Goal: Transaction & Acquisition: Purchase product/service

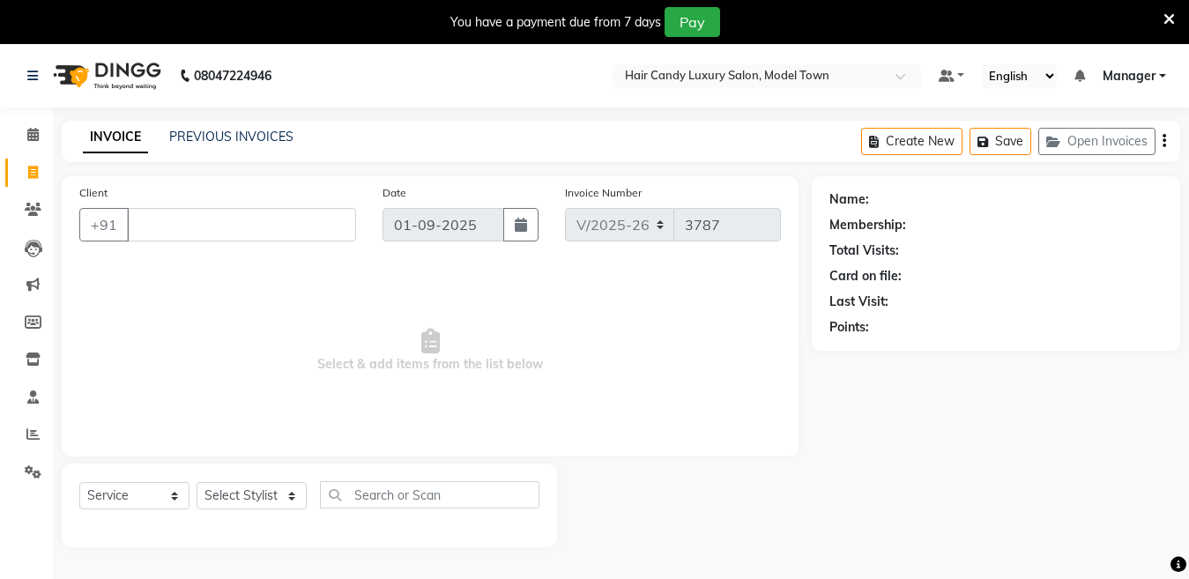
select select "4716"
select select "service"
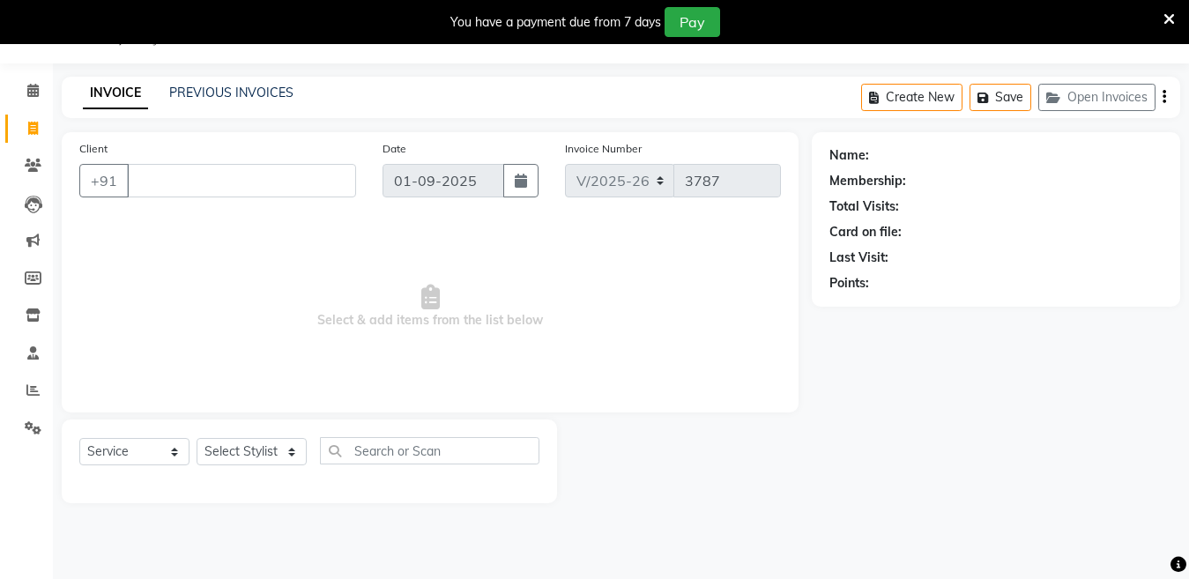
scroll to position [44, 0]
click at [324, 176] on input "Client" at bounding box center [241, 180] width 229 height 33
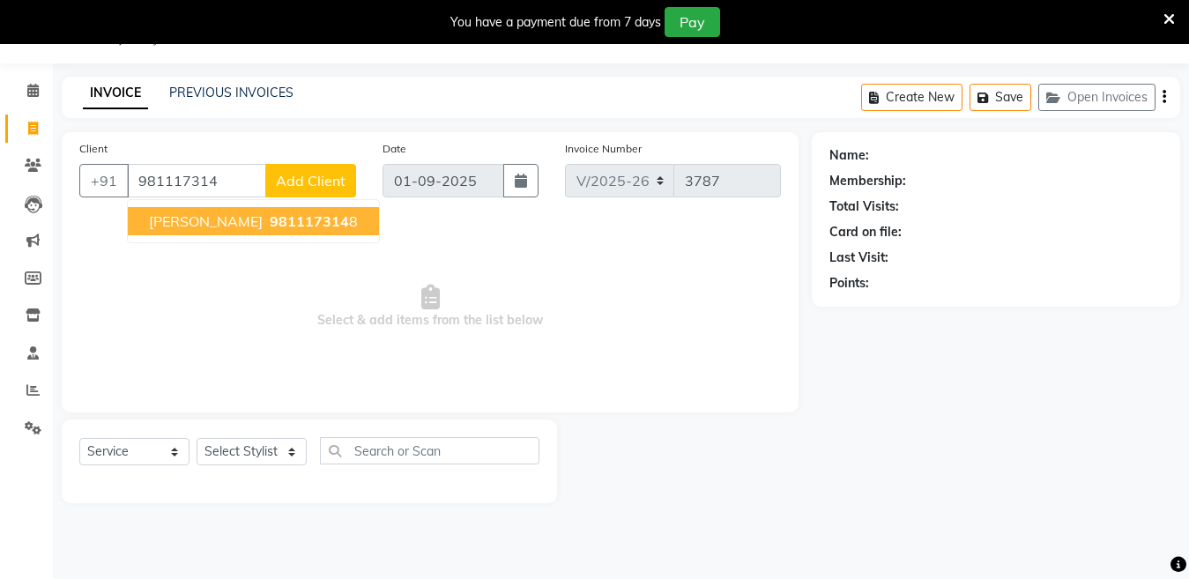
click at [271, 221] on span "981117314" at bounding box center [309, 221] width 79 height 18
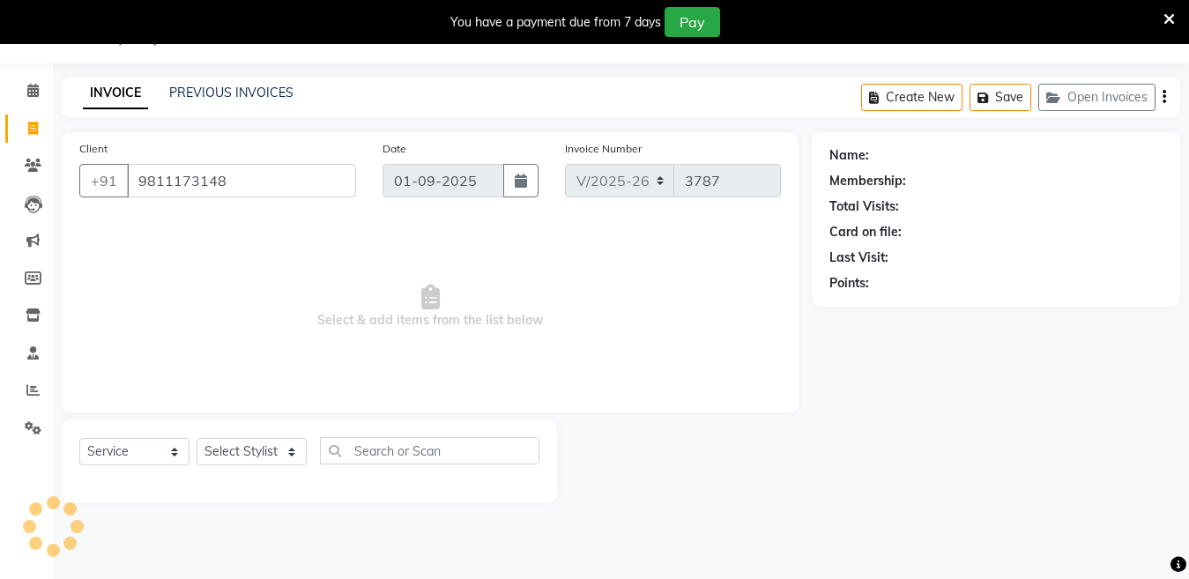
type input "9811173148"
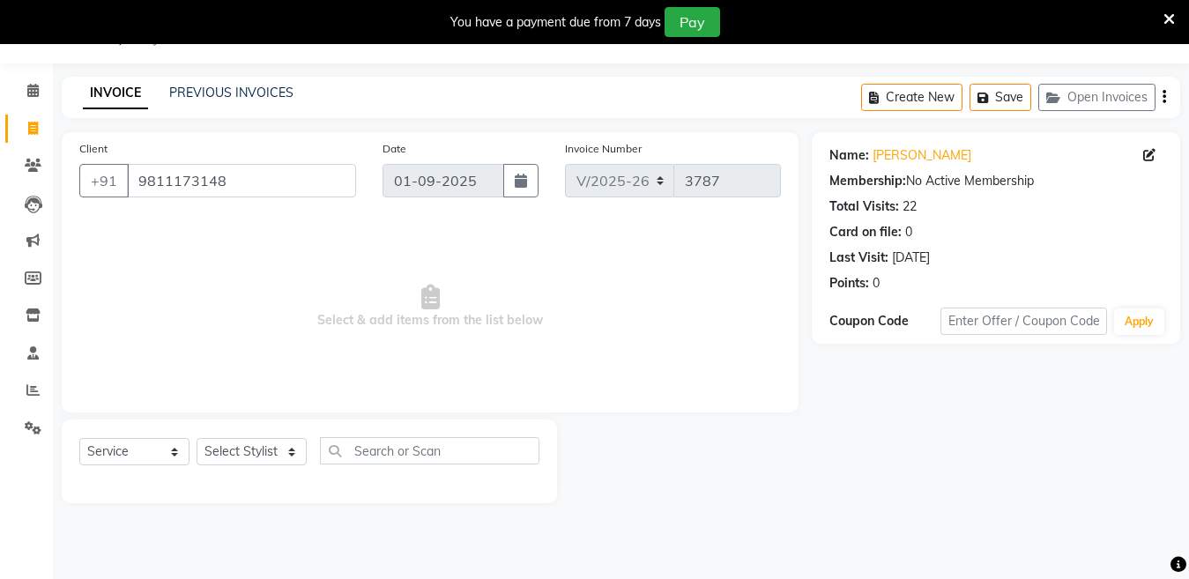
click at [937, 143] on div "Name: Vinod Guglani Membership: No Active Membership Total Visits: 22 Card on f…" at bounding box center [995, 215] width 333 height 153
click at [935, 147] on link "Vinod Guglani" at bounding box center [921, 155] width 99 height 19
click at [216, 460] on select "Select Stylist Aakib Anas Izhar Kajal Laiq (Rahul) Manager Neeraj parul Pawan P…" at bounding box center [251, 451] width 110 height 27
select select "27996"
click at [196, 438] on select "Select Stylist Aakib Anas Izhar Kajal Laiq (Rahul) Manager Neeraj parul Pawan P…" at bounding box center [251, 451] width 110 height 27
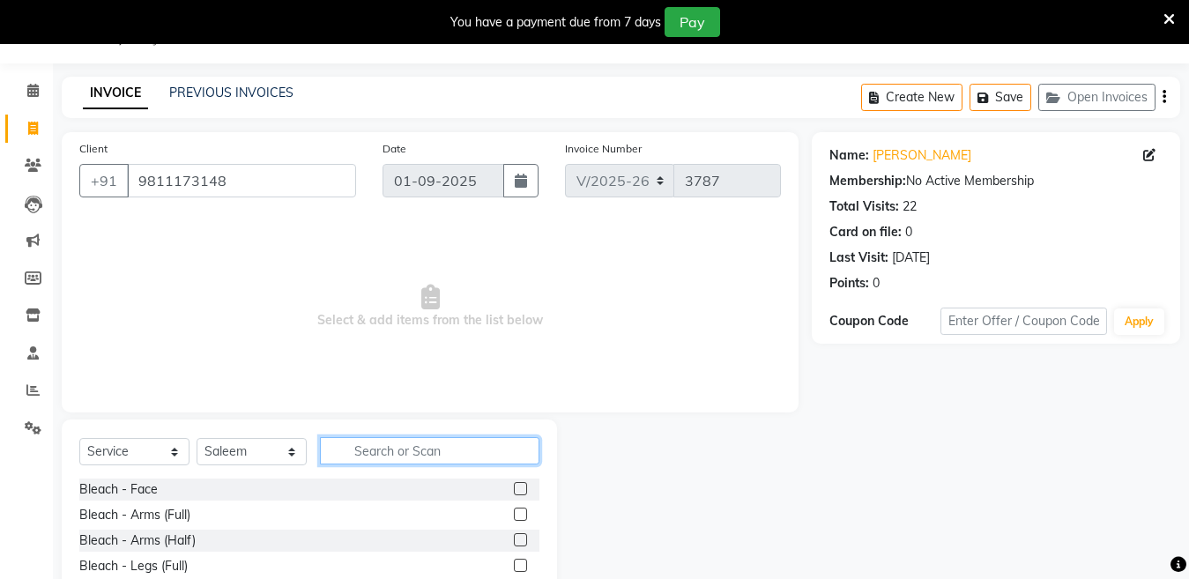
click at [481, 463] on input "text" at bounding box center [429, 450] width 219 height 27
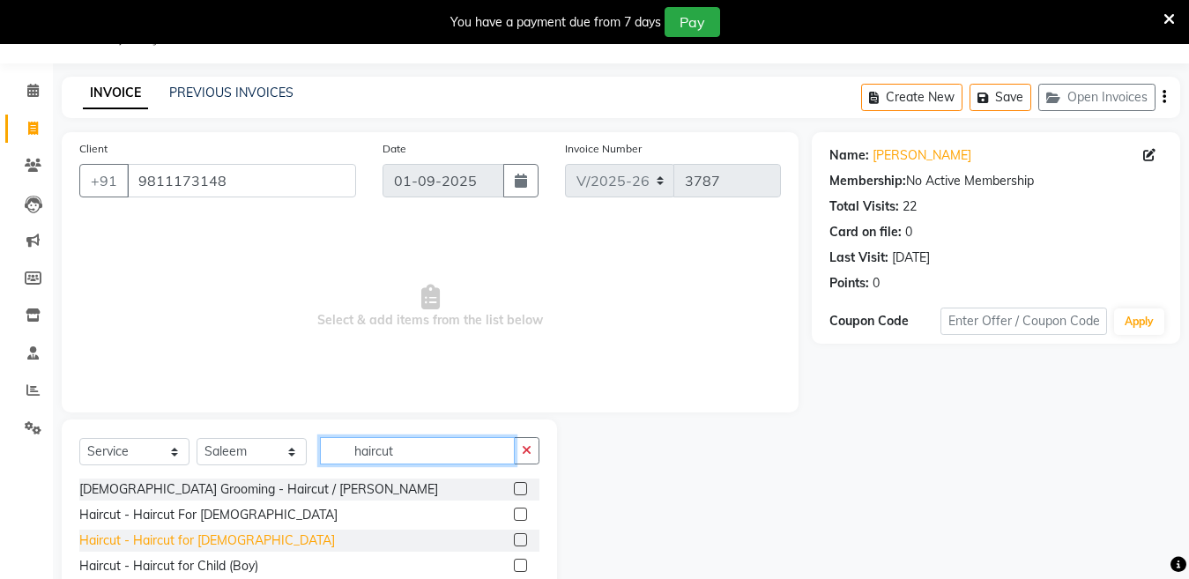
type input "haircut"
click at [228, 539] on div "Haircut - Haircut for Gents" at bounding box center [207, 540] width 256 height 19
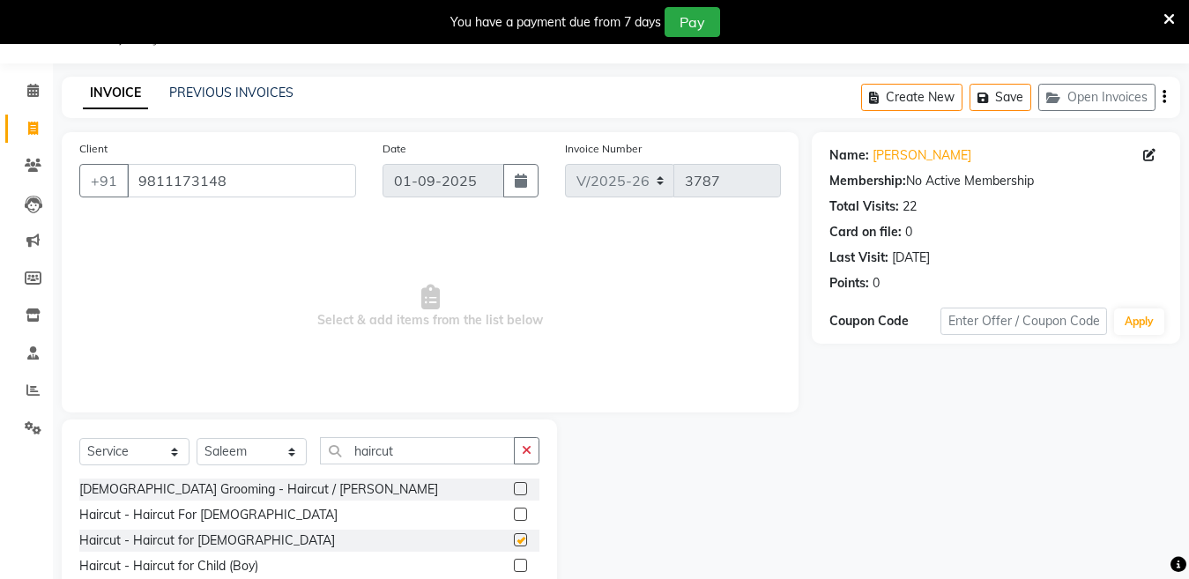
checkbox input "false"
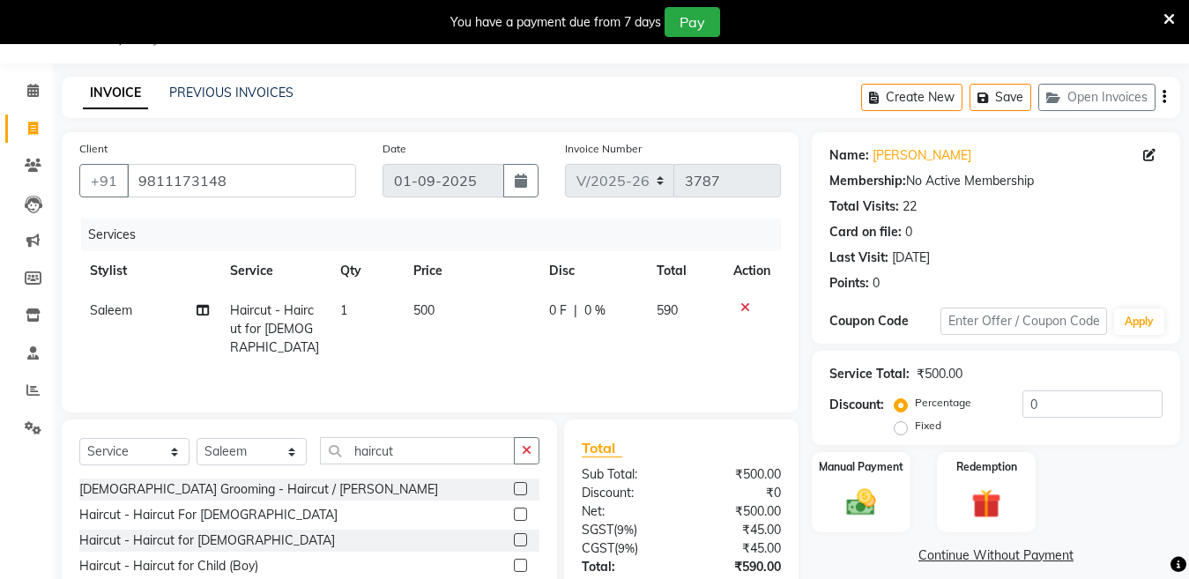
click at [450, 426] on div "Select Service Product Membership Package Voucher Prepaid Gift Card Select Styl…" at bounding box center [309, 524] width 495 height 211
click at [443, 444] on input "haircut" at bounding box center [417, 450] width 195 height 27
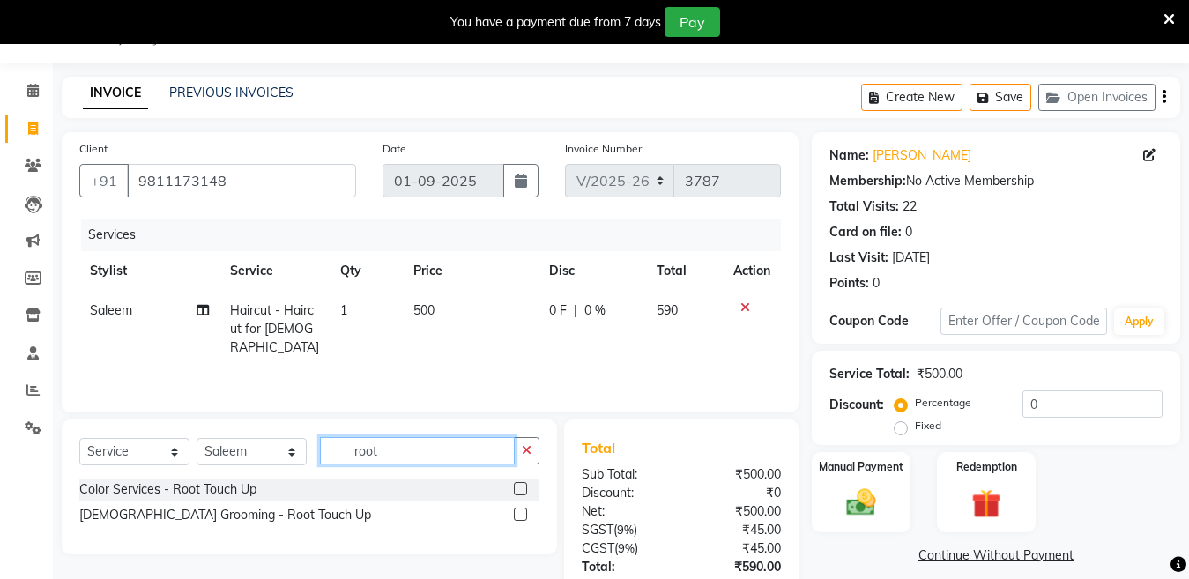
type input "root"
click at [263, 514] on div "[DEMOGRAPHIC_DATA] Grooming - Root Touch Up" at bounding box center [309, 515] width 460 height 22
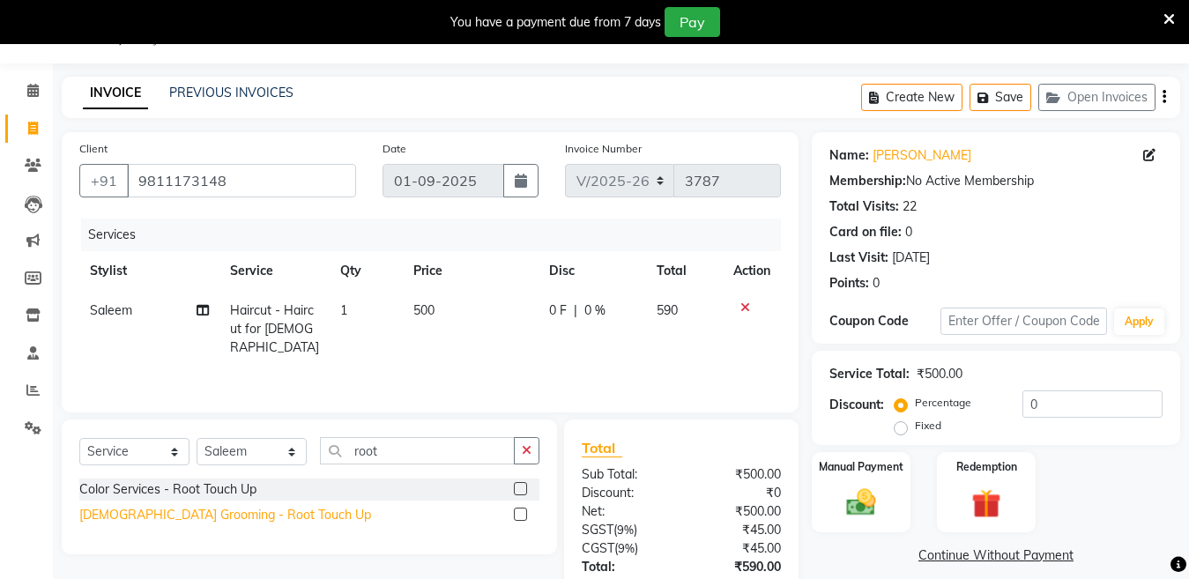
click at [252, 514] on div "[DEMOGRAPHIC_DATA] Grooming - Root Touch Up" at bounding box center [225, 515] width 292 height 19
checkbox input "false"
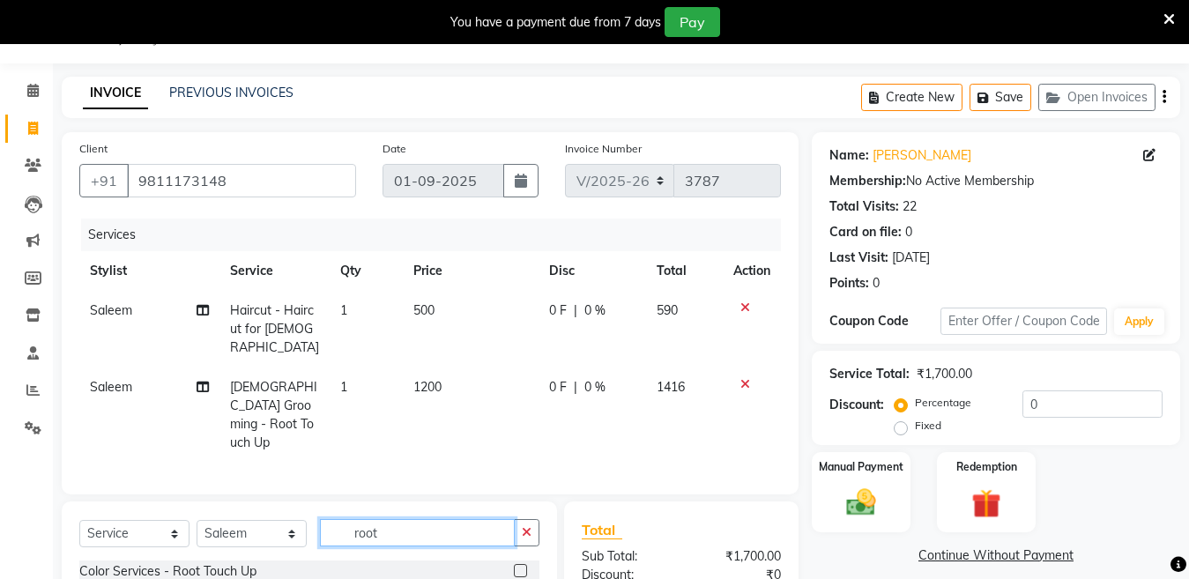
click at [418, 519] on input "root" at bounding box center [417, 532] width 195 height 27
type input "nails"
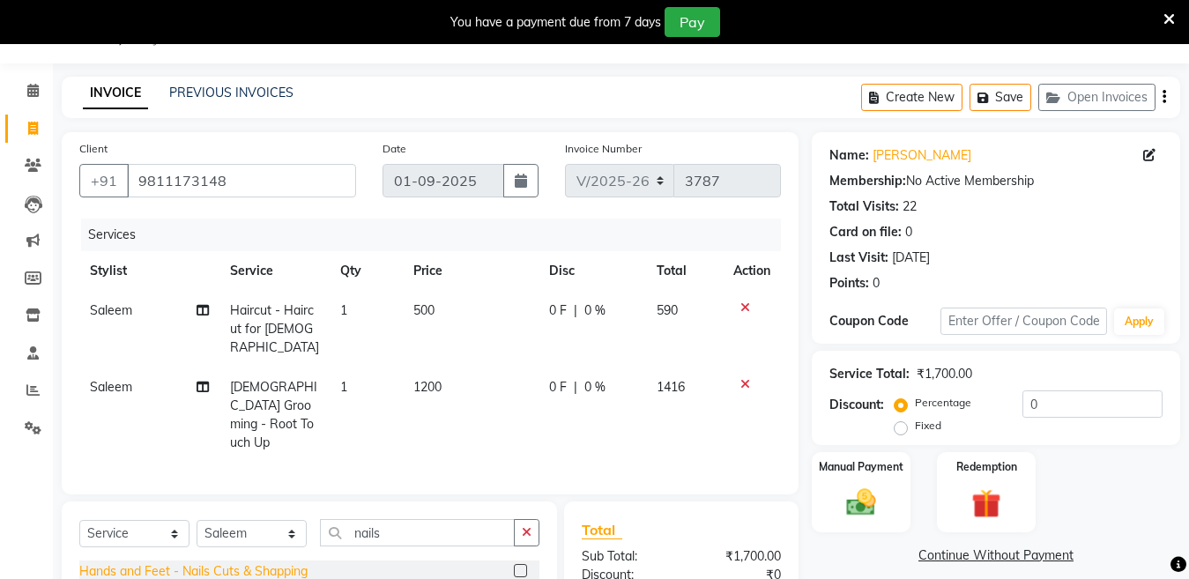
click at [227, 562] on div "Hands and Feet - Nails Cuts & Shapping" at bounding box center [193, 571] width 228 height 19
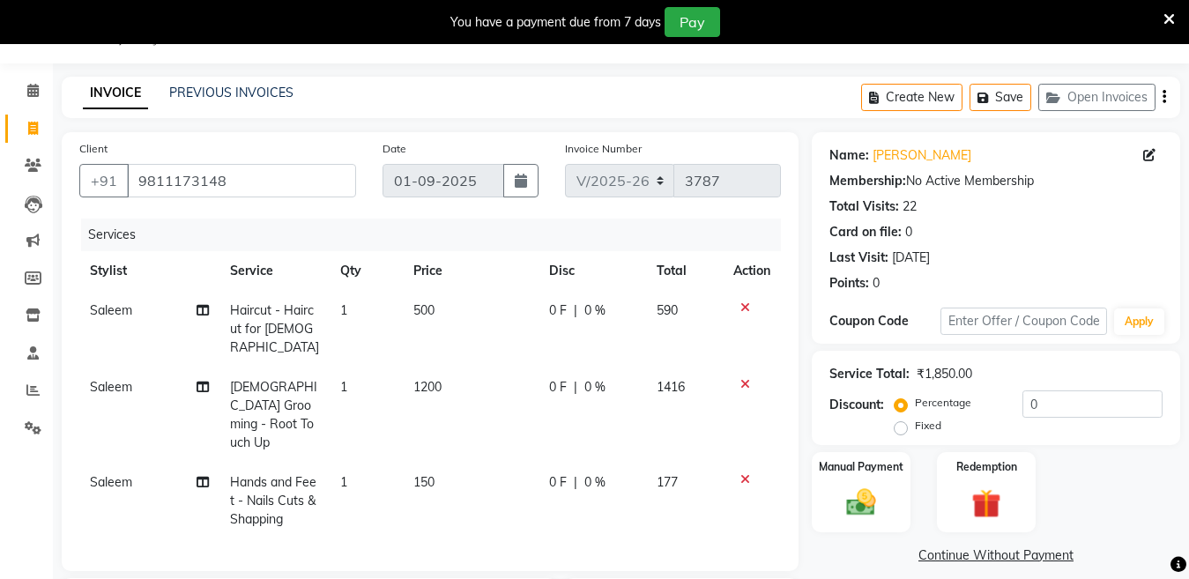
checkbox input "false"
click at [357, 463] on td "1" at bounding box center [366, 501] width 73 height 77
select select "27996"
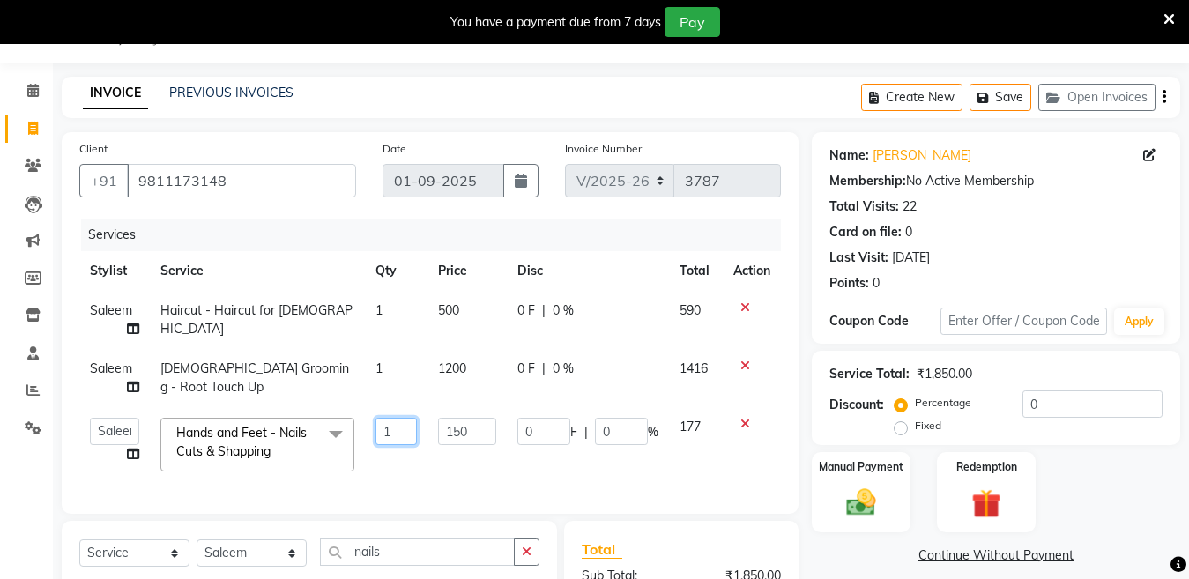
drag, startPoint x: 404, startPoint y: 435, endPoint x: 287, endPoint y: 449, distance: 117.2
click at [287, 449] on tr "Aakib Anas Izhar Kajal Laiq (Rahul) Manager Neeraj parul Pawan Prakash Rajni Ra…" at bounding box center [429, 444] width 701 height 75
type input "2"
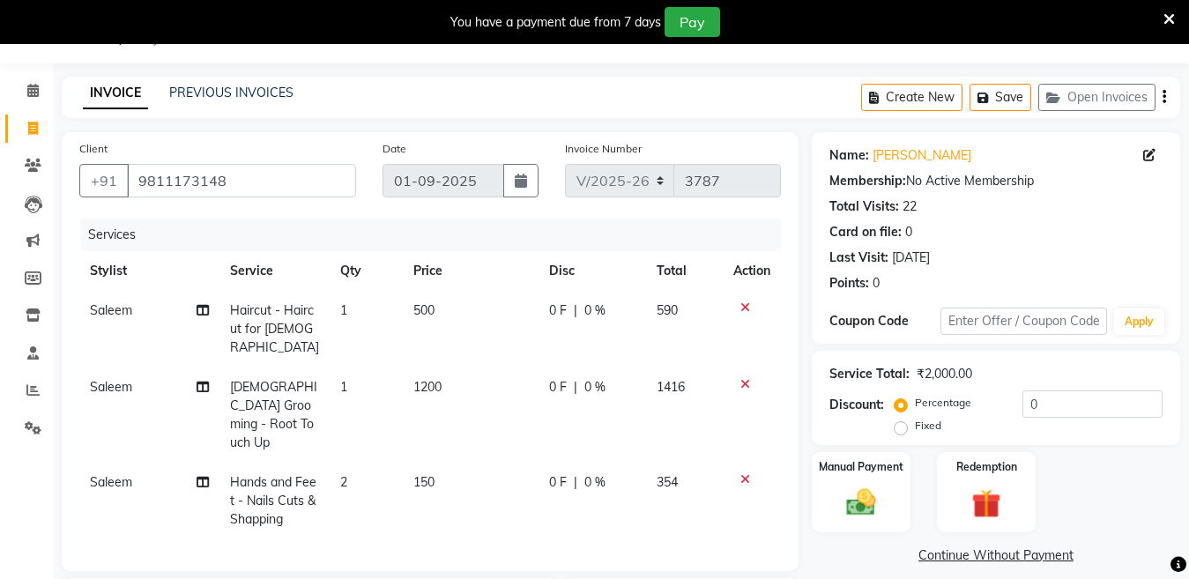
click at [435, 379] on span "1200" at bounding box center [427, 387] width 28 height 16
select select "27996"
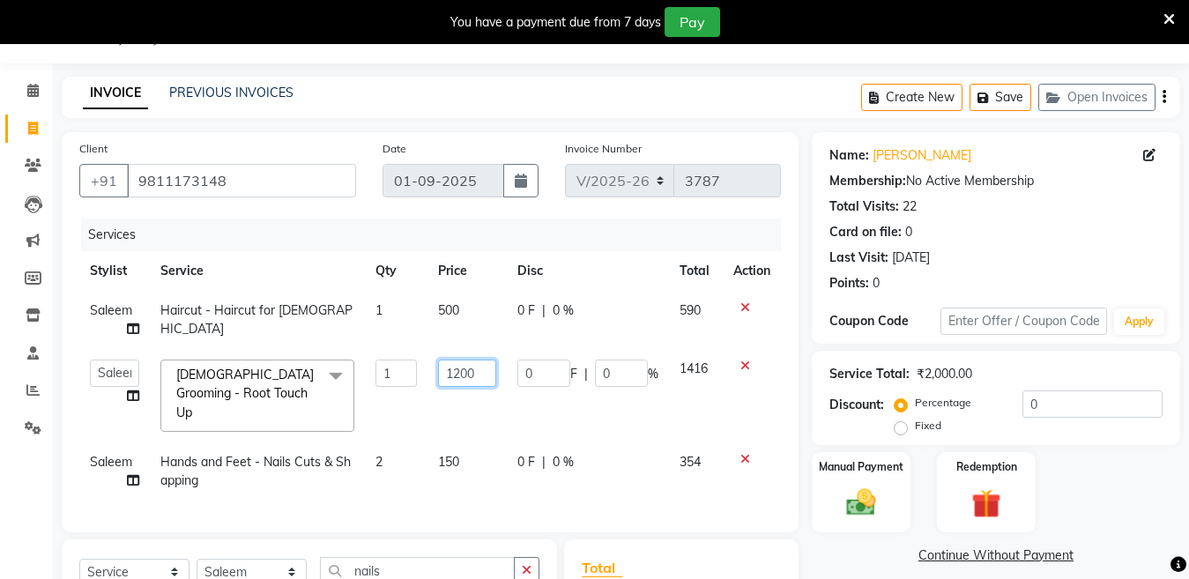
drag, startPoint x: 460, startPoint y: 376, endPoint x: 451, endPoint y: 381, distance: 9.9
click at [451, 381] on input "1200" at bounding box center [467, 372] width 59 height 27
type input "1300"
click at [453, 419] on td "1300" at bounding box center [467, 395] width 80 height 93
select select "27996"
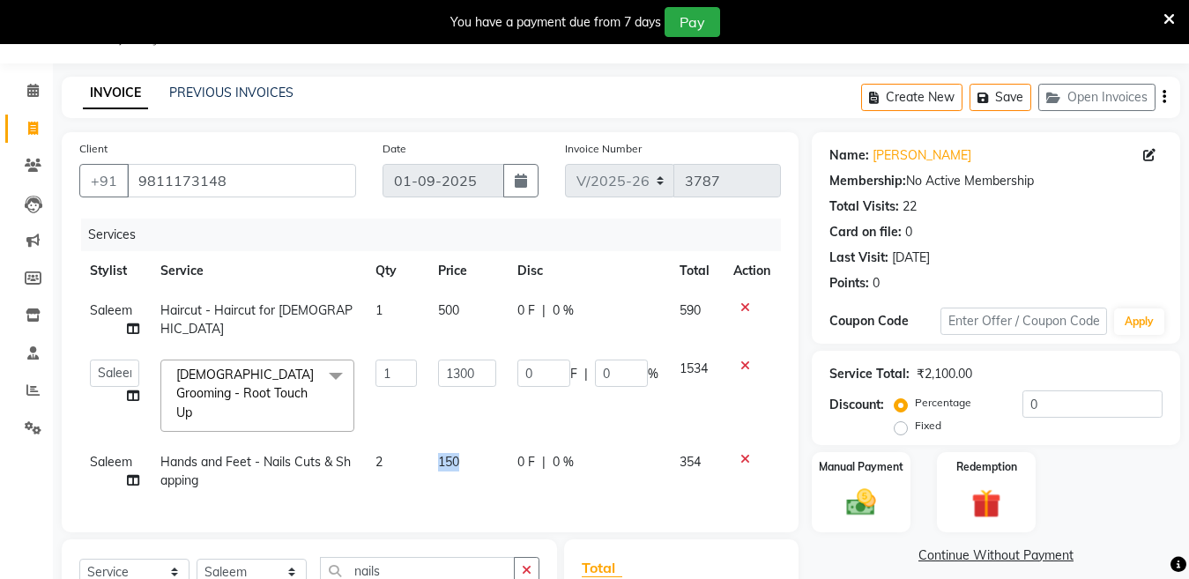
drag, startPoint x: 464, startPoint y: 445, endPoint x: 387, endPoint y: 443, distance: 77.6
click at [387, 443] on tr "Saleem Hands and Feet - Nails Cuts & Shapping 2 150 0 F | 0 % 354" at bounding box center [429, 471] width 701 height 58
click at [456, 454] on span "150" at bounding box center [448, 462] width 21 height 16
select select "27996"
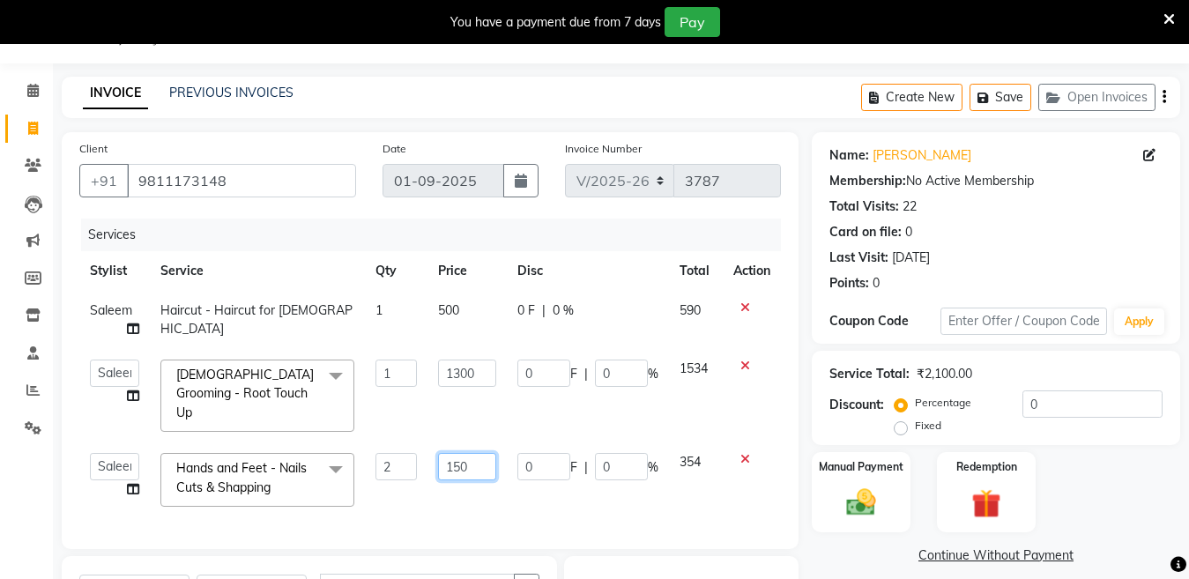
click at [454, 453] on input "150" at bounding box center [467, 466] width 59 height 27
type input "100"
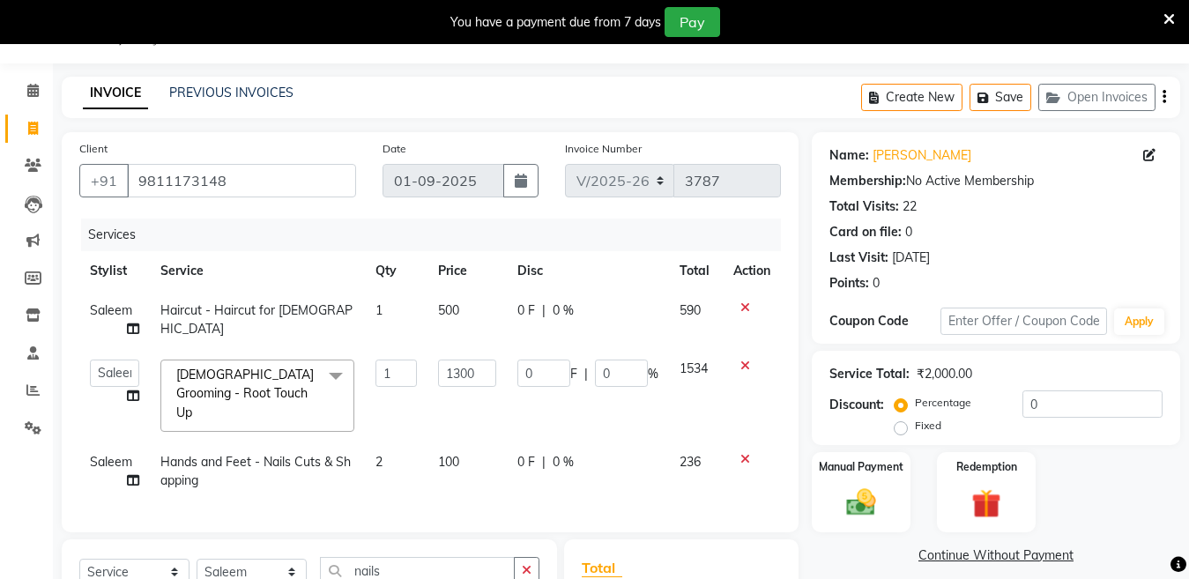
click at [1179, 409] on div "Service Total: ₹2,000.00 Discount: Percentage Fixed 0" at bounding box center [996, 398] width 368 height 94
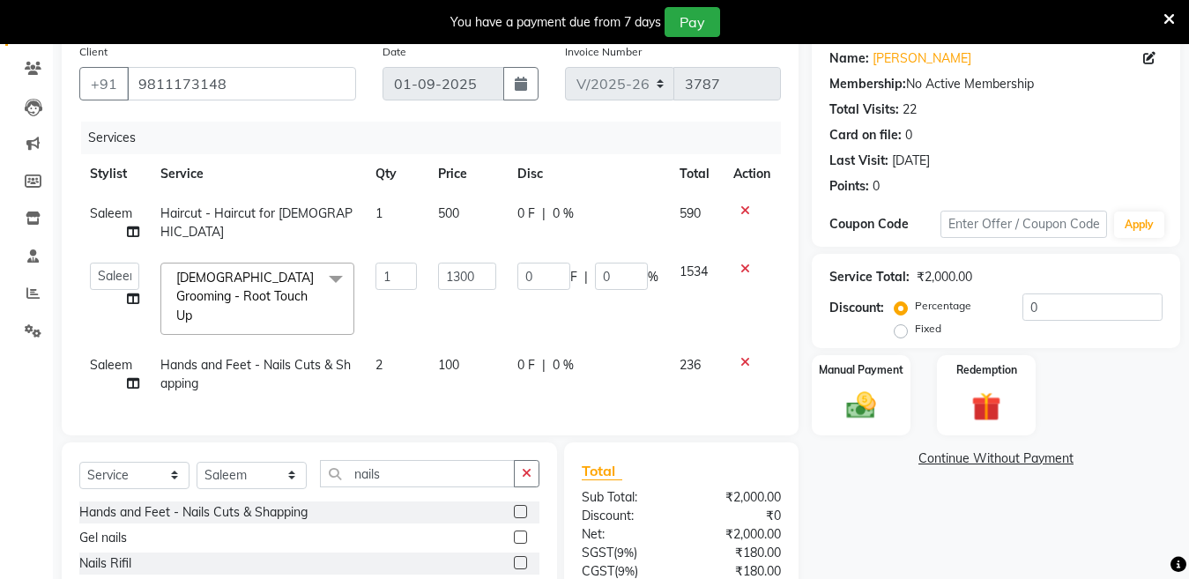
scroll to position [75, 0]
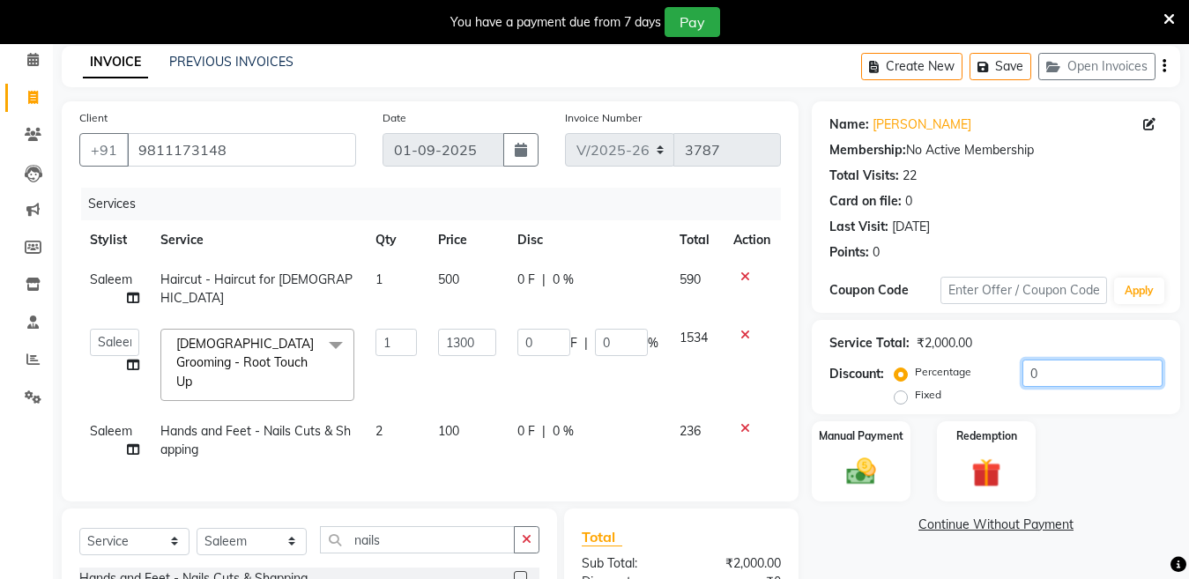
drag, startPoint x: 1056, startPoint y: 371, endPoint x: 951, endPoint y: 382, distance: 106.4
click at [951, 382] on div "Percentage Fixed 0" at bounding box center [1030, 383] width 264 height 48
type input "2"
type input "26"
type input "2"
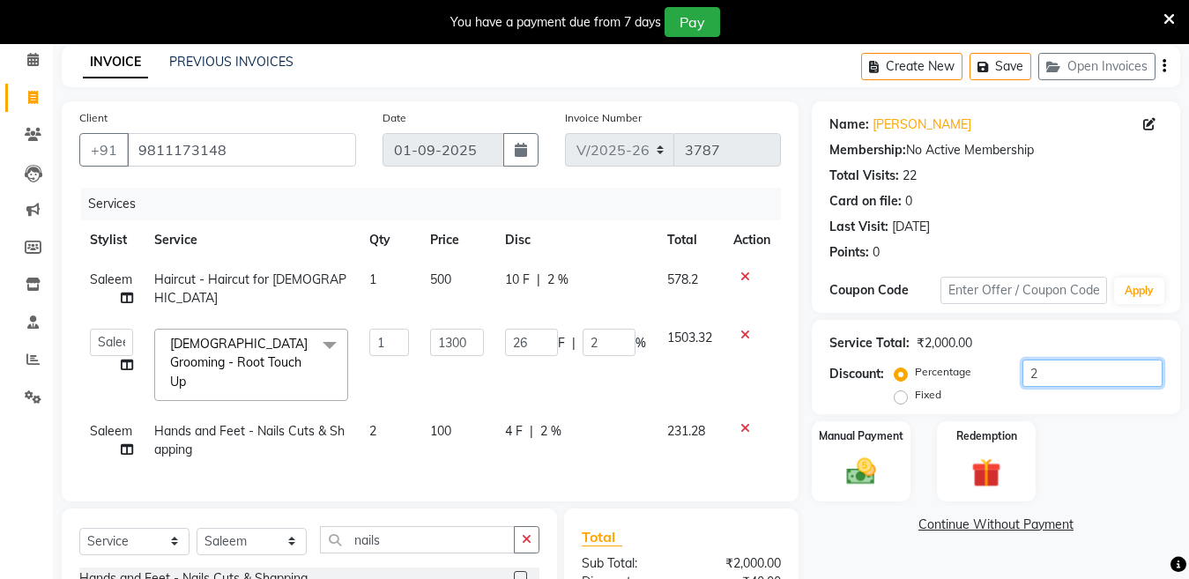
type input "20"
type input "260"
type input "20"
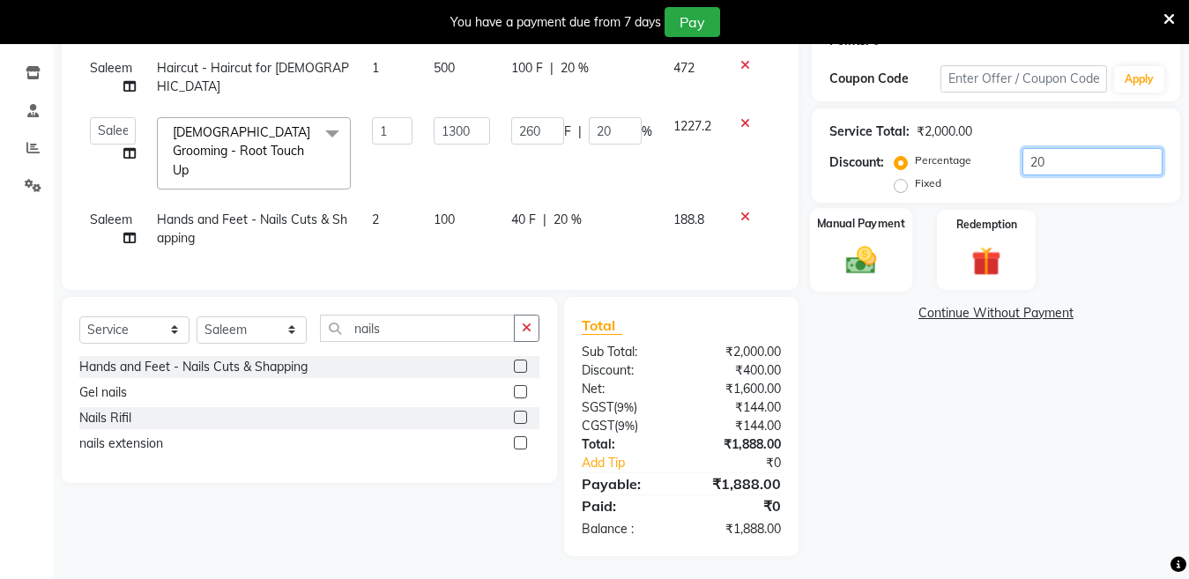
type input "20"
click at [880, 240] on div "Manual Payment" at bounding box center [861, 250] width 102 height 84
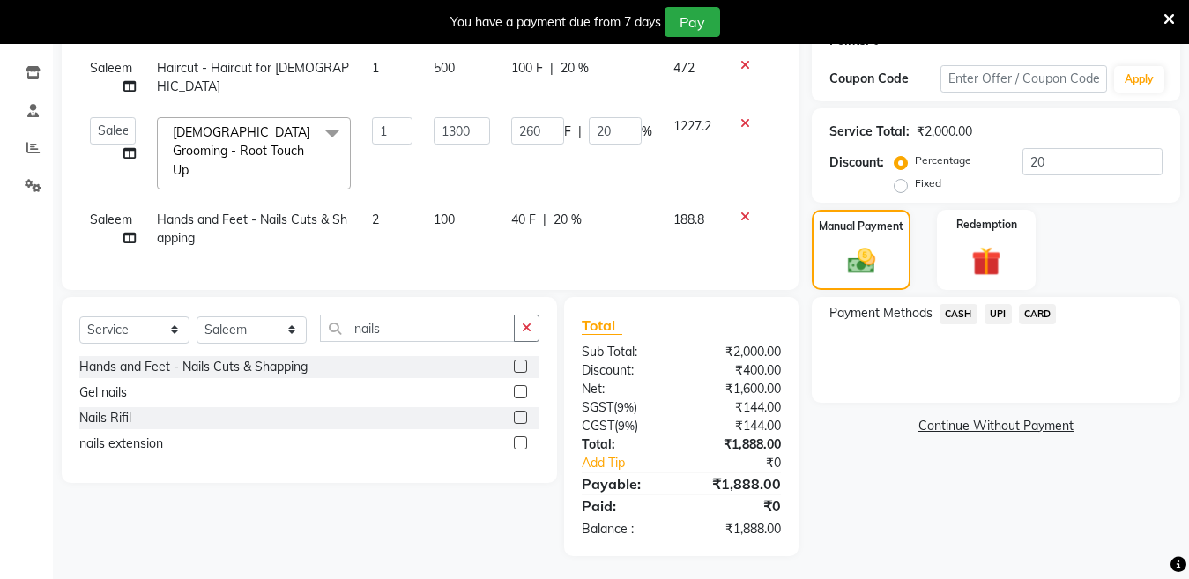
click at [1030, 312] on span "CARD" at bounding box center [1038, 314] width 38 height 20
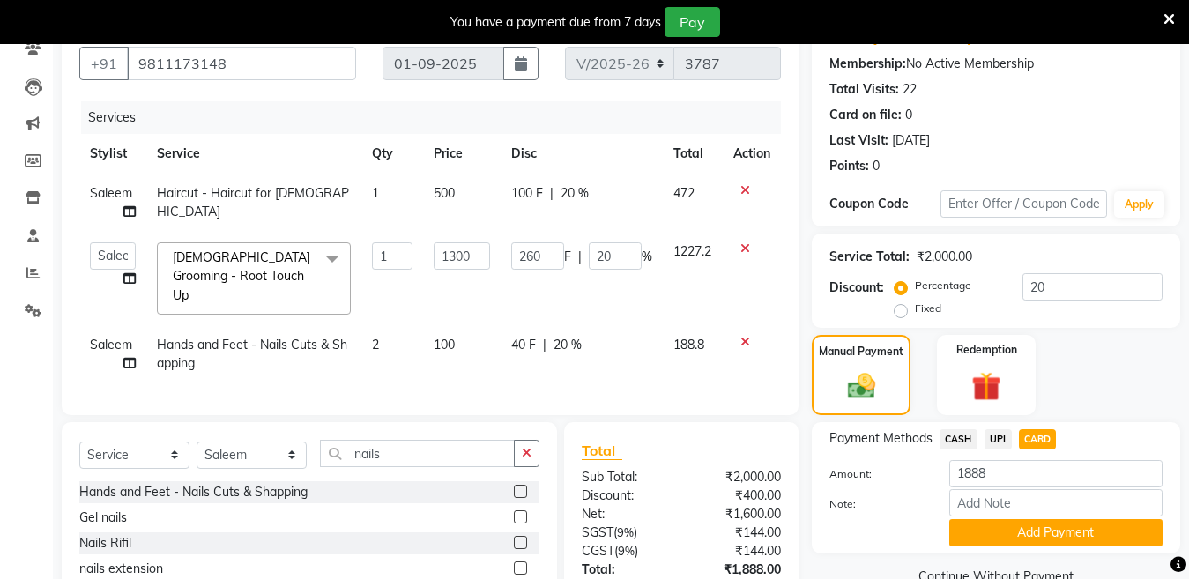
scroll to position [0, 0]
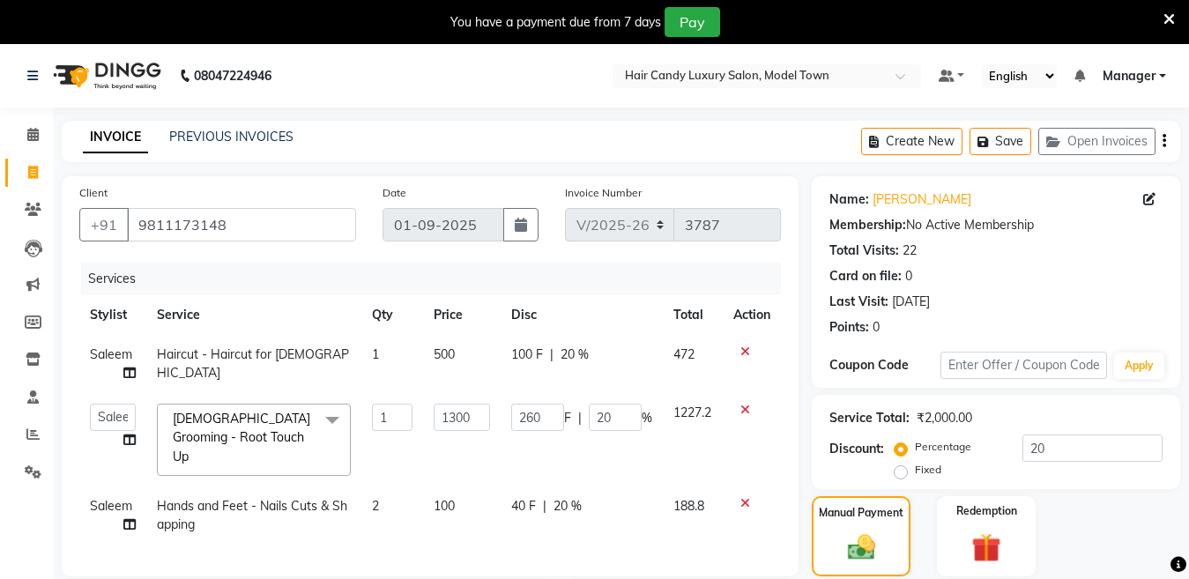
click at [250, 243] on div "Client +91 9811173148" at bounding box center [217, 219] width 303 height 72
click at [256, 231] on input "9811173148" at bounding box center [241, 224] width 229 height 33
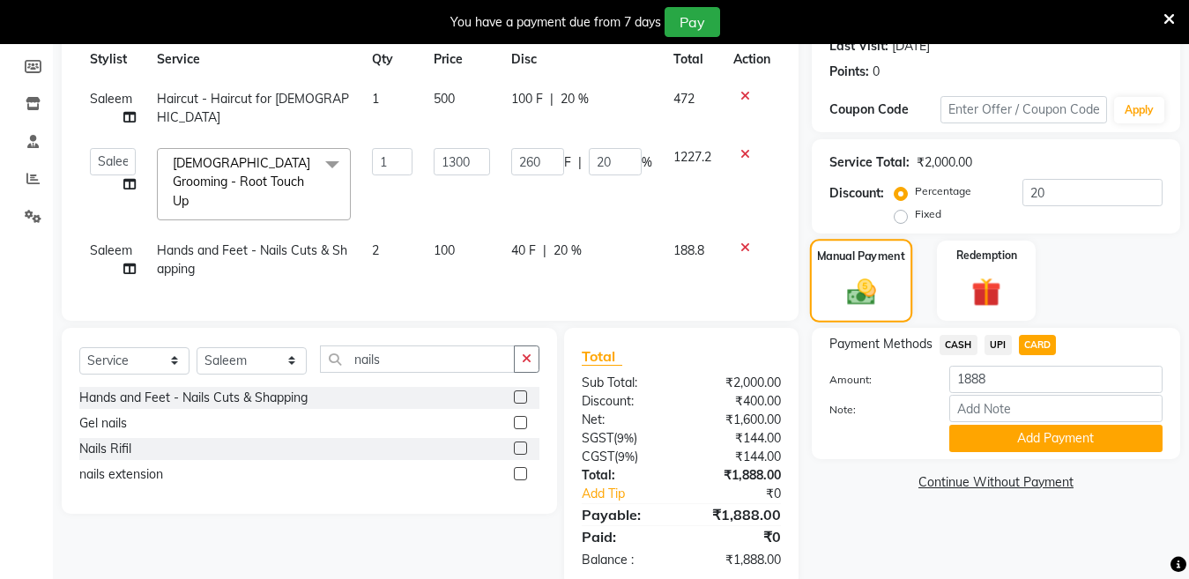
click at [875, 287] on img at bounding box center [860, 291] width 47 height 33
click at [1041, 336] on span "CARD" at bounding box center [1038, 345] width 38 height 20
click at [1060, 430] on button "Add Payment" at bounding box center [1055, 438] width 213 height 27
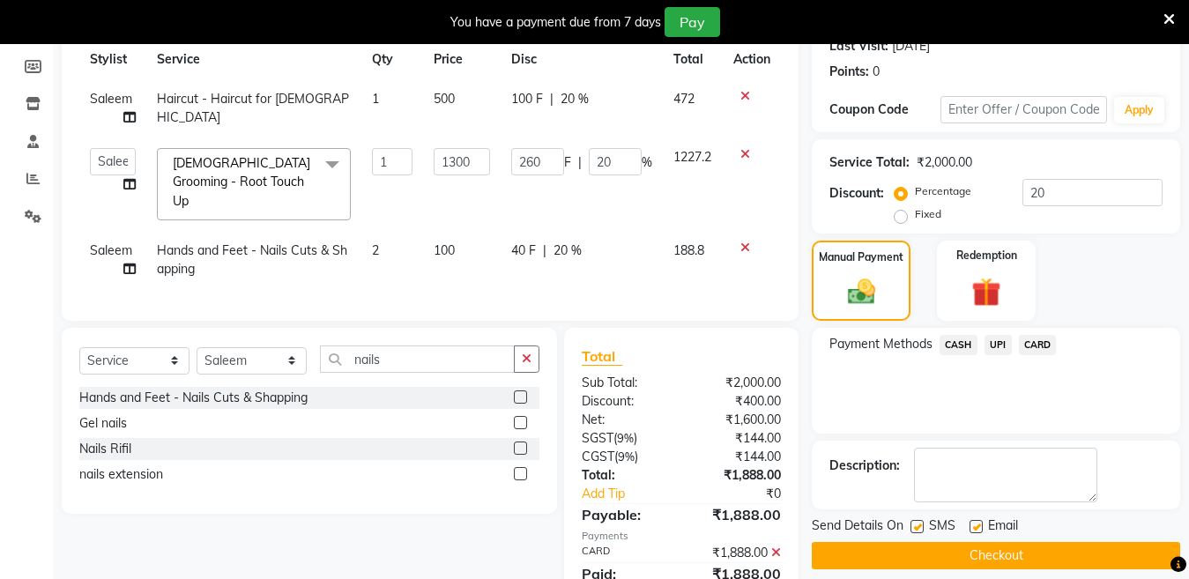
scroll to position [323, 0]
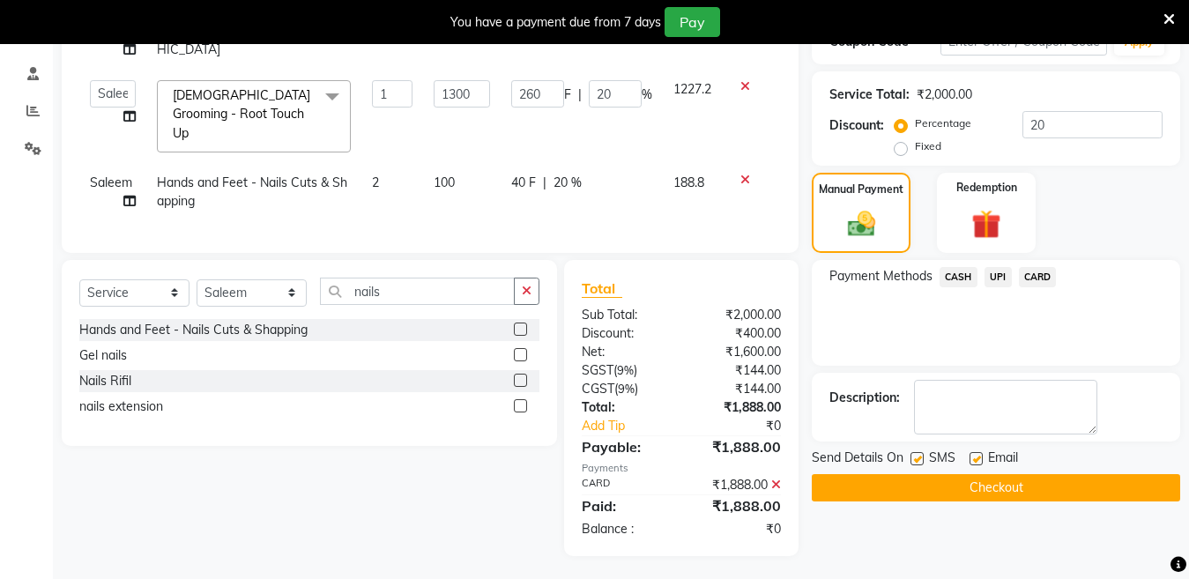
click at [939, 483] on button "Checkout" at bounding box center [996, 487] width 368 height 27
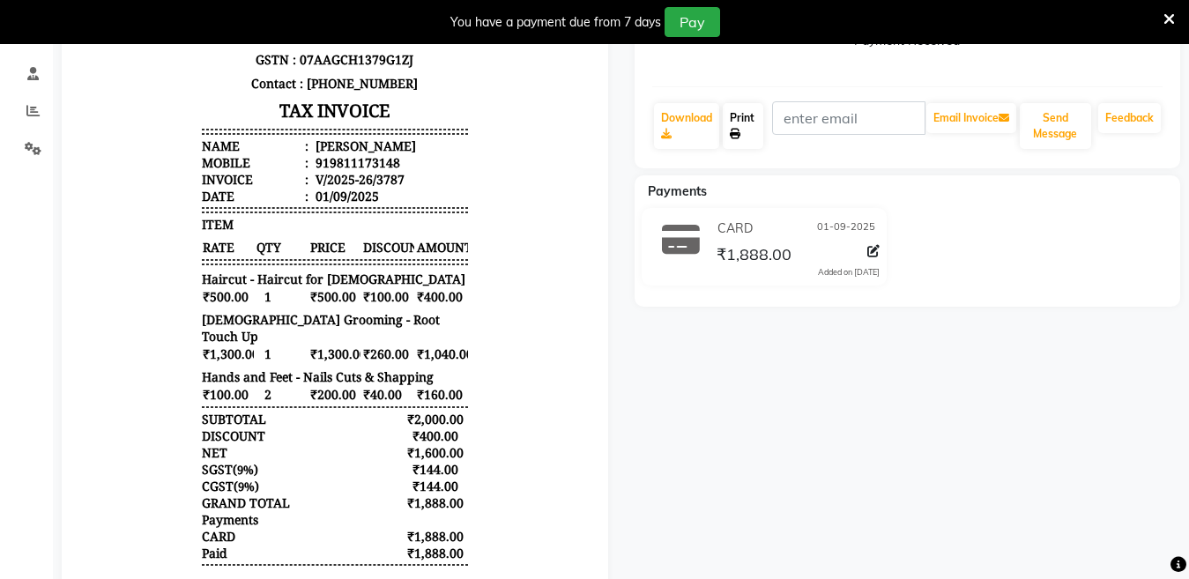
click at [743, 130] on link "Print" at bounding box center [743, 126] width 41 height 46
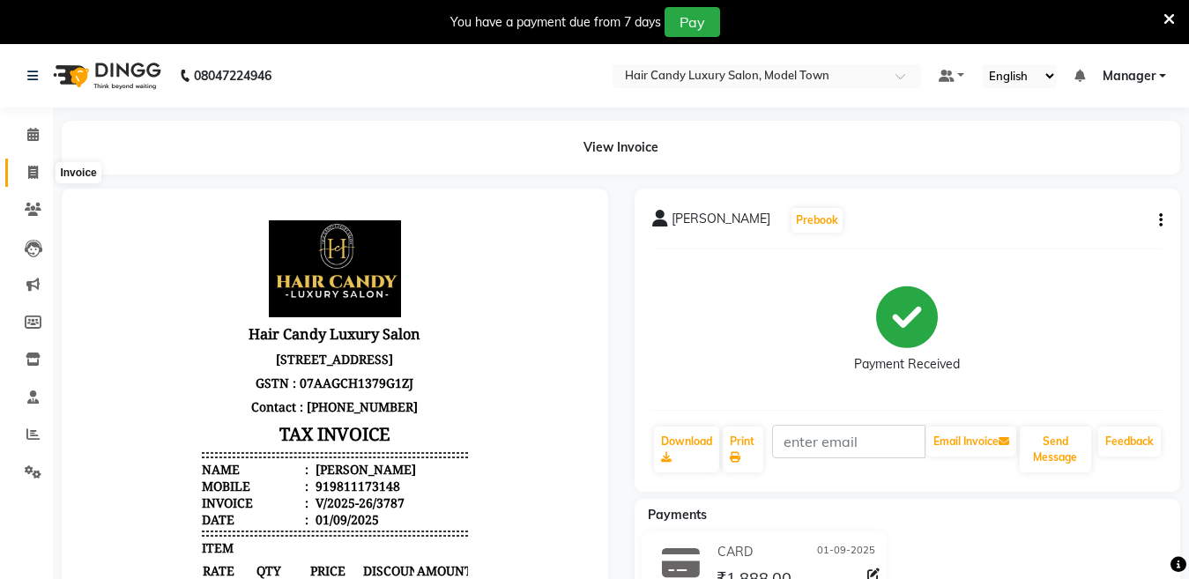
click at [26, 166] on span at bounding box center [33, 173] width 31 height 20
select select "service"
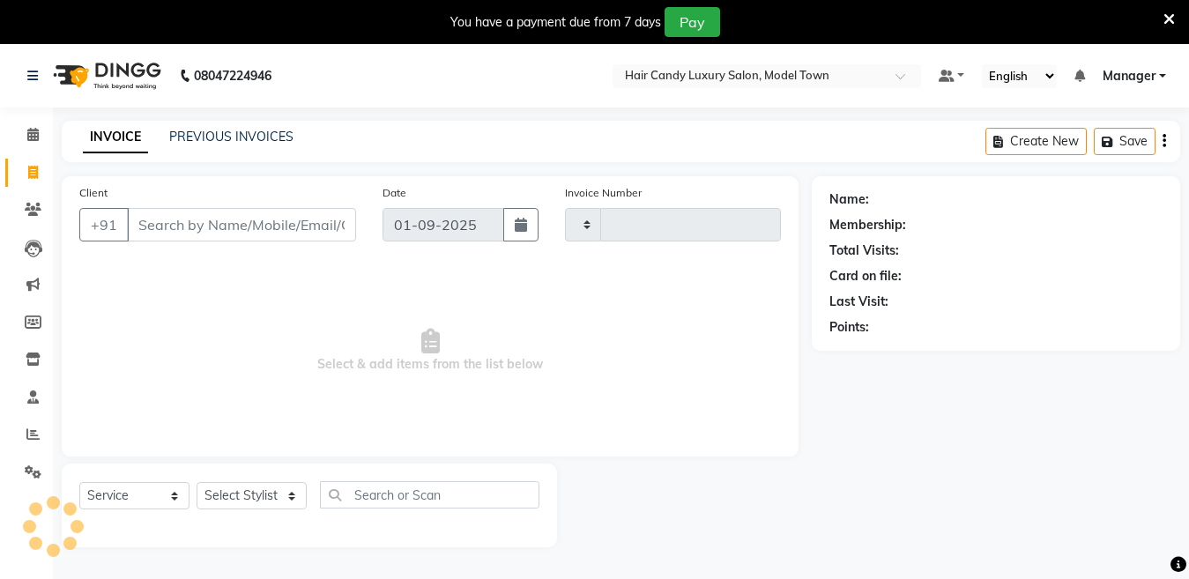
type input "3788"
select select "4716"
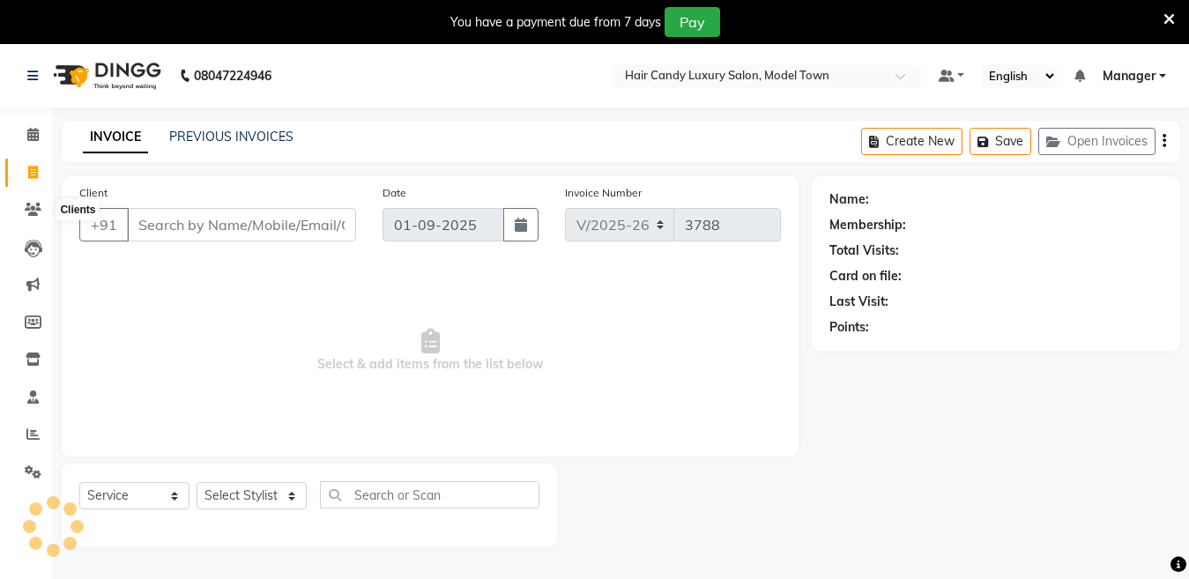
scroll to position [44, 0]
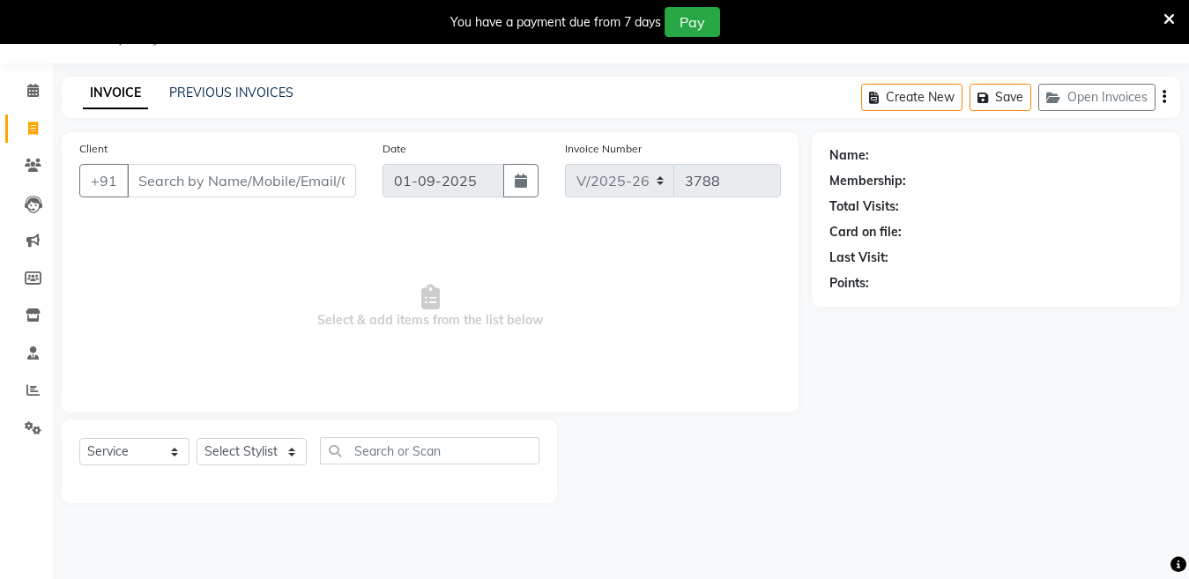
click at [1167, 17] on icon at bounding box center [1168, 19] width 11 height 16
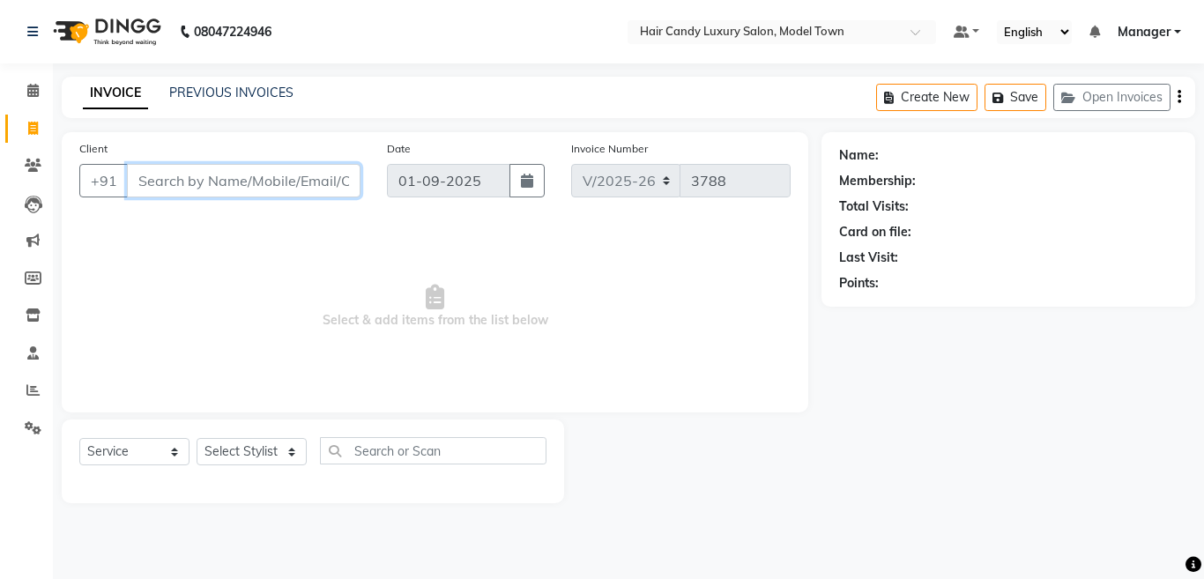
click at [315, 179] on input "Client" at bounding box center [243, 180] width 233 height 33
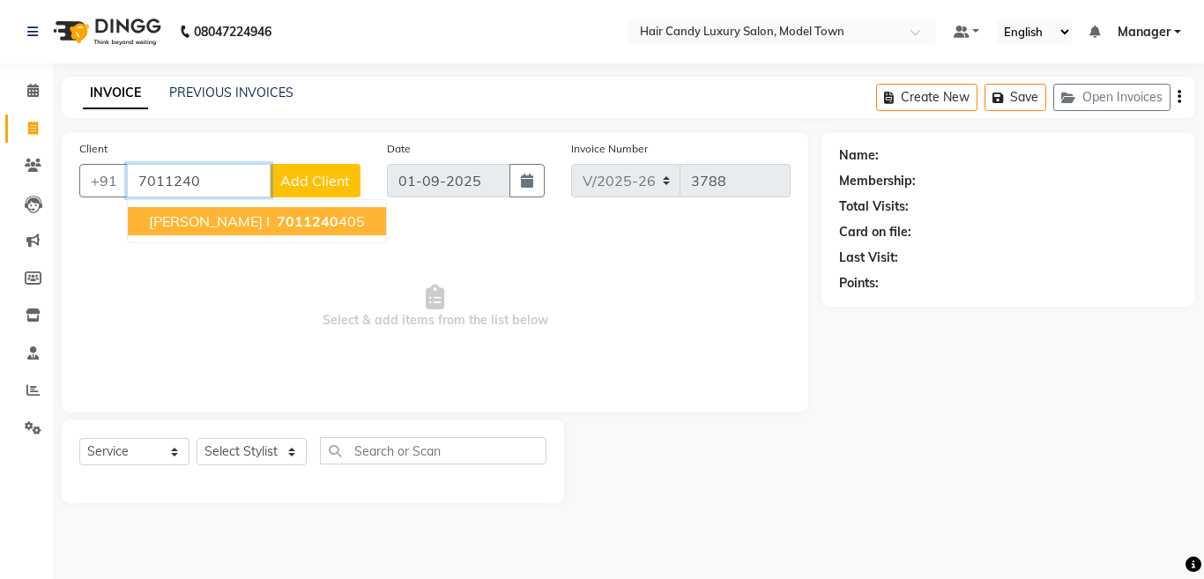
click at [274, 217] on ngb-highlight "7011240 405" at bounding box center [319, 221] width 92 height 18
type input "7011240405"
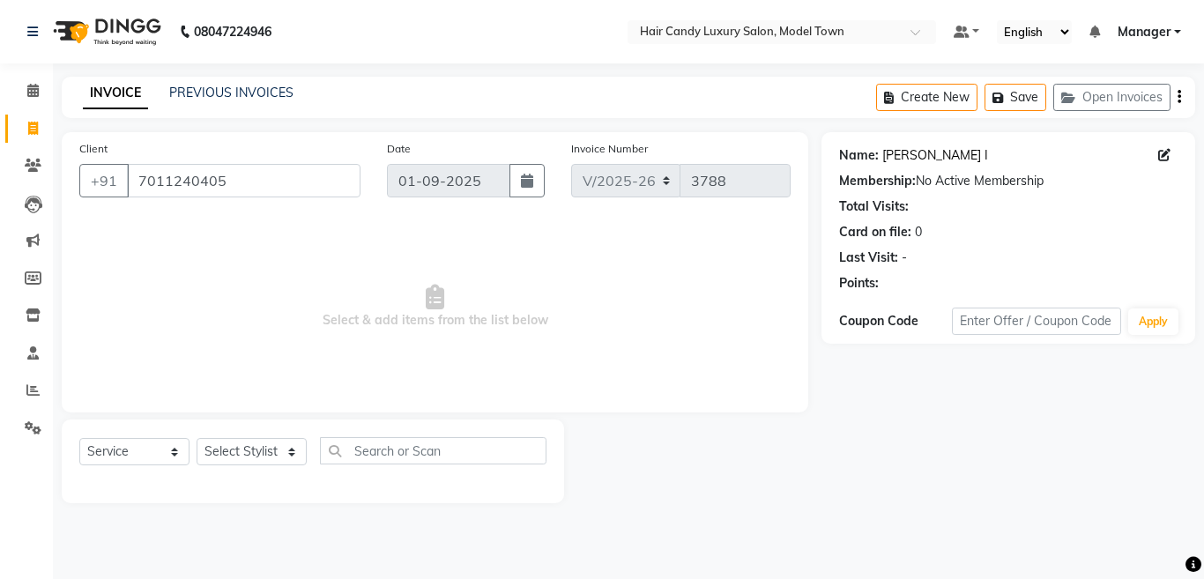
click at [925, 156] on link "Hriday I" at bounding box center [935, 155] width 106 height 19
drag, startPoint x: 276, startPoint y: 456, endPoint x: 271, endPoint y: 443, distance: 14.2
click at [273, 456] on select "Select Stylist Aakib Anas Izhar Kajal Laiq (Rahul) Manager Neeraj parul Pawan P…" at bounding box center [251, 451] width 110 height 27
select select "28000"
click at [196, 438] on select "Select Stylist Aakib Anas Izhar Kajal Laiq (Rahul) Manager Neeraj parul Pawan P…" at bounding box center [251, 451] width 110 height 27
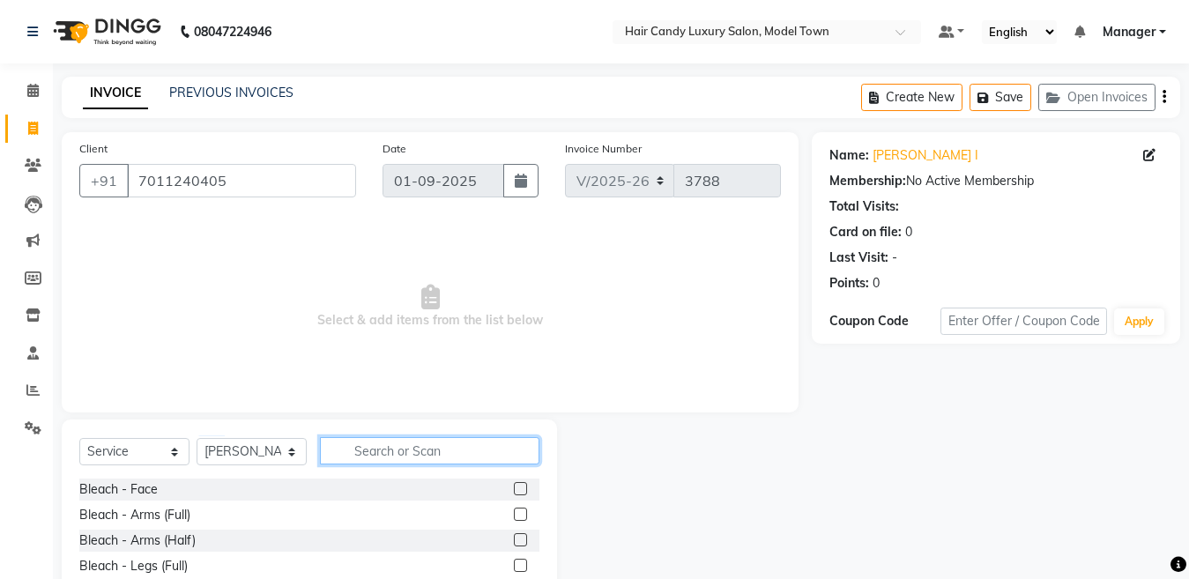
click at [416, 444] on input "text" at bounding box center [429, 450] width 219 height 27
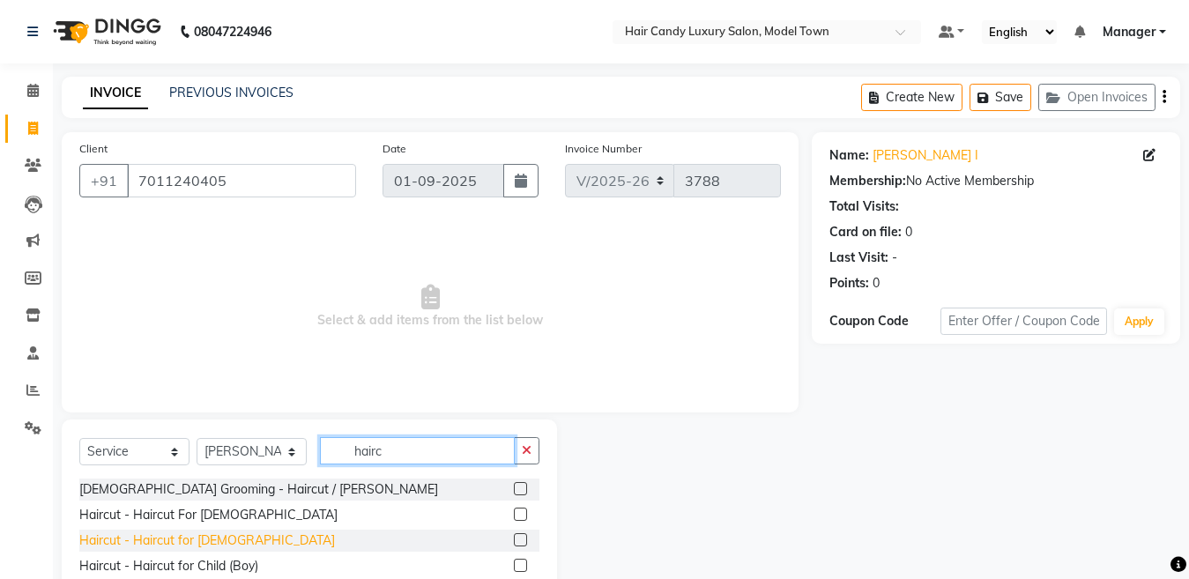
type input "hairc"
click at [176, 545] on div "Haircut - Haircut for [DEMOGRAPHIC_DATA]" at bounding box center [207, 540] width 256 height 19
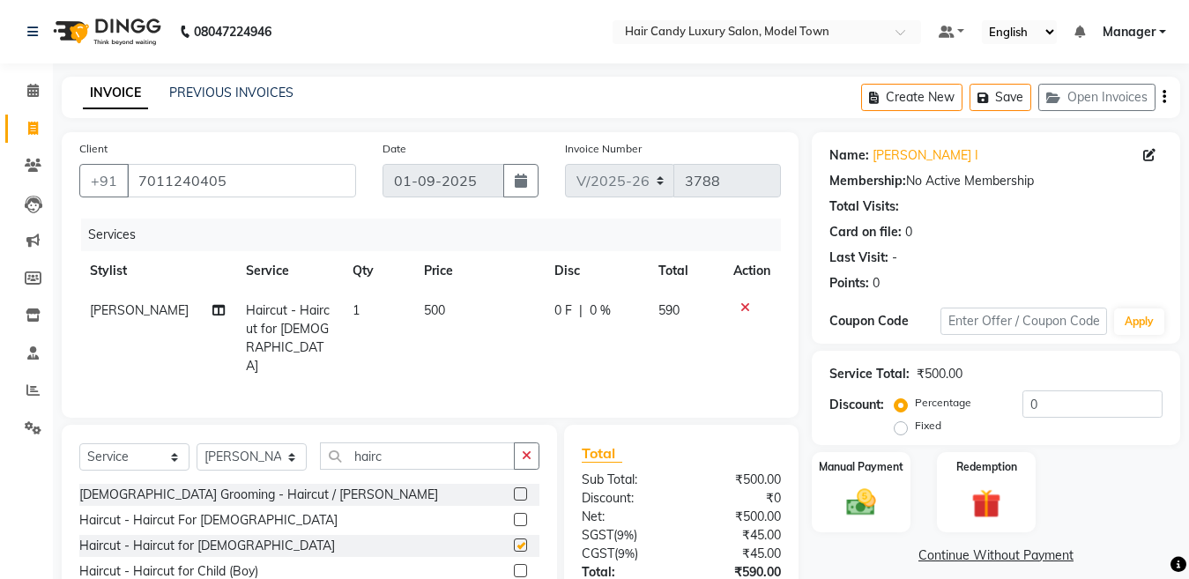
checkbox input "false"
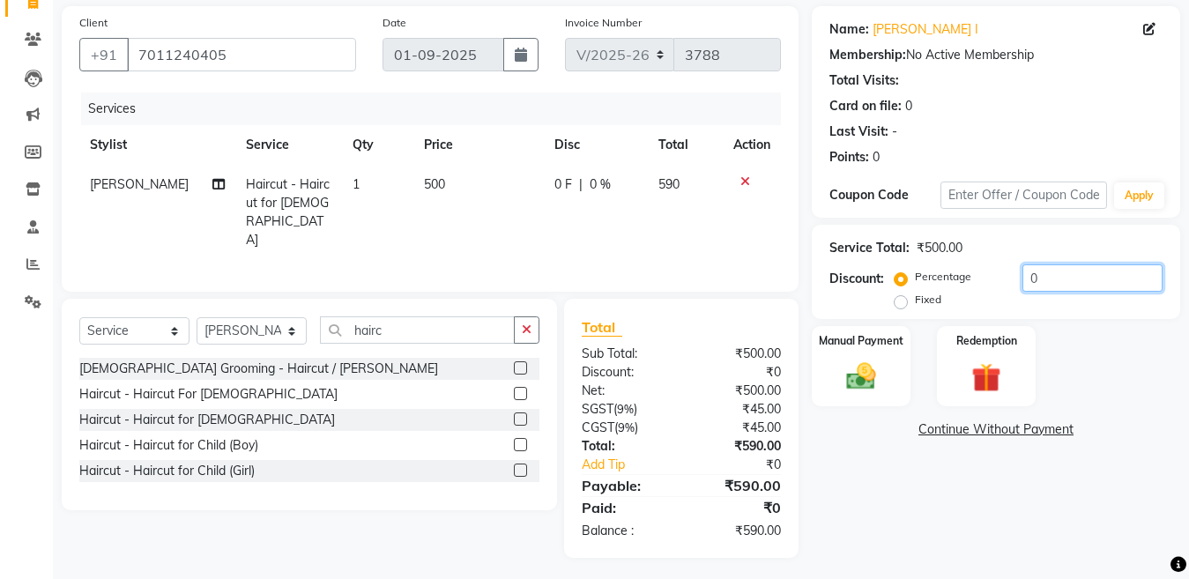
drag, startPoint x: 1079, startPoint y: 275, endPoint x: 738, endPoint y: 291, distance: 341.4
click at [738, 291] on div "Client +91 7011240405 Date 01-09-2025 Invoice Number V/2025 V/2025-26 3788 Serv…" at bounding box center [620, 282] width 1145 height 552
click at [420, 196] on td "500" at bounding box center [478, 212] width 130 height 95
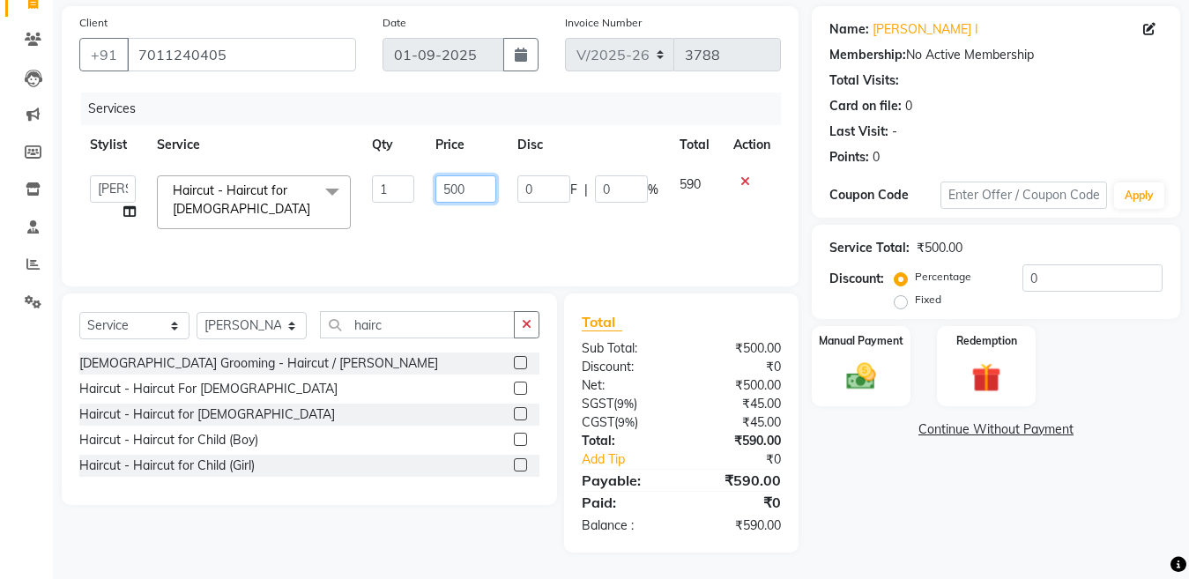
drag, startPoint x: 447, startPoint y: 200, endPoint x: 434, endPoint y: 197, distance: 12.6
click at [435, 197] on input "500" at bounding box center [465, 188] width 61 height 27
type input "600"
click at [981, 310] on div "Percentage Fixed" at bounding box center [960, 289] width 124 height 46
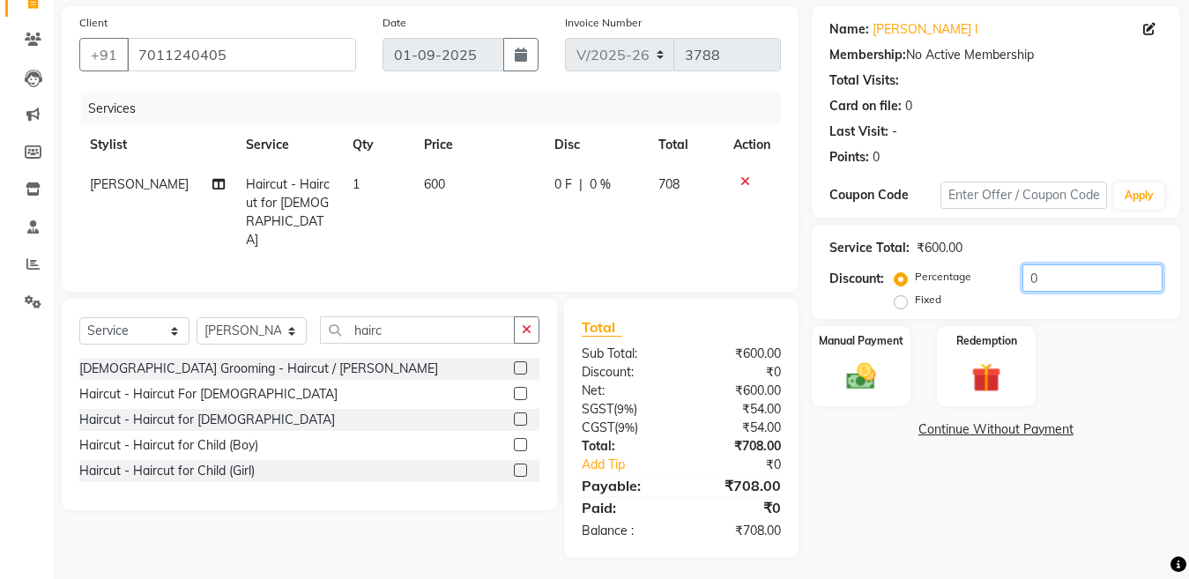
drag, startPoint x: 1087, startPoint y: 275, endPoint x: 875, endPoint y: 297, distance: 213.5
click at [875, 297] on div "Discount: Percentage Fixed 0" at bounding box center [995, 288] width 333 height 48
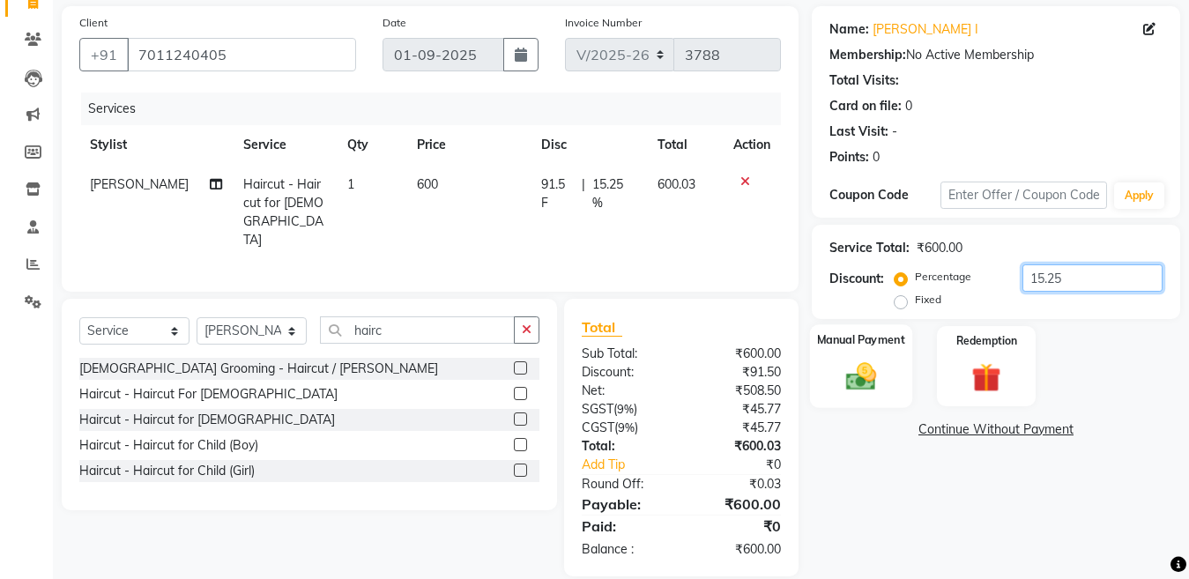
type input "15.25"
click at [865, 366] on img at bounding box center [860, 376] width 49 height 35
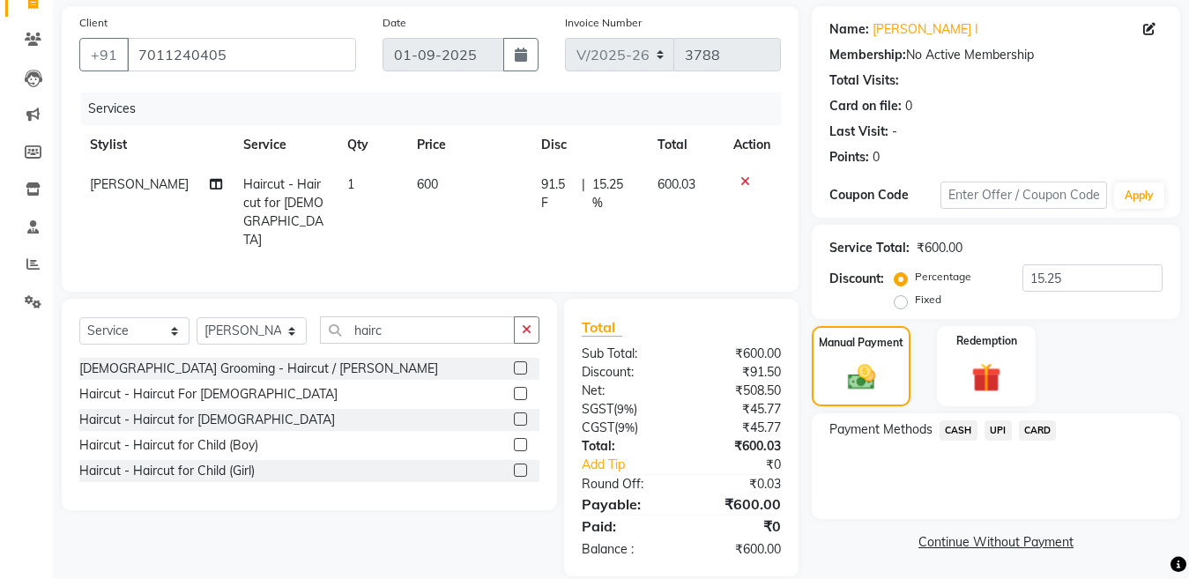
click at [1031, 423] on span "CARD" at bounding box center [1038, 430] width 38 height 20
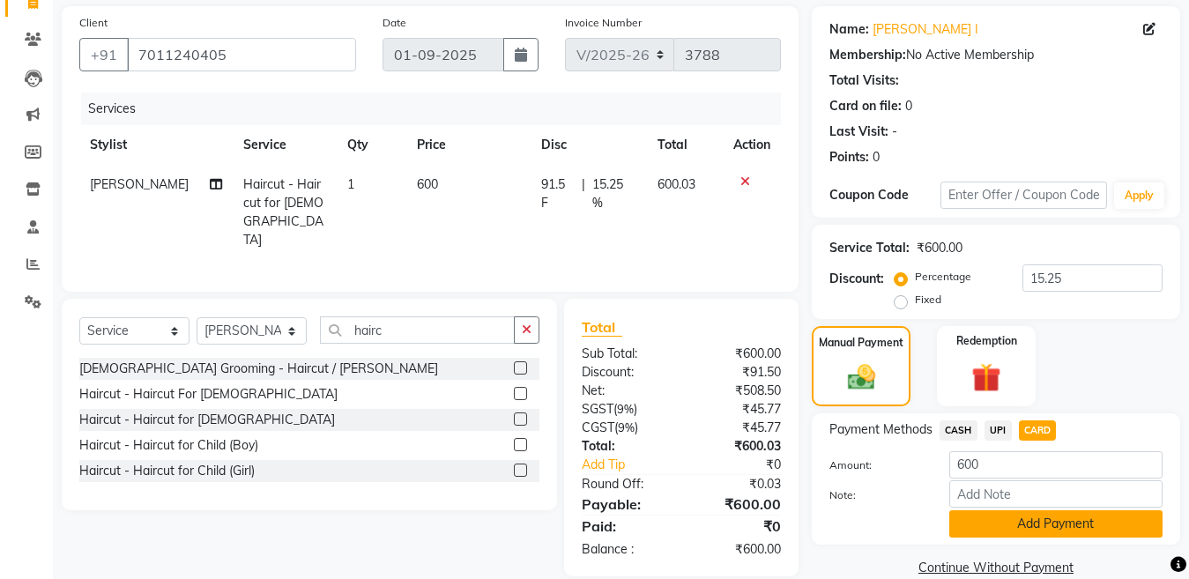
click at [1035, 519] on button "Add Payment" at bounding box center [1055, 523] width 213 height 27
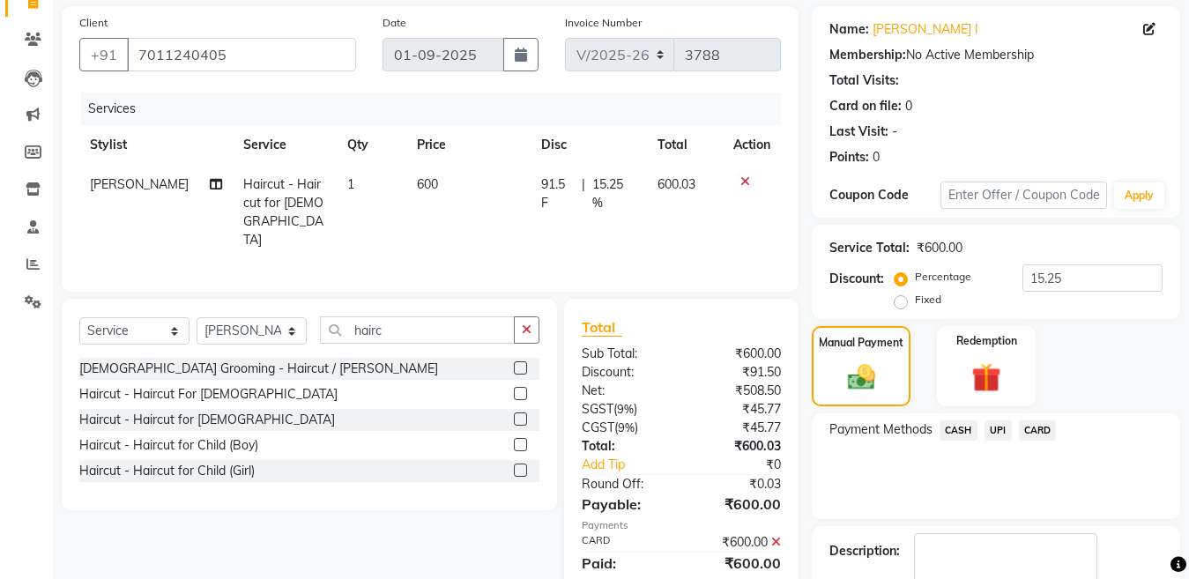
scroll to position [228, 0]
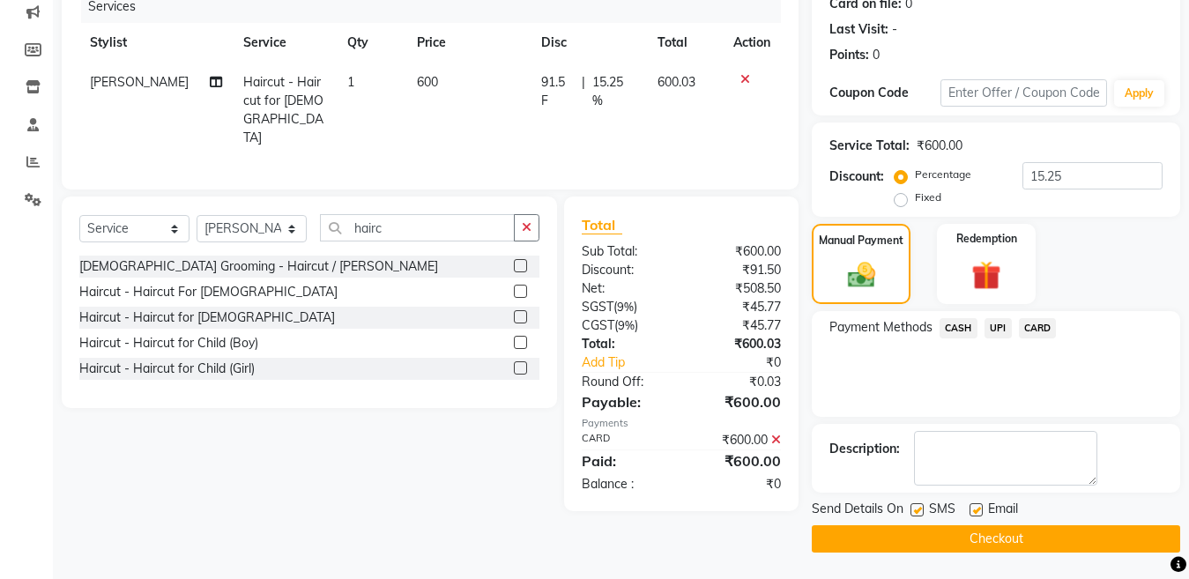
click at [918, 515] on label at bounding box center [916, 509] width 13 height 13
click at [918, 515] on input "checkbox" at bounding box center [915, 510] width 11 height 11
checkbox input "false"
click at [890, 534] on button "Checkout" at bounding box center [996, 538] width 368 height 27
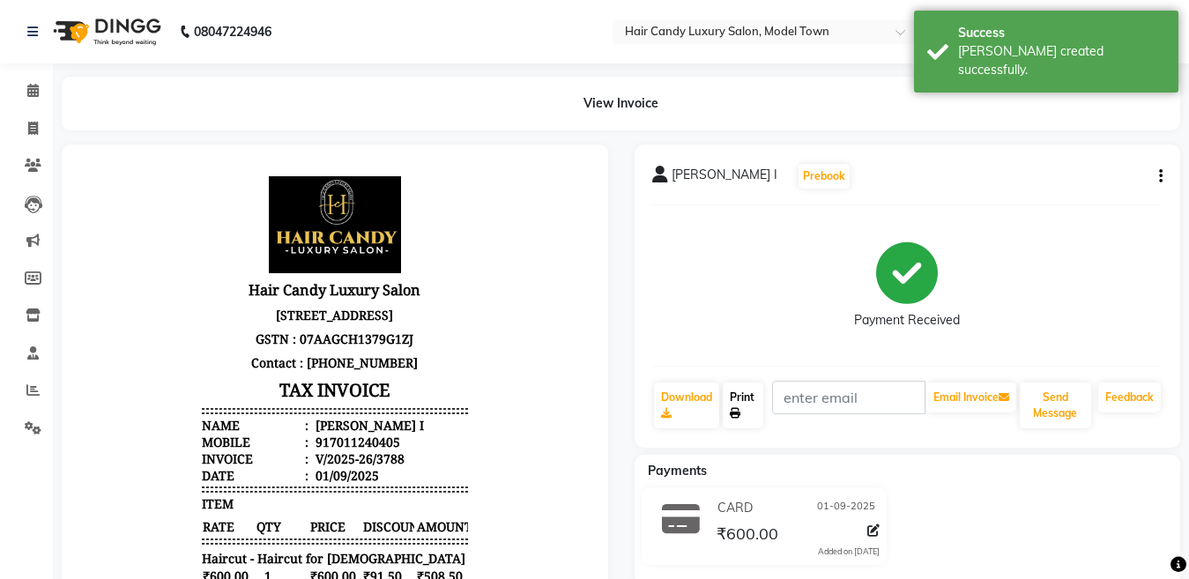
click at [747, 400] on link "Print" at bounding box center [743, 405] width 41 height 46
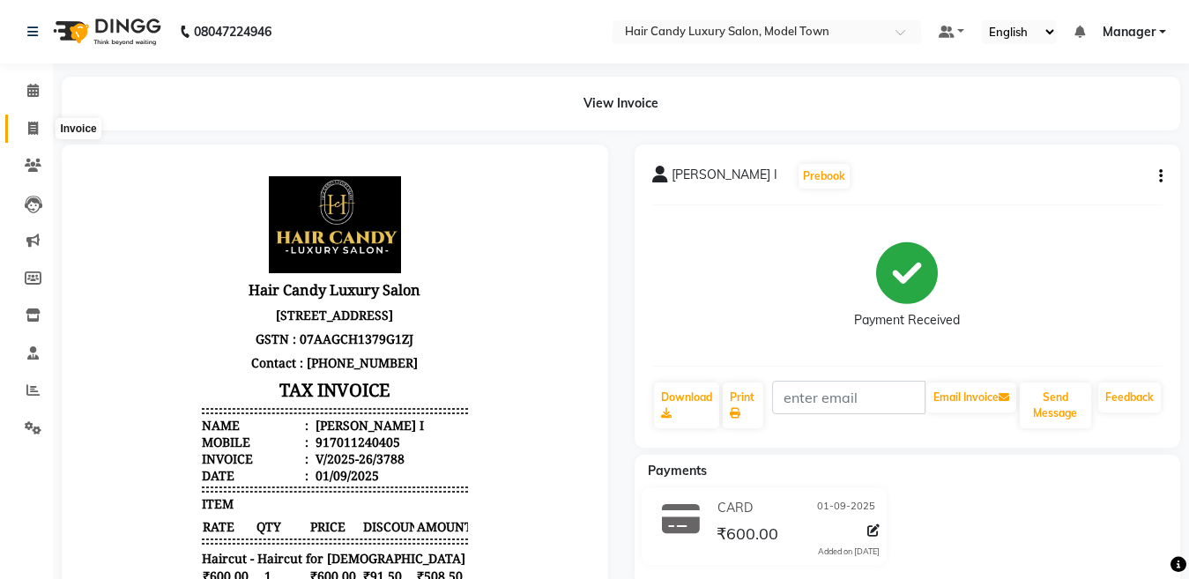
click at [30, 125] on icon at bounding box center [33, 128] width 10 height 13
select select "service"
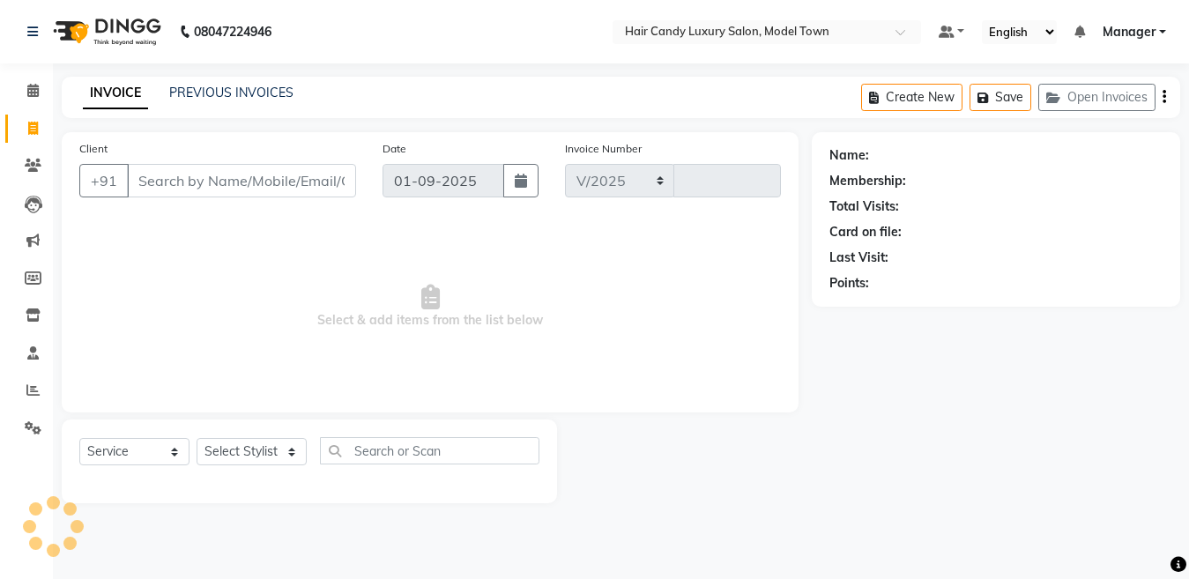
select select "4716"
type input "3789"
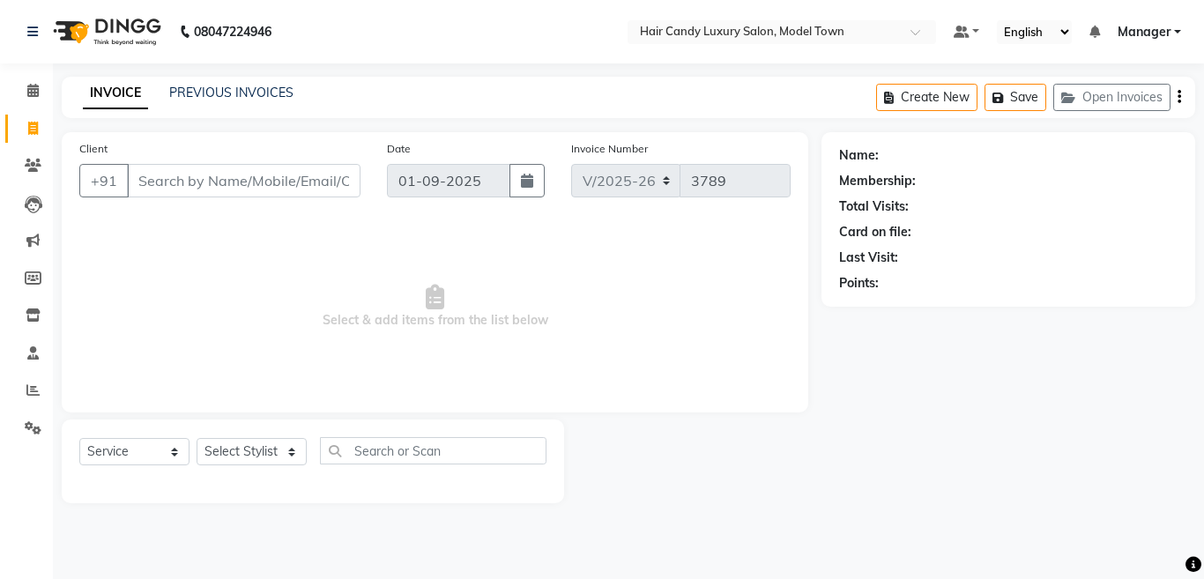
click at [133, 27] on img at bounding box center [105, 31] width 121 height 49
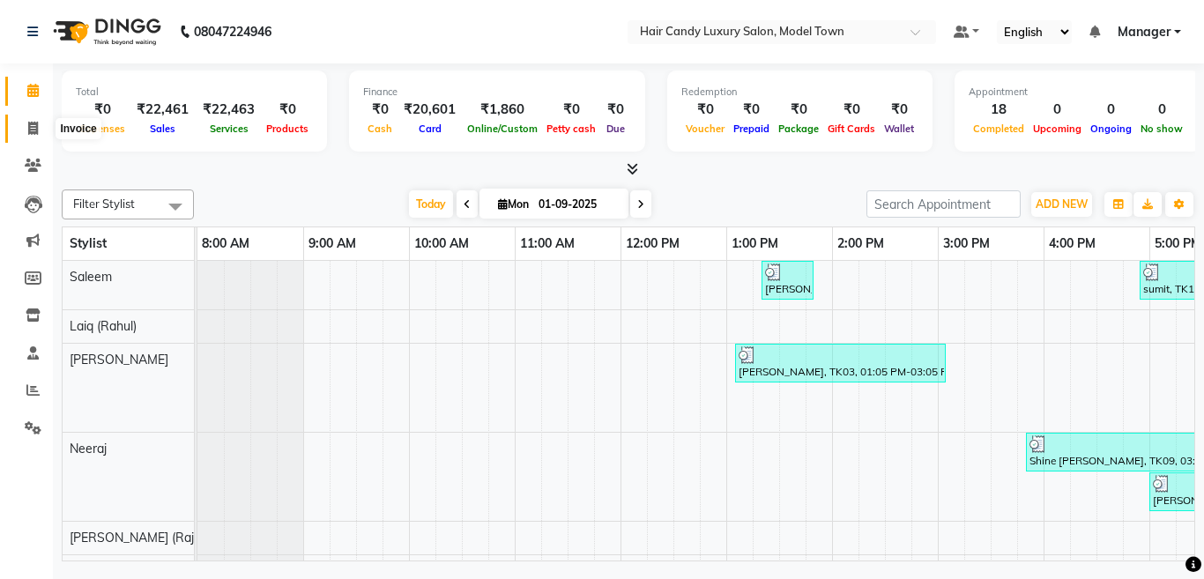
click at [35, 130] on icon at bounding box center [33, 128] width 10 height 13
select select "service"
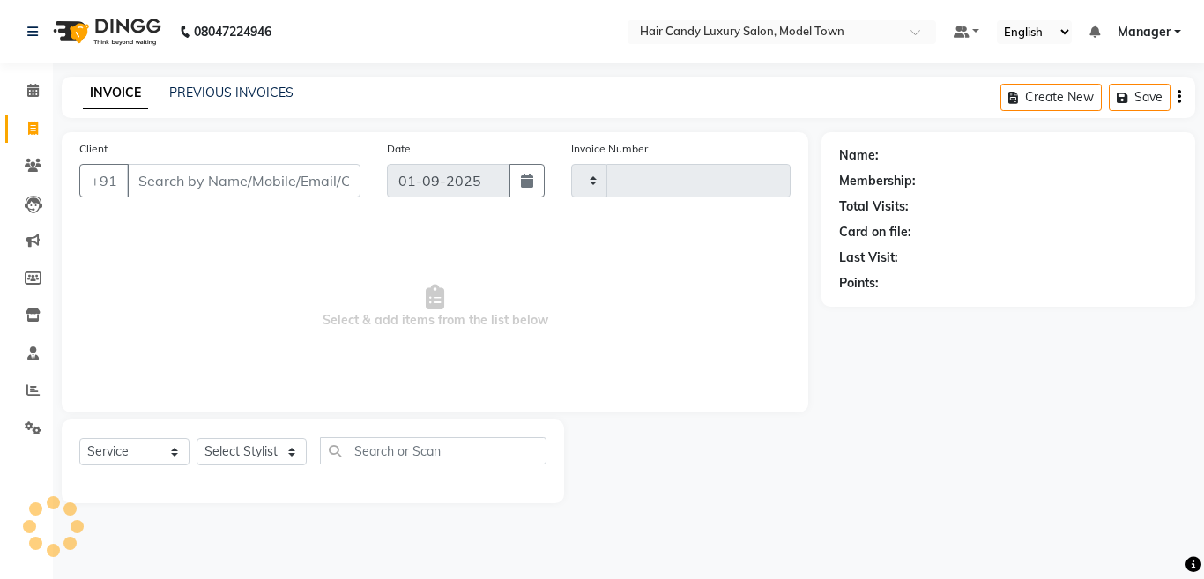
type input "3790"
select select "4716"
click at [256, 80] on div "INVOICE PREVIOUS INVOICES Create New Save Open Invoices" at bounding box center [628, 97] width 1133 height 41
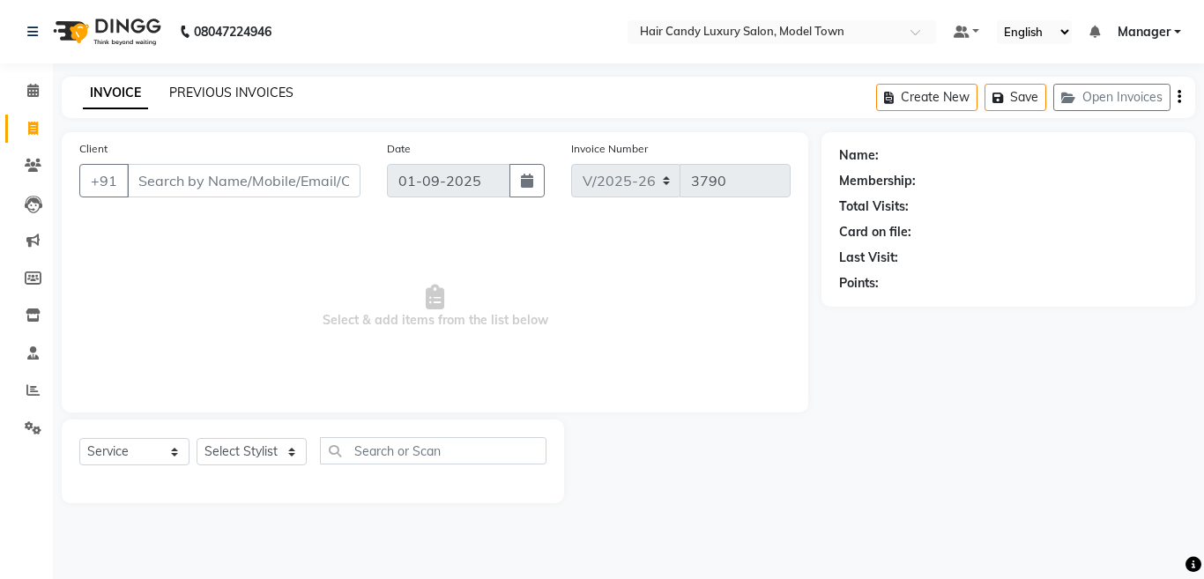
click at [256, 87] on link "PREVIOUS INVOICES" at bounding box center [231, 93] width 124 height 16
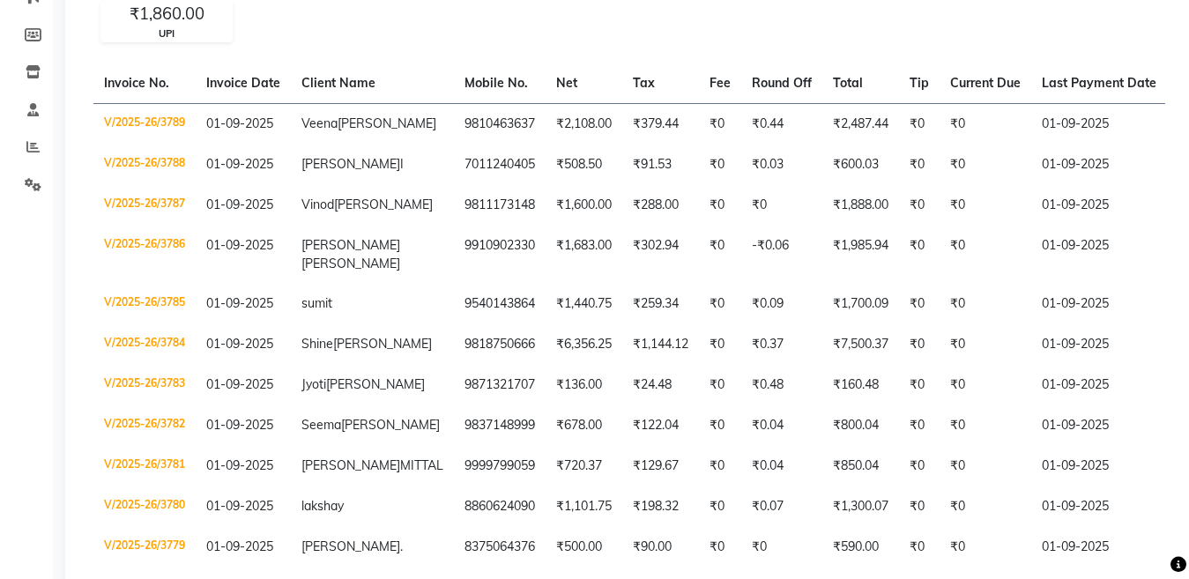
scroll to position [517, 0]
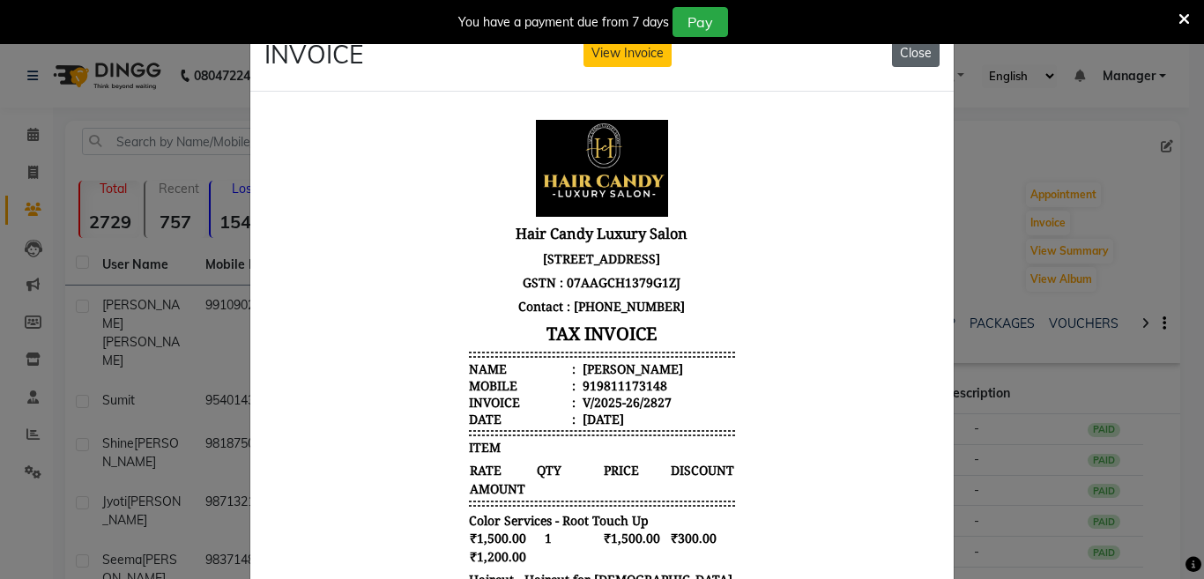
click at [923, 48] on button "Close" at bounding box center [916, 53] width 48 height 27
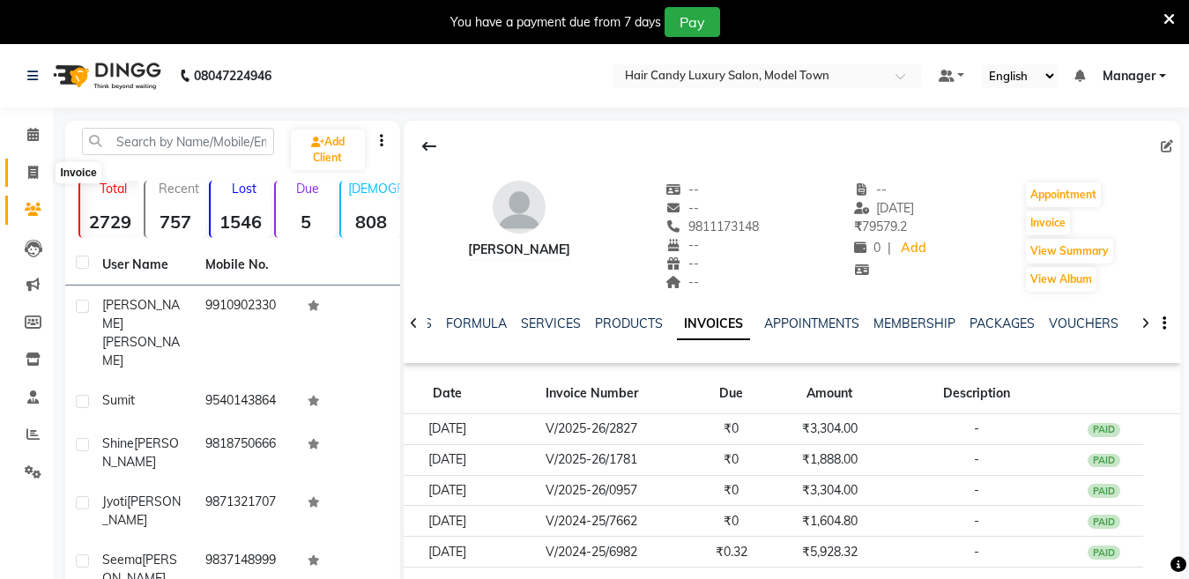
click at [36, 166] on icon at bounding box center [33, 172] width 10 height 13
select select "service"
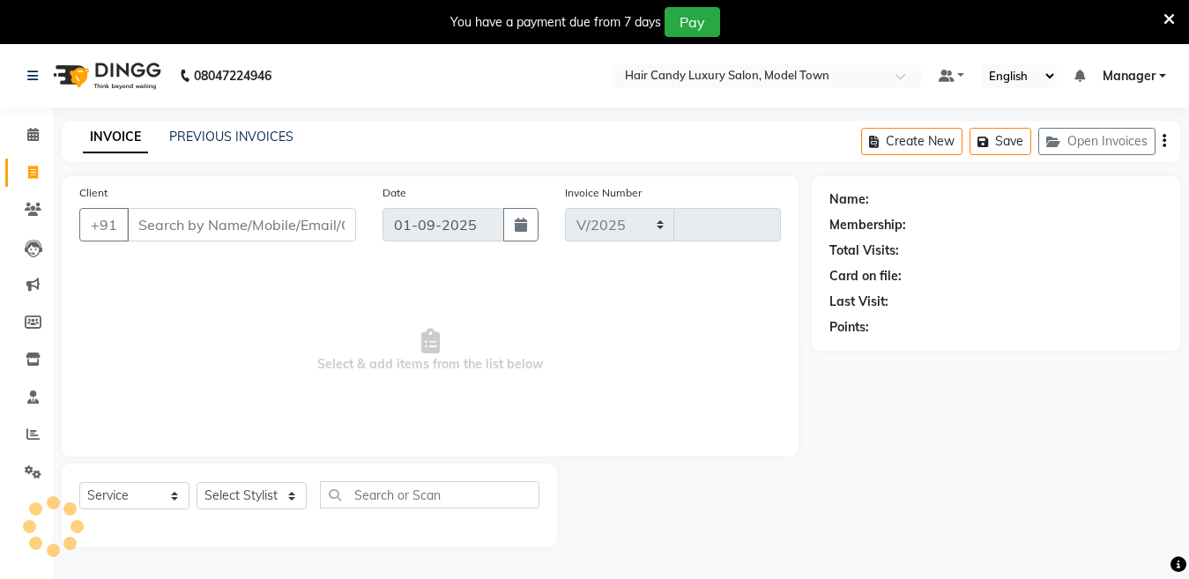
select select "4716"
type input "3787"
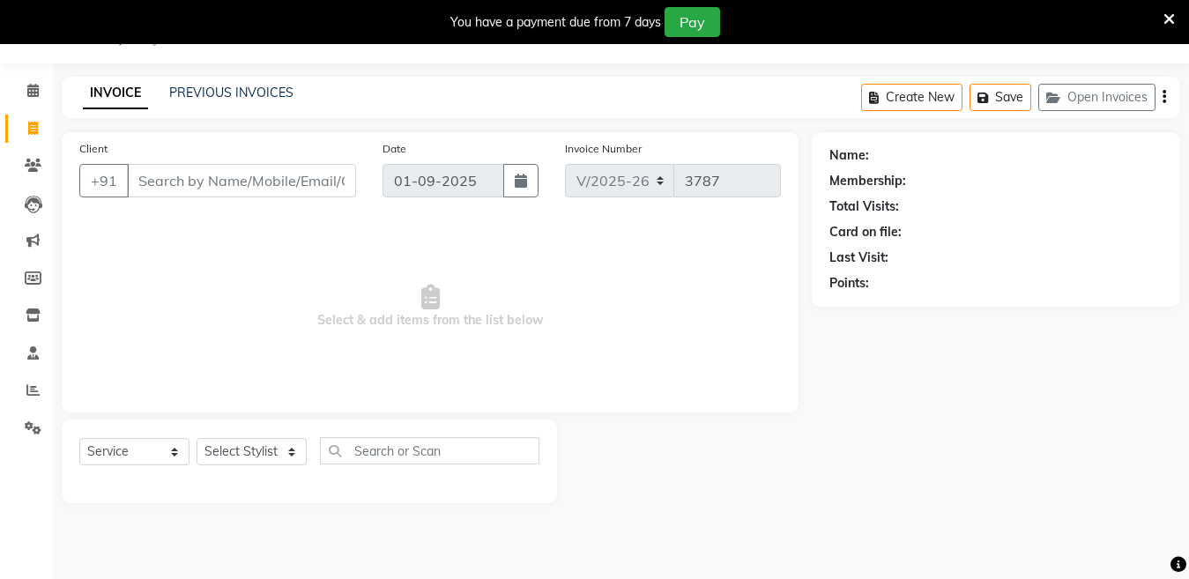
click at [1170, 17] on icon at bounding box center [1168, 19] width 11 height 16
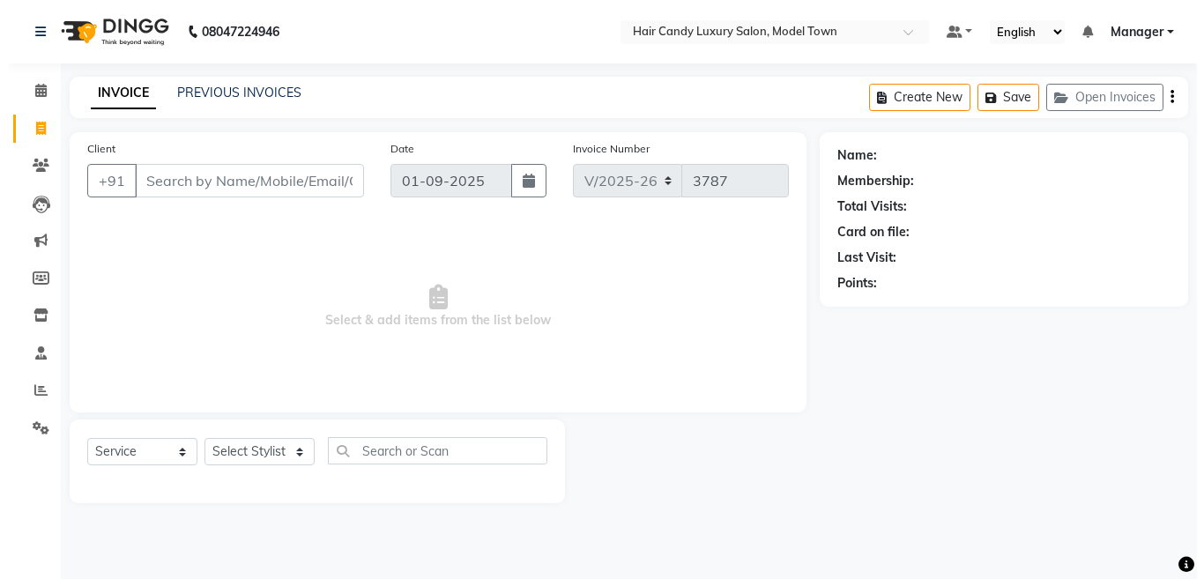
scroll to position [0, 0]
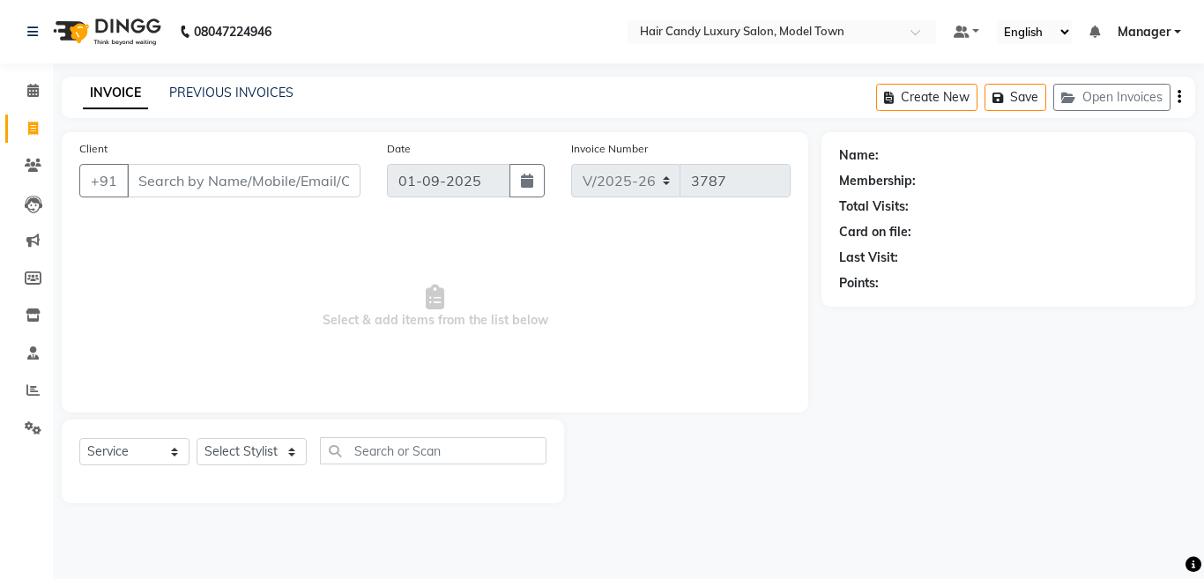
click at [159, 25] on img at bounding box center [105, 31] width 121 height 49
select select "4716"
select select "service"
click at [233, 448] on select "Select Stylist Aakib Anas Izhar Kajal Laiq (Rahul) Manager Neeraj parul Pawan P…" at bounding box center [251, 451] width 110 height 27
select select "28000"
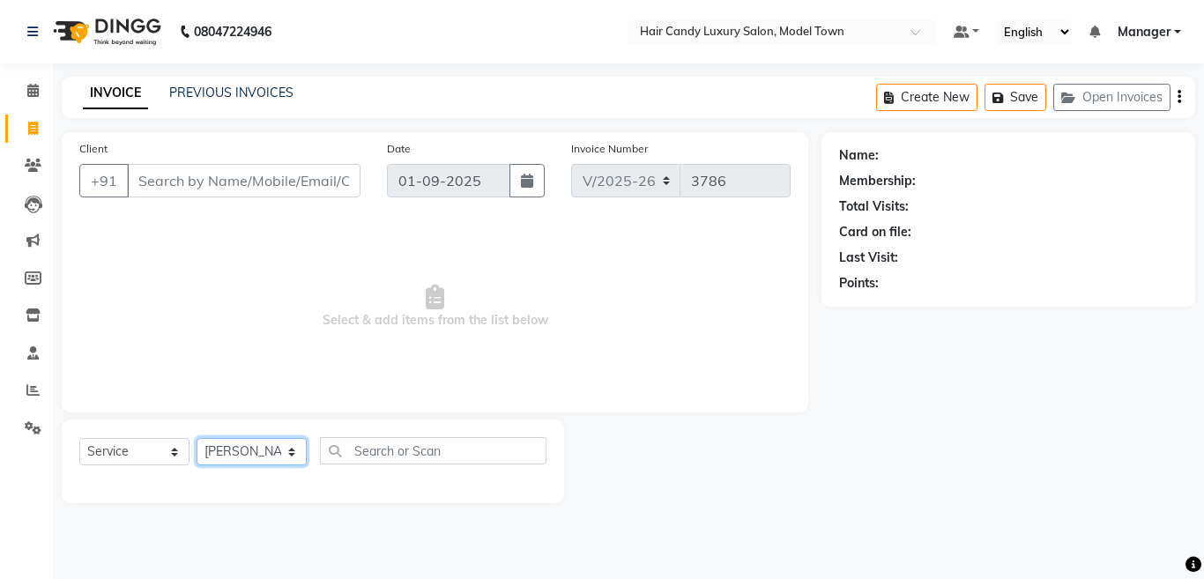
click at [196, 438] on select "Select Stylist Aakib Anas Izhar Kajal Laiq (Rahul) Manager Neeraj parul Pawan P…" at bounding box center [251, 451] width 110 height 27
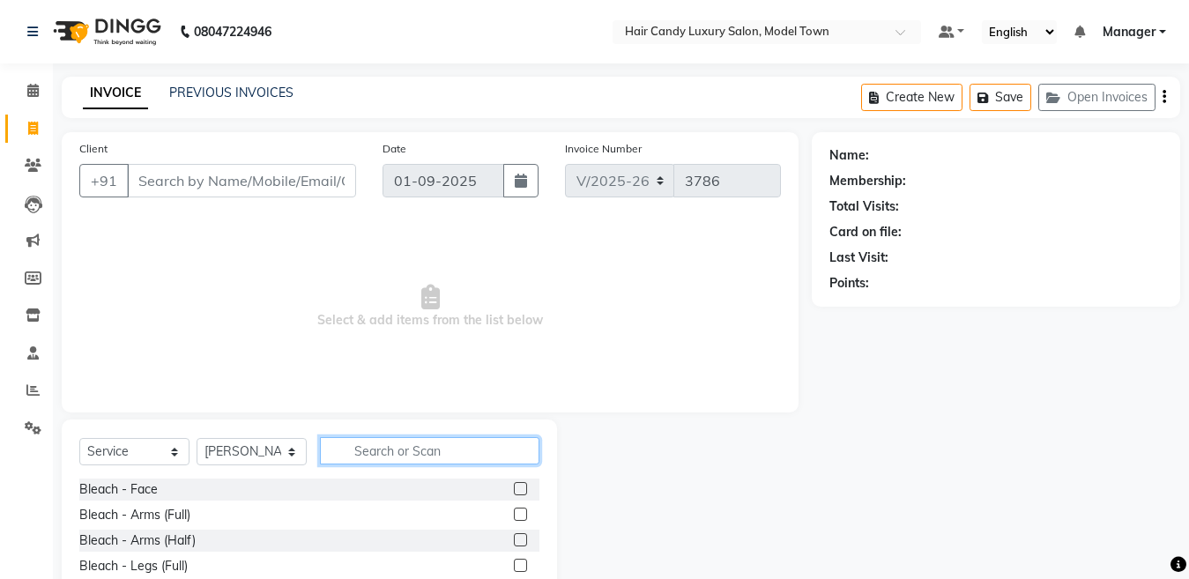
click at [466, 448] on input "text" at bounding box center [429, 450] width 219 height 27
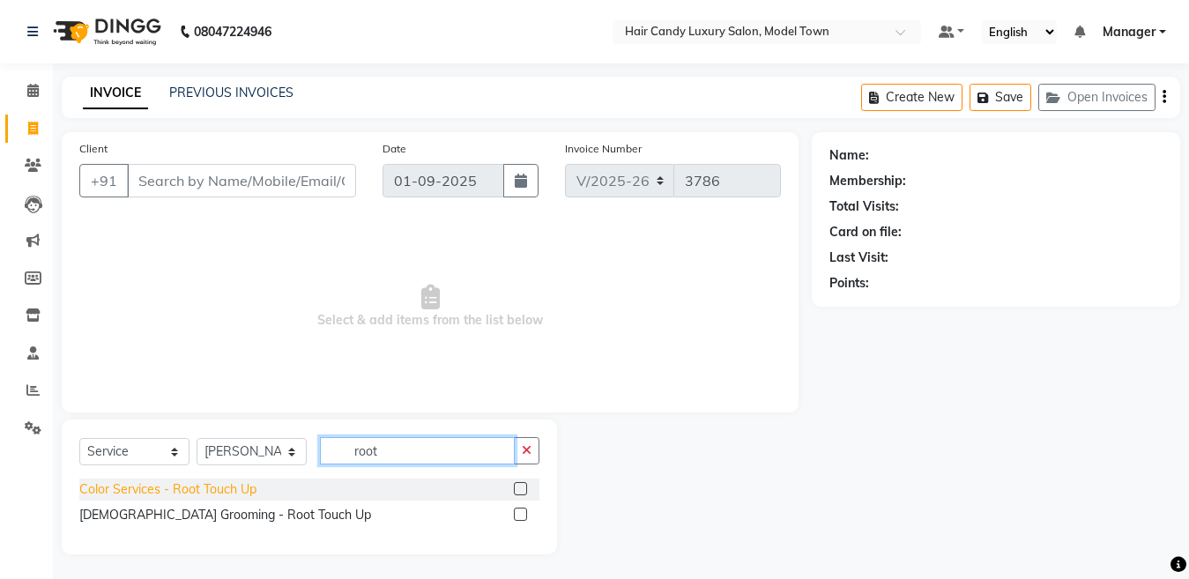
type input "root"
click at [158, 493] on div "Color Services - Root Touch Up" at bounding box center [167, 489] width 177 height 19
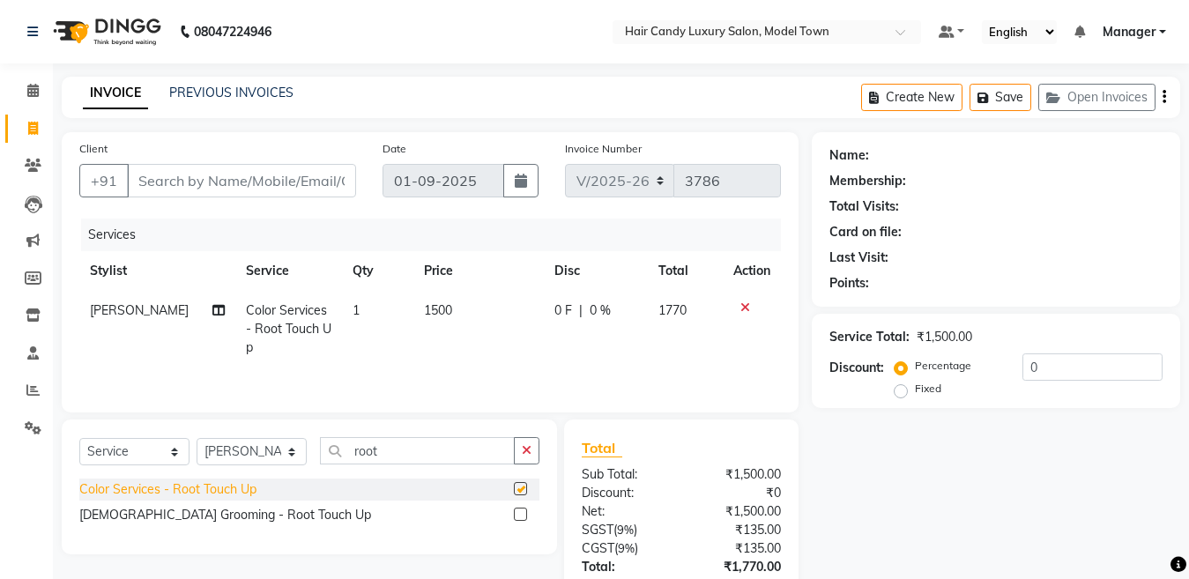
checkbox input "false"
click at [258, 449] on select "Select Stylist Aakib Anas Izhar Kajal Laiq (Rahul) Manager Neeraj parul Pawan P…" at bounding box center [251, 451] width 110 height 27
select select "28005"
click at [196, 440] on select "Select Stylist Aakib Anas Izhar Kajal Laiq (Rahul) Manager Neeraj parul Pawan P…" at bounding box center [251, 451] width 110 height 27
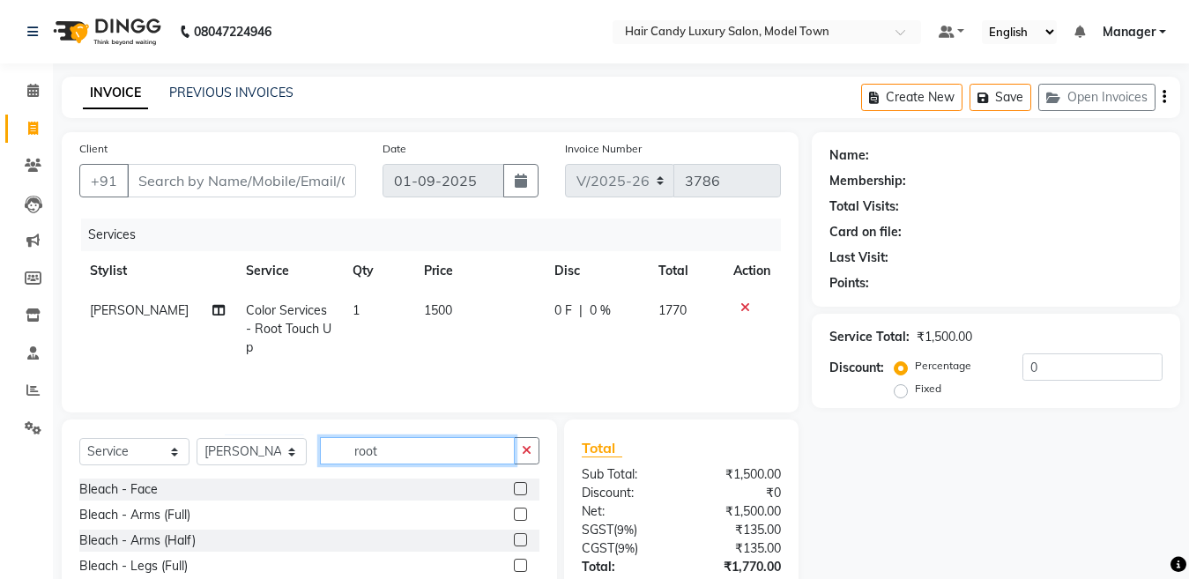
click at [413, 451] on input "root" at bounding box center [417, 450] width 195 height 27
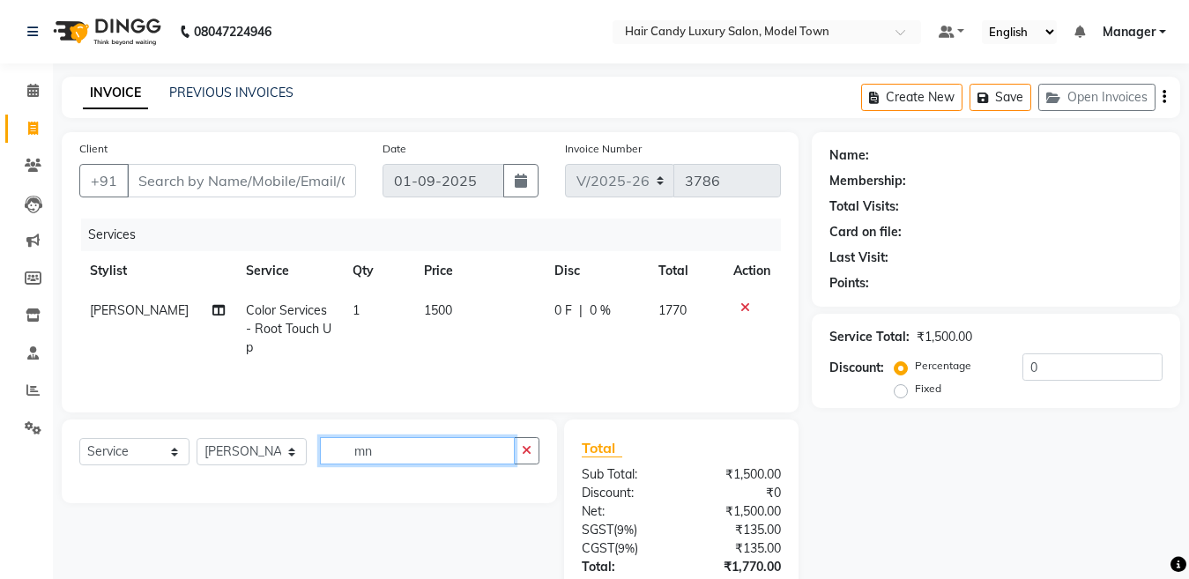
type input "m"
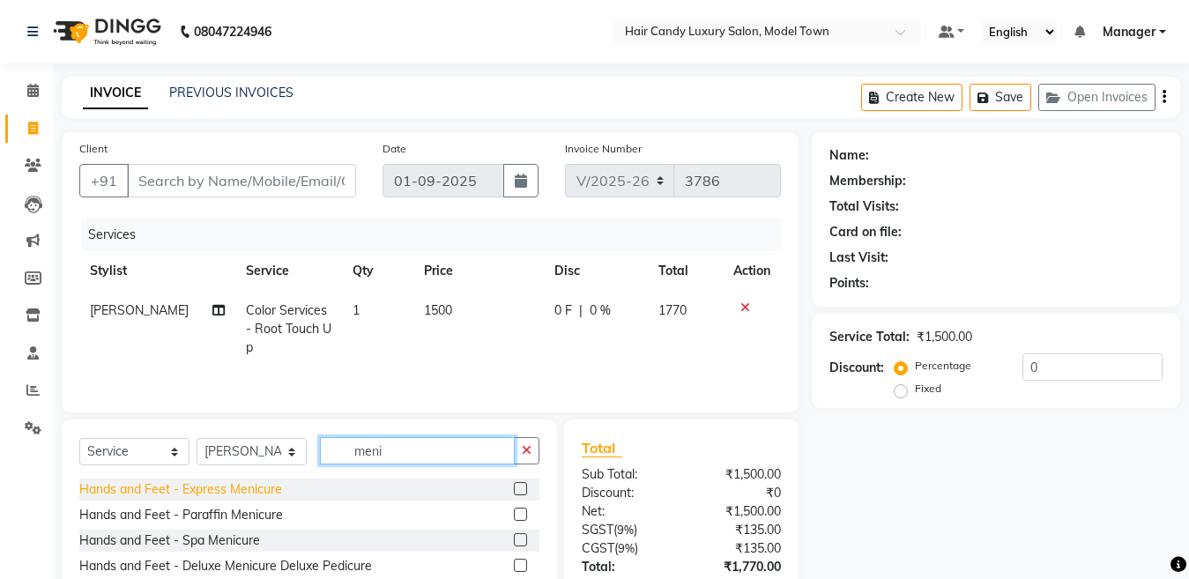
type input "meni"
click at [221, 490] on div "Hands and Feet - Express Menicure" at bounding box center [180, 489] width 203 height 19
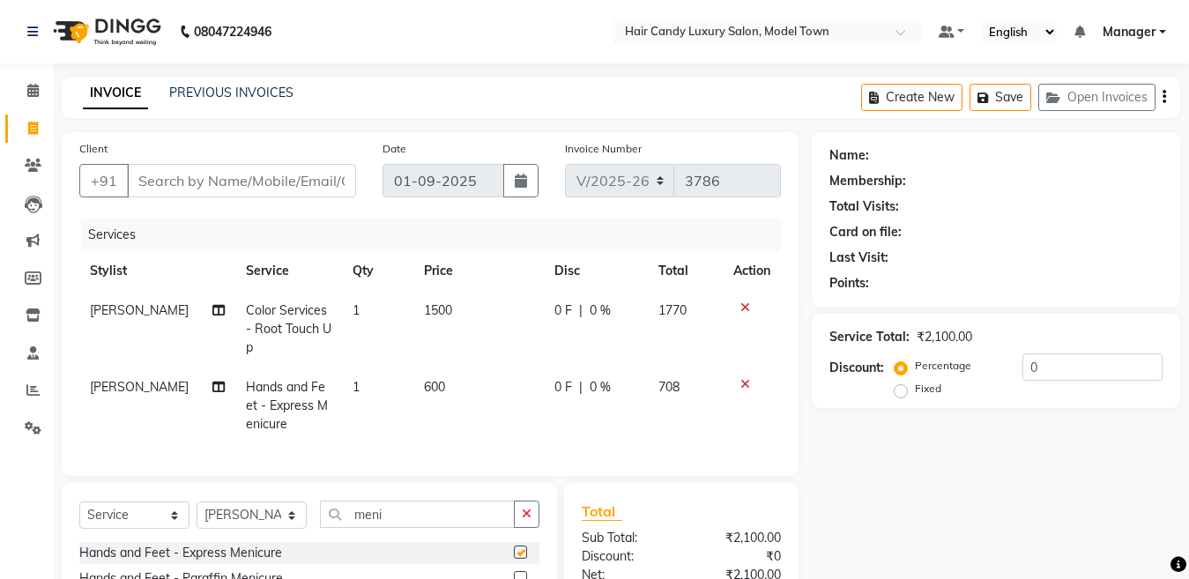
checkbox input "false"
click at [434, 521] on input "meni" at bounding box center [417, 513] width 195 height 27
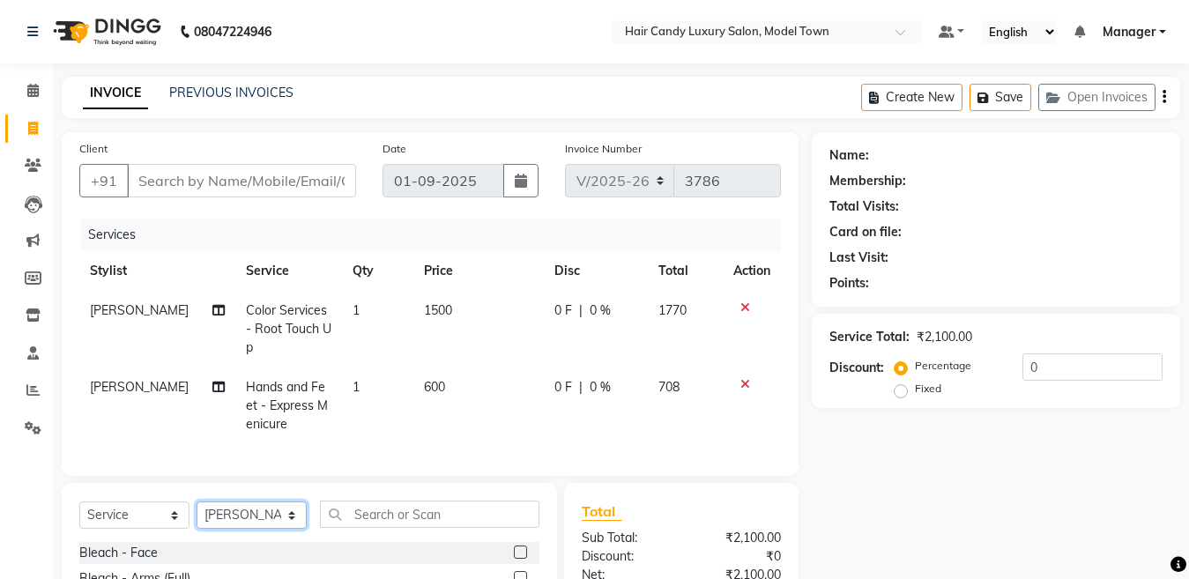
click at [277, 529] on select "Select Stylist Aakib Anas Izhar Kajal Laiq (Rahul) Manager Neeraj parul Pawan P…" at bounding box center [251, 514] width 110 height 27
click at [438, 436] on td "600" at bounding box center [478, 405] width 130 height 77
select select "28005"
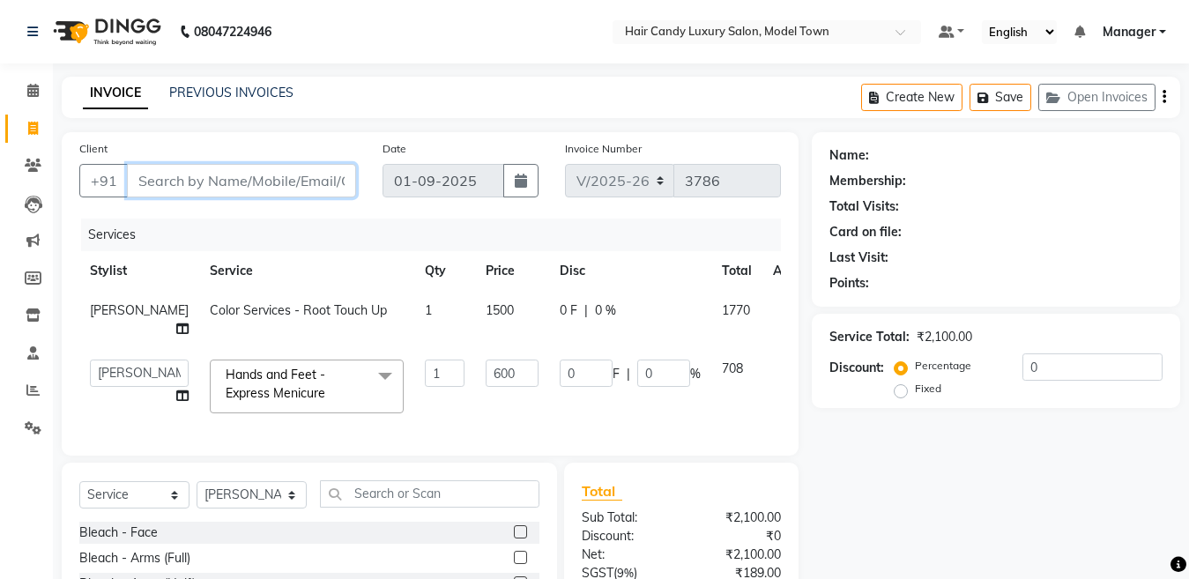
click at [236, 183] on input "Client" at bounding box center [241, 180] width 229 height 33
click at [272, 498] on select "Select Stylist Aakib Anas Izhar Kajal Laiq (Rahul) Manager Neeraj parul Pawan P…" at bounding box center [251, 494] width 110 height 27
select select "28756"
click at [196, 481] on select "Select Stylist Aakib Anas Izhar Kajal Laiq (Rahul) Manager Neeraj parul Pawan P…" at bounding box center [251, 494] width 110 height 27
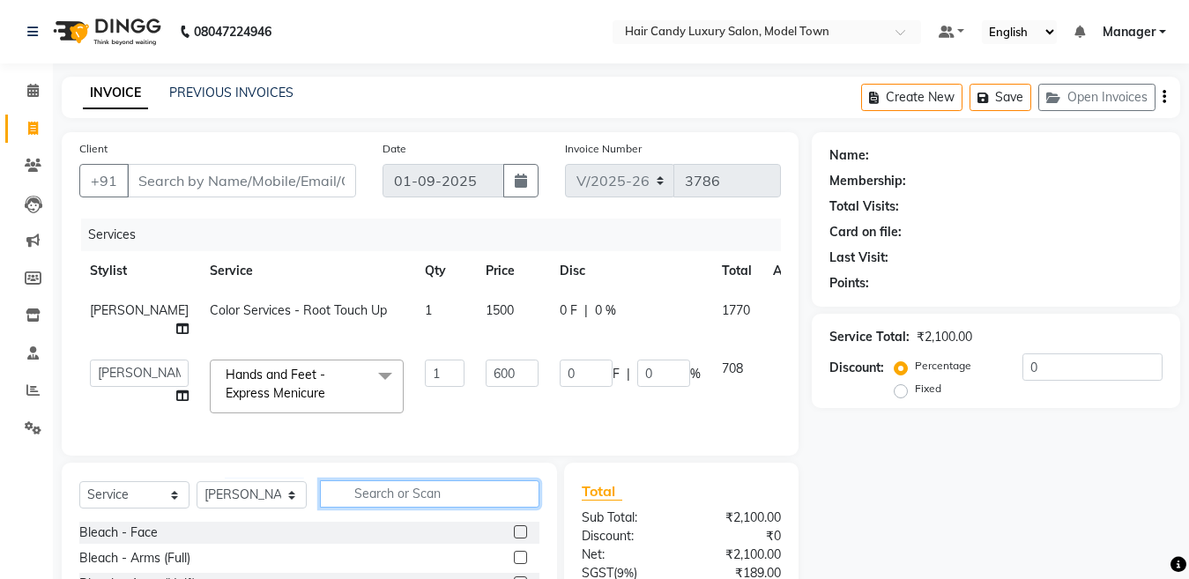
click at [443, 492] on input "text" at bounding box center [429, 493] width 219 height 27
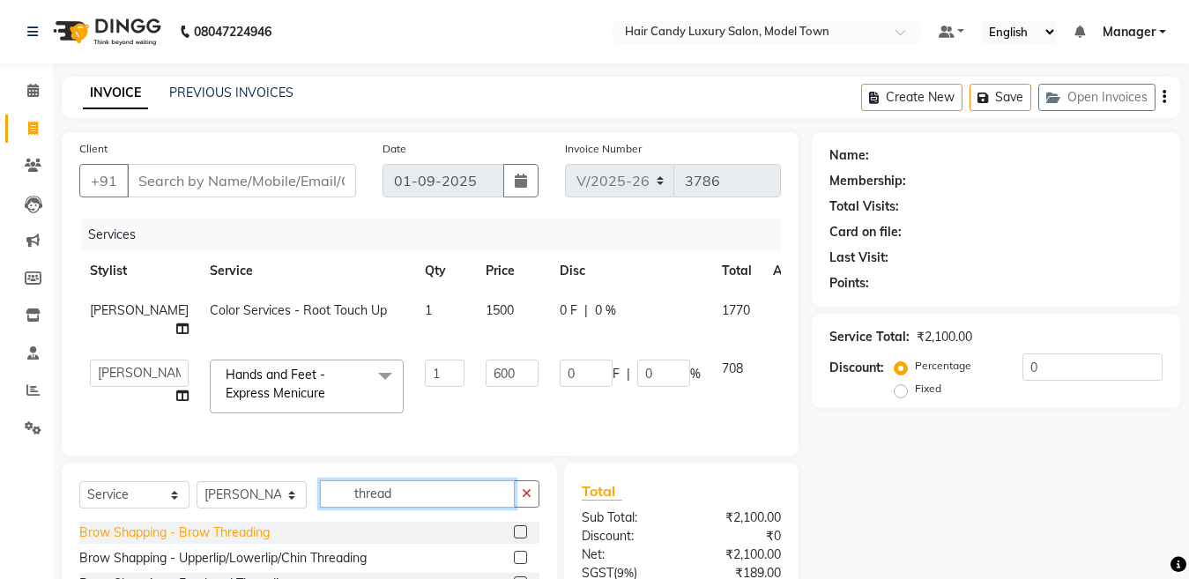
type input "thread"
click at [248, 523] on div "Brow Shapping - Brow Threading" at bounding box center [174, 532] width 190 height 19
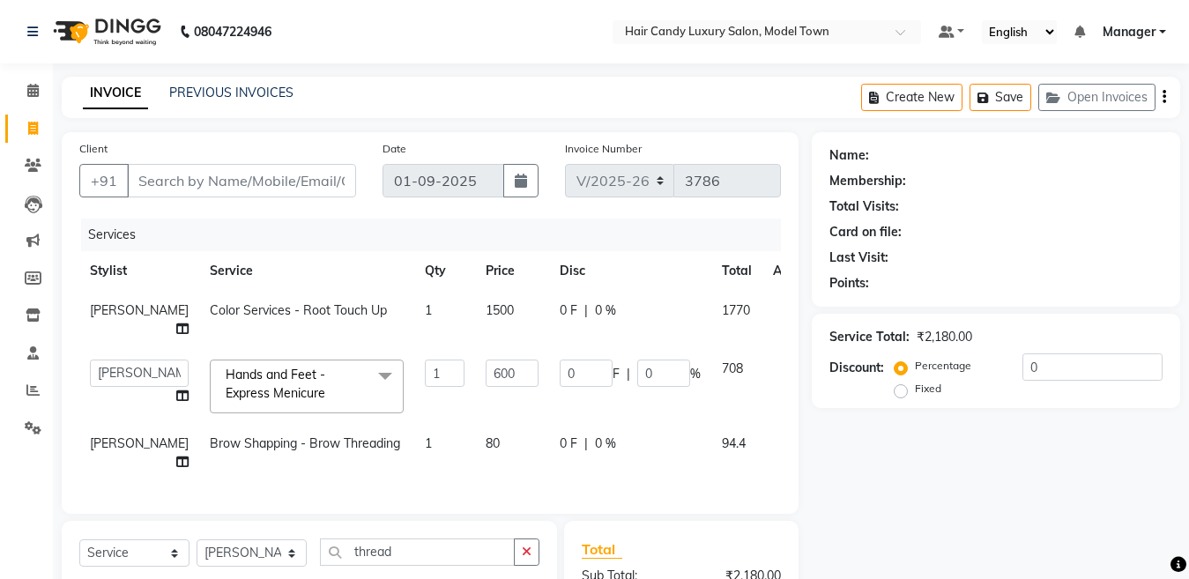
checkbox input "false"
click at [485, 435] on span "80" at bounding box center [492, 443] width 14 height 16
select select "28756"
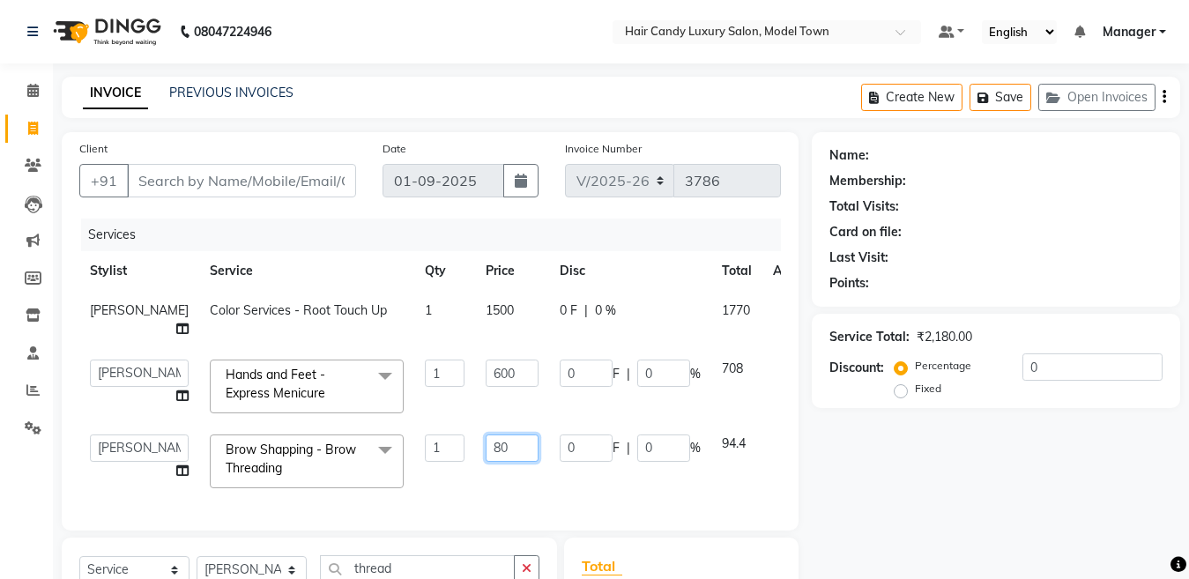
click at [485, 434] on input "80" at bounding box center [511, 447] width 53 height 27
type input "380"
click at [940, 486] on div "Name: Membership: Total Visits: Card on file: Last Visit: Points: Service Total…" at bounding box center [1003, 473] width 382 height 683
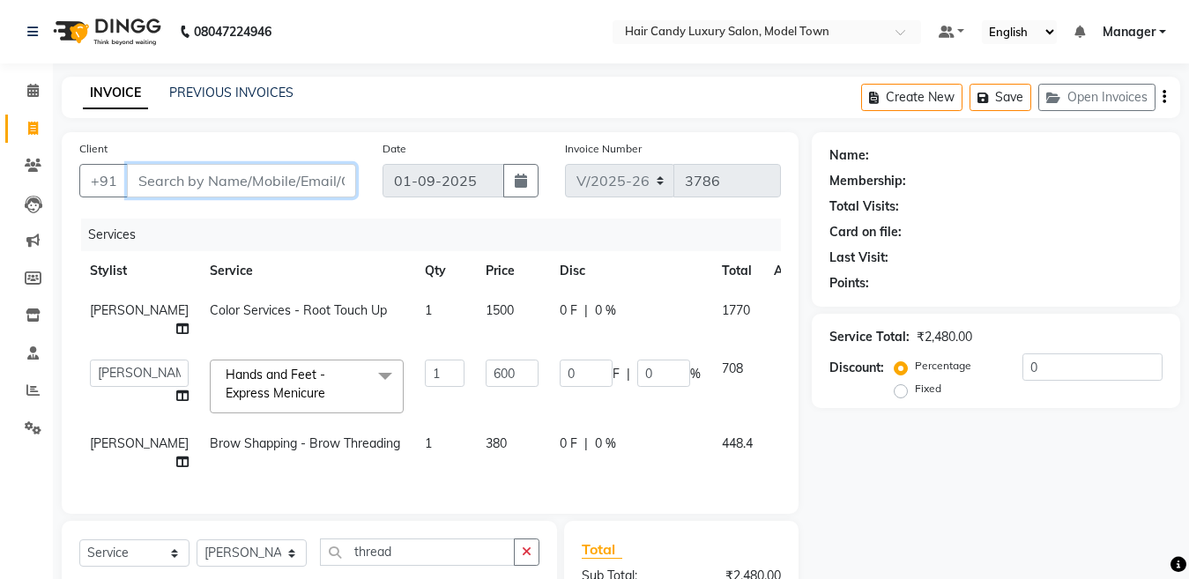
click at [271, 193] on input "Client" at bounding box center [241, 180] width 229 height 33
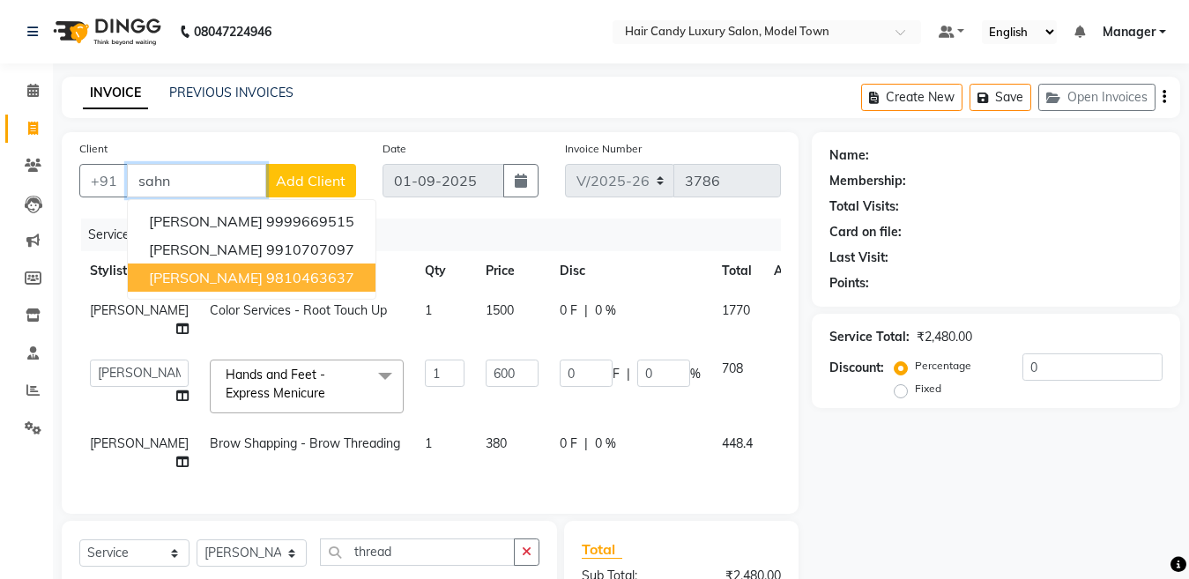
click at [225, 281] on span "Veena Sahni" at bounding box center [206, 278] width 114 height 18
type input "9810463637"
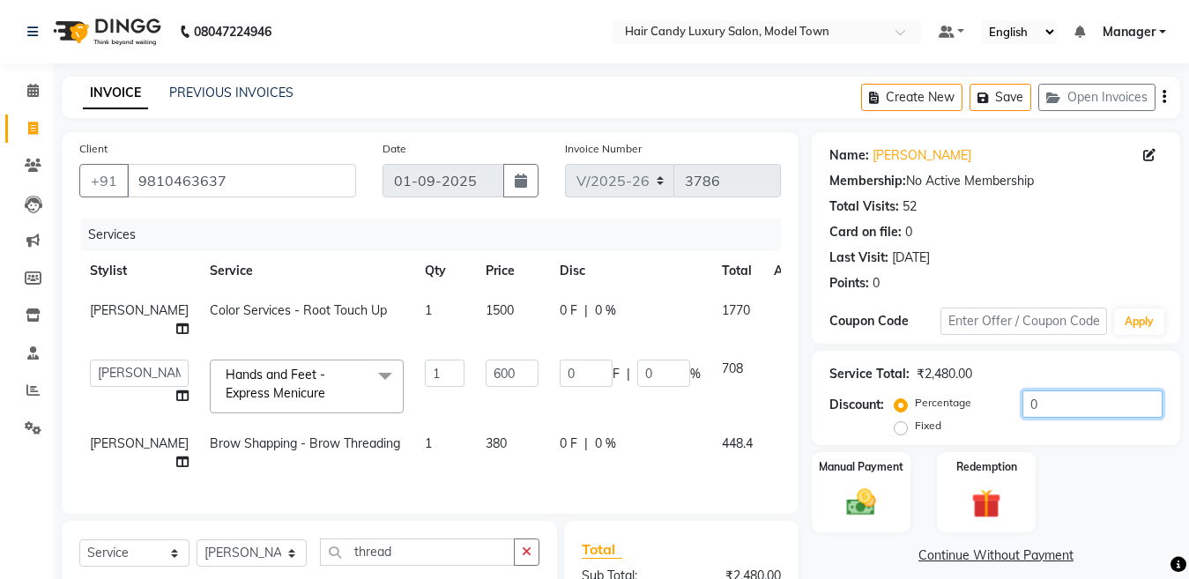
drag, startPoint x: 1091, startPoint y: 397, endPoint x: 840, endPoint y: 398, distance: 251.1
click at [840, 398] on div "Discount: Percentage Fixed 0" at bounding box center [995, 414] width 333 height 48
type input "1"
type input "6"
type input "1"
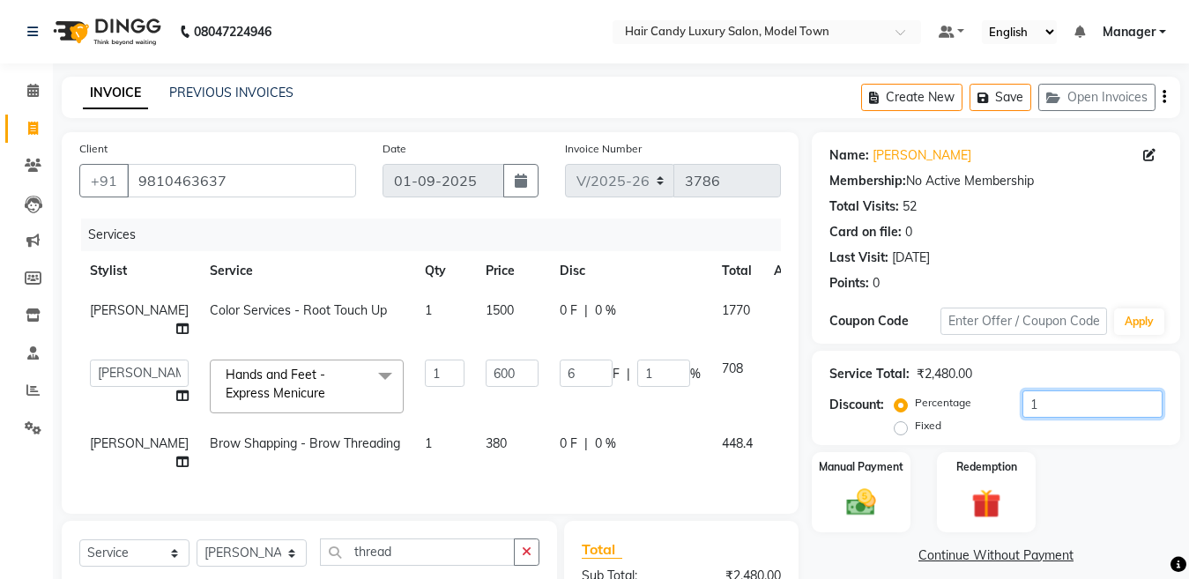
type input "15"
type input "90"
type input "15"
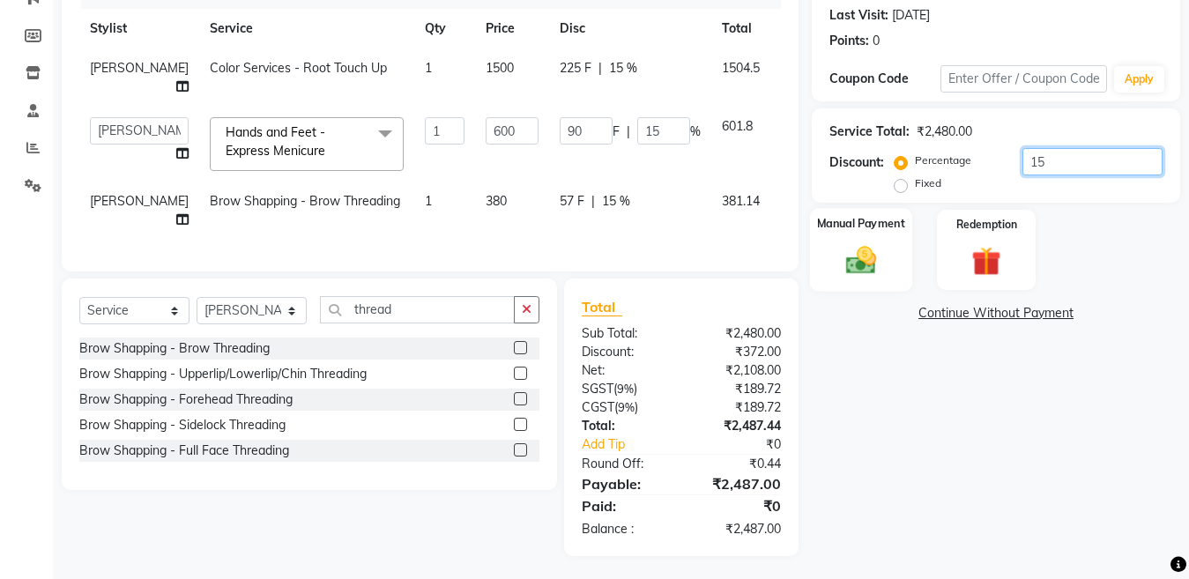
type input "15"
click at [865, 263] on img at bounding box center [860, 259] width 49 height 35
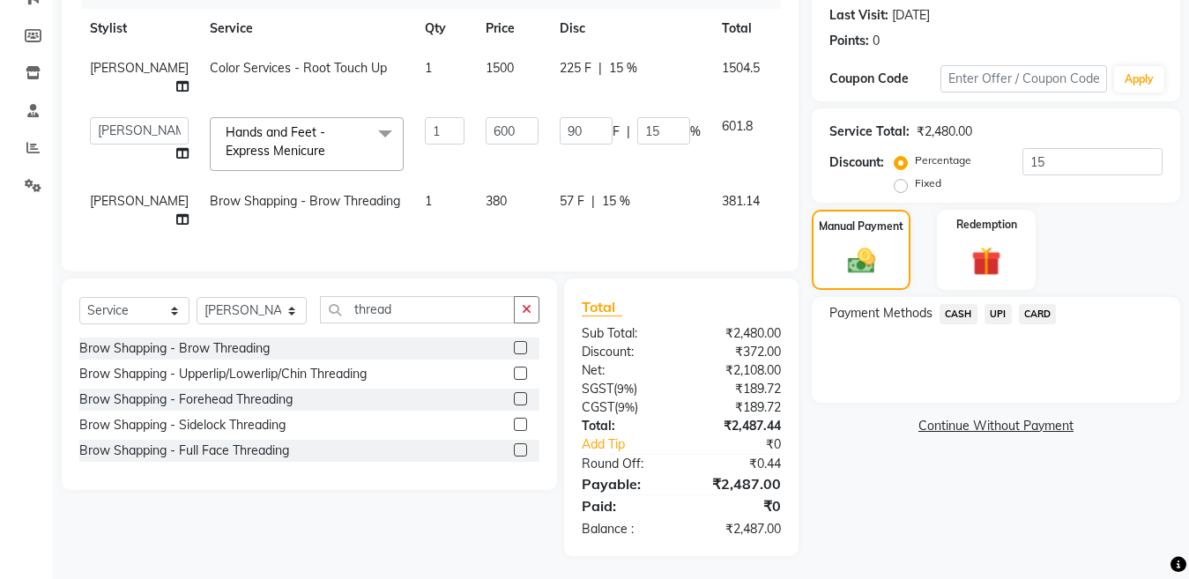
click at [960, 311] on span "CASH" at bounding box center [958, 314] width 38 height 20
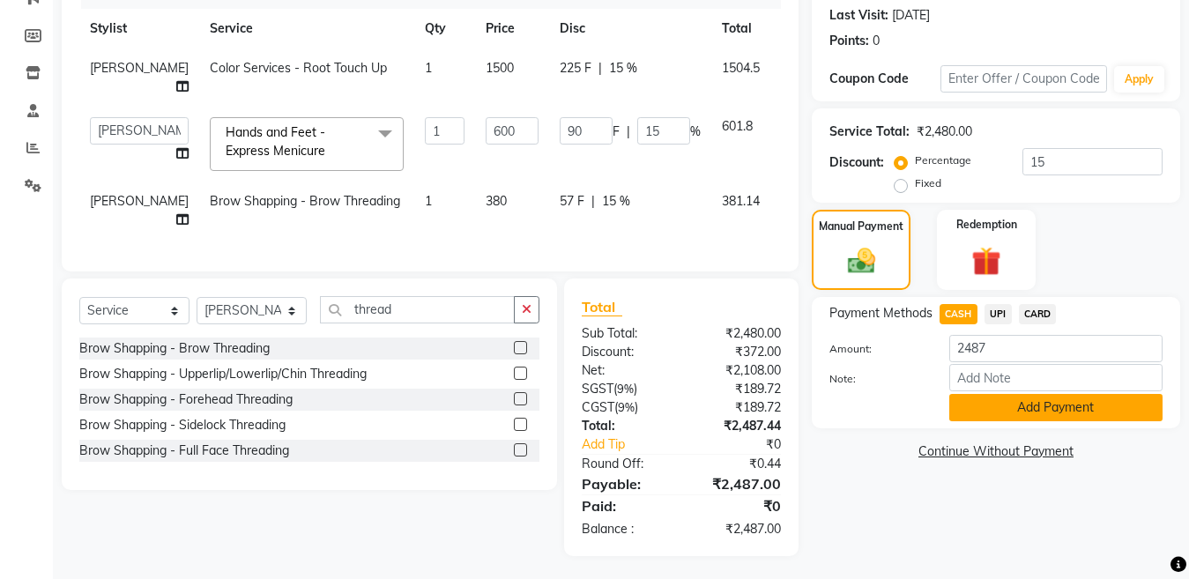
click at [1069, 409] on button "Add Payment" at bounding box center [1055, 407] width 213 height 27
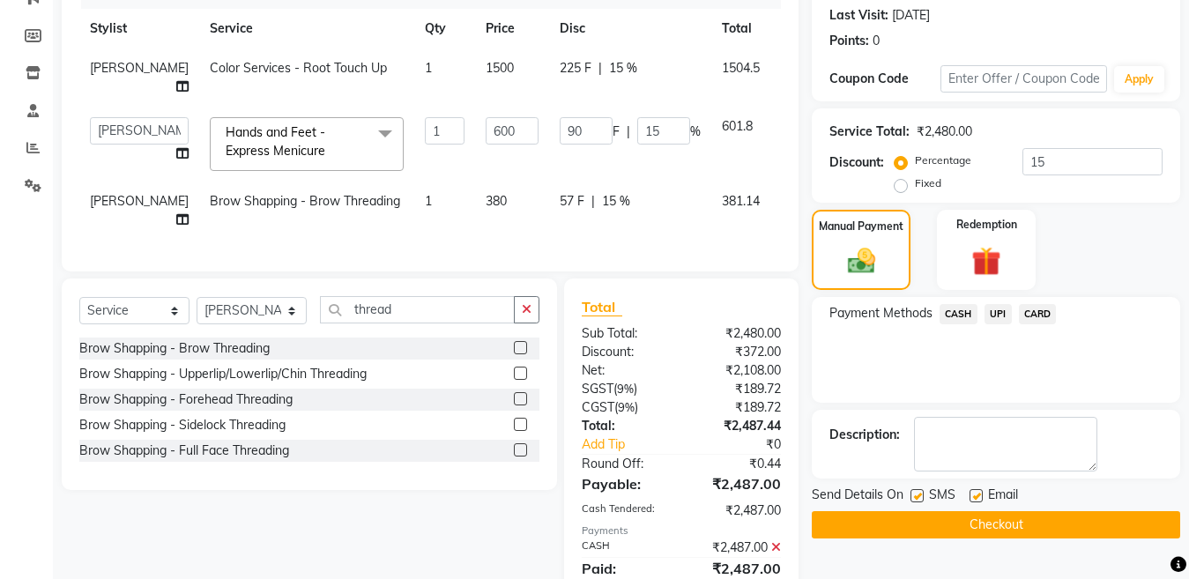
scroll to position [305, 0]
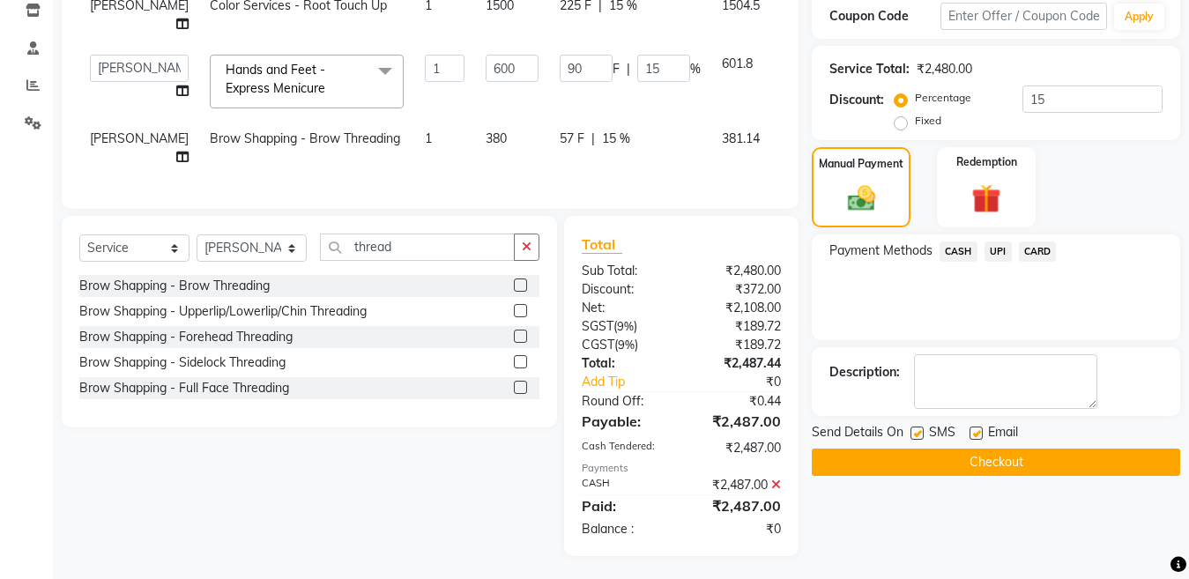
click at [915, 432] on label at bounding box center [916, 432] width 13 height 13
click at [915, 432] on input "checkbox" at bounding box center [915, 433] width 11 height 11
checkbox input "false"
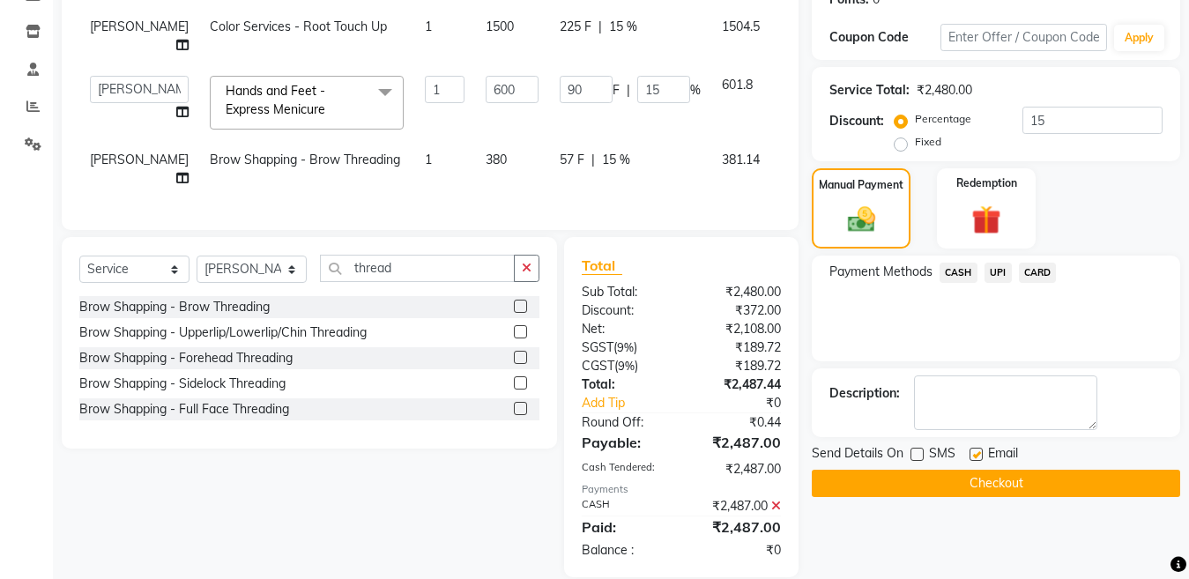
scroll to position [289, 0]
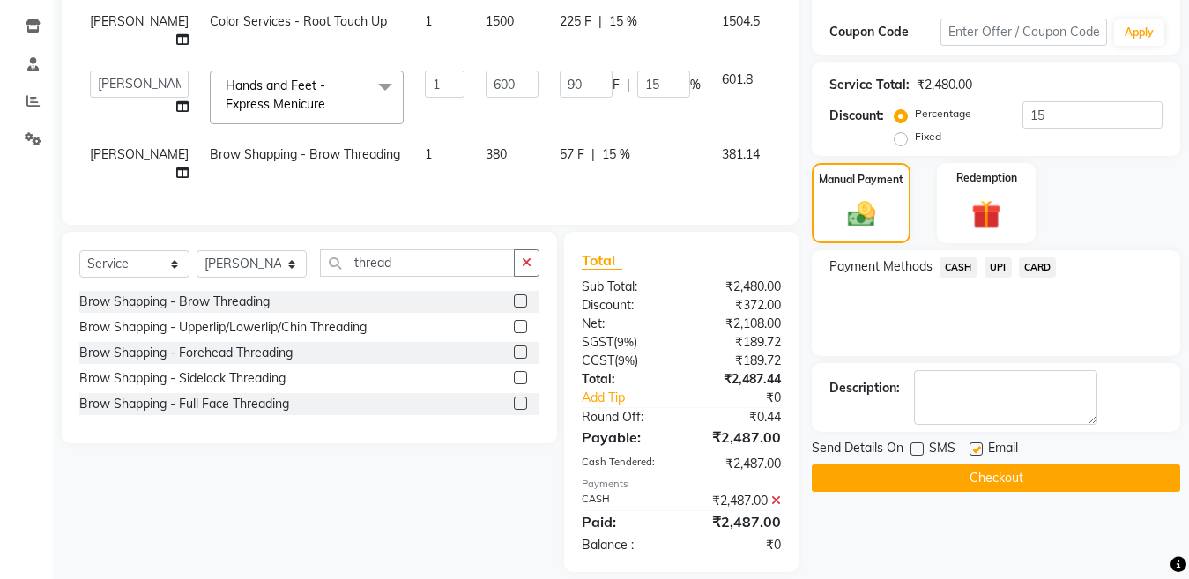
click at [962, 268] on span "CASH" at bounding box center [958, 267] width 38 height 20
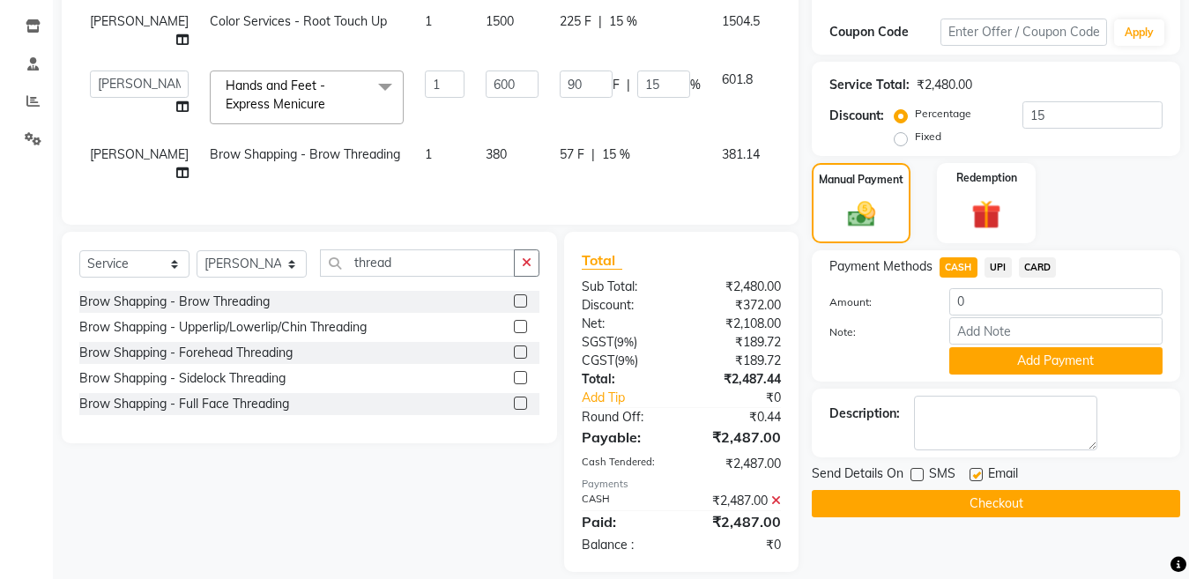
click at [777, 496] on icon at bounding box center [776, 500] width 10 height 12
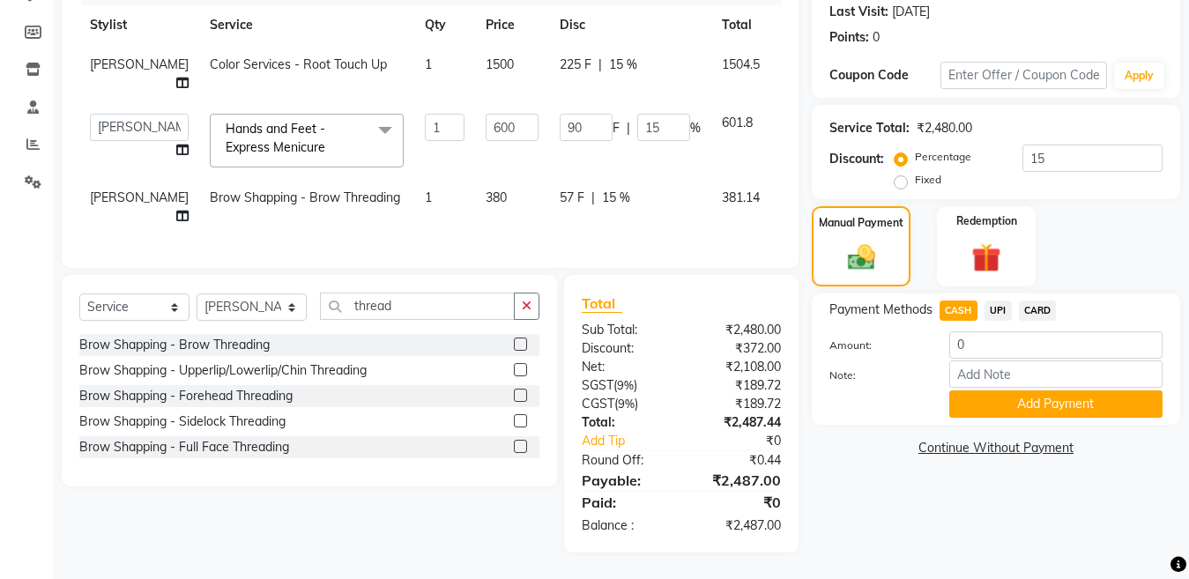
scroll to position [242, 0]
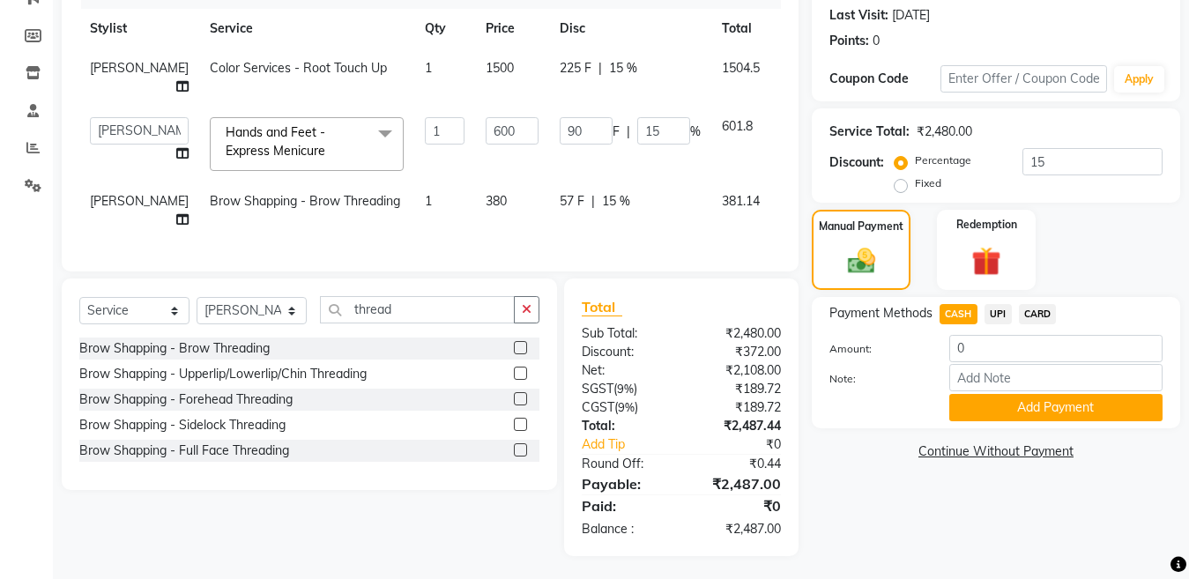
click at [1033, 319] on span "CARD" at bounding box center [1038, 314] width 38 height 20
type input "2487"
click at [1046, 411] on button "Add Payment" at bounding box center [1055, 407] width 213 height 27
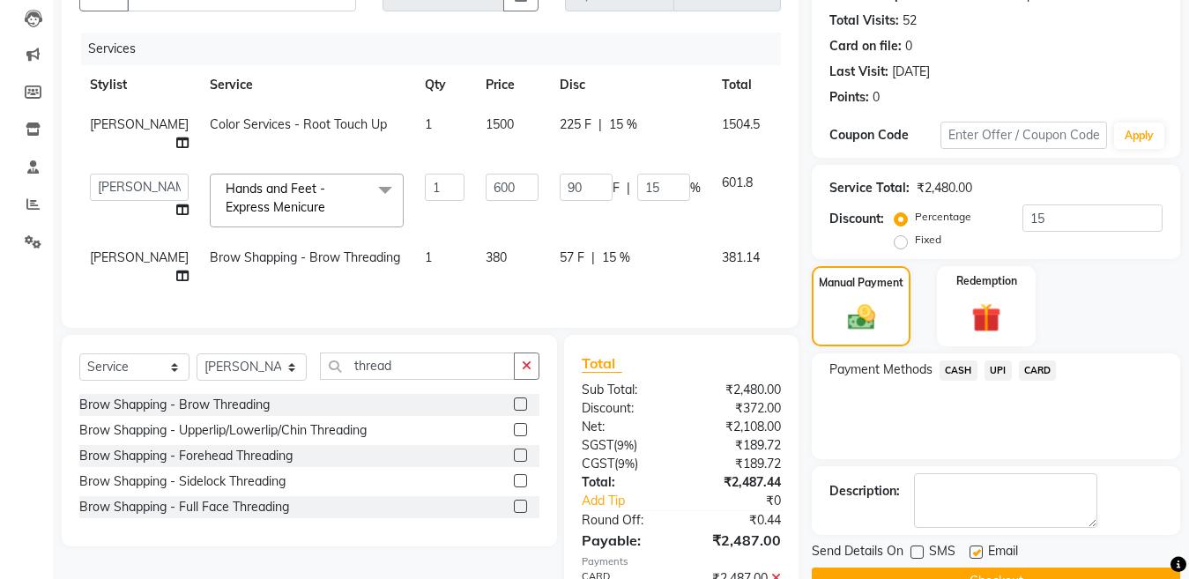
scroll to position [279, 0]
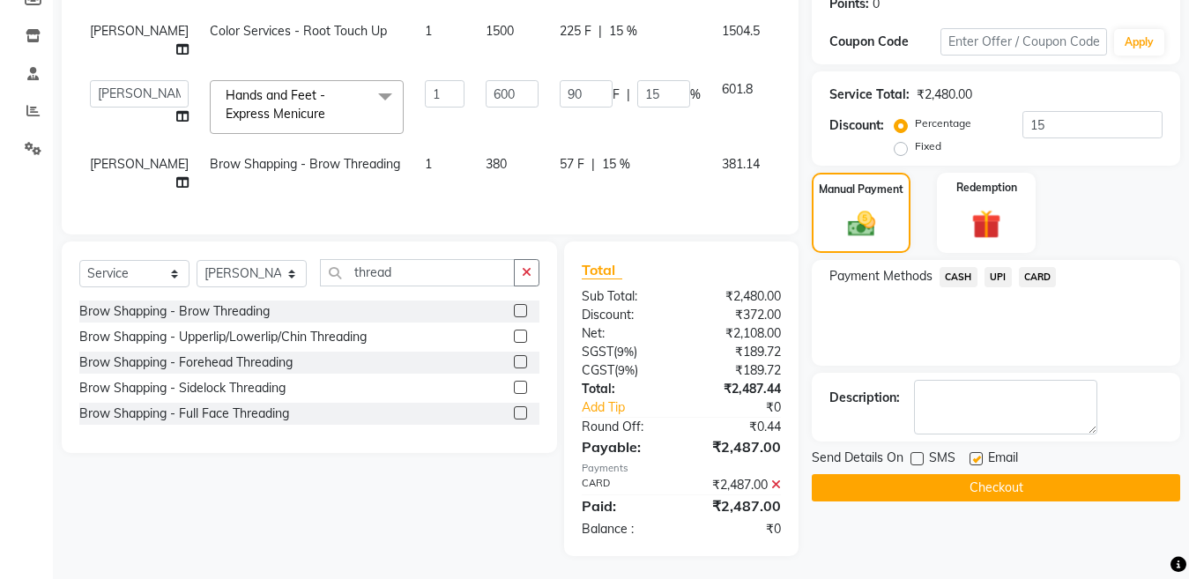
click at [974, 493] on button "Checkout" at bounding box center [996, 487] width 368 height 27
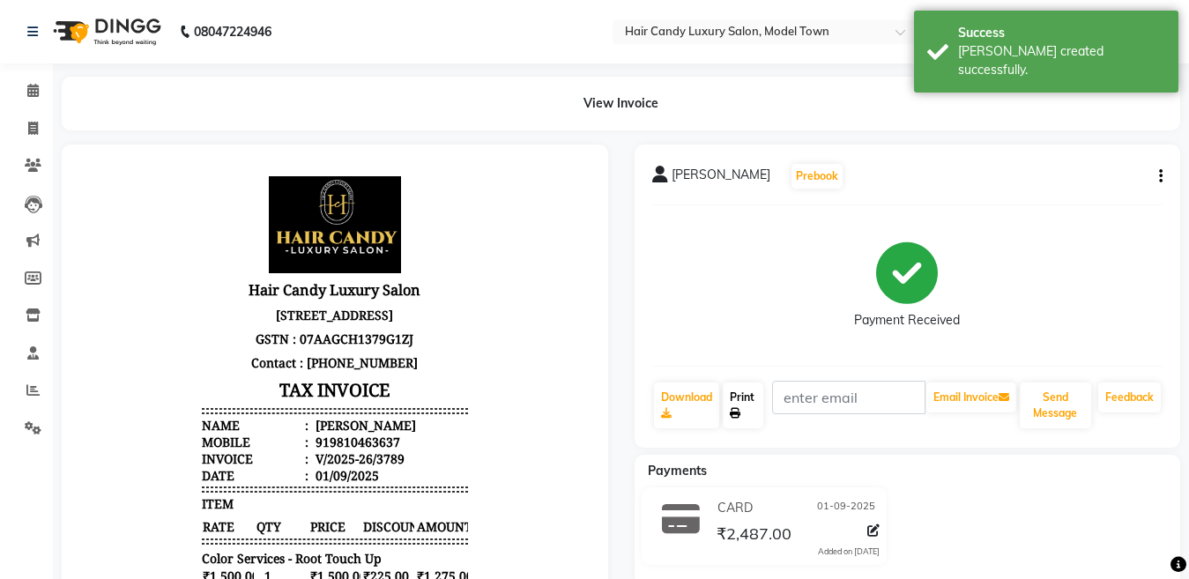
click at [745, 397] on link "Print" at bounding box center [743, 405] width 41 height 46
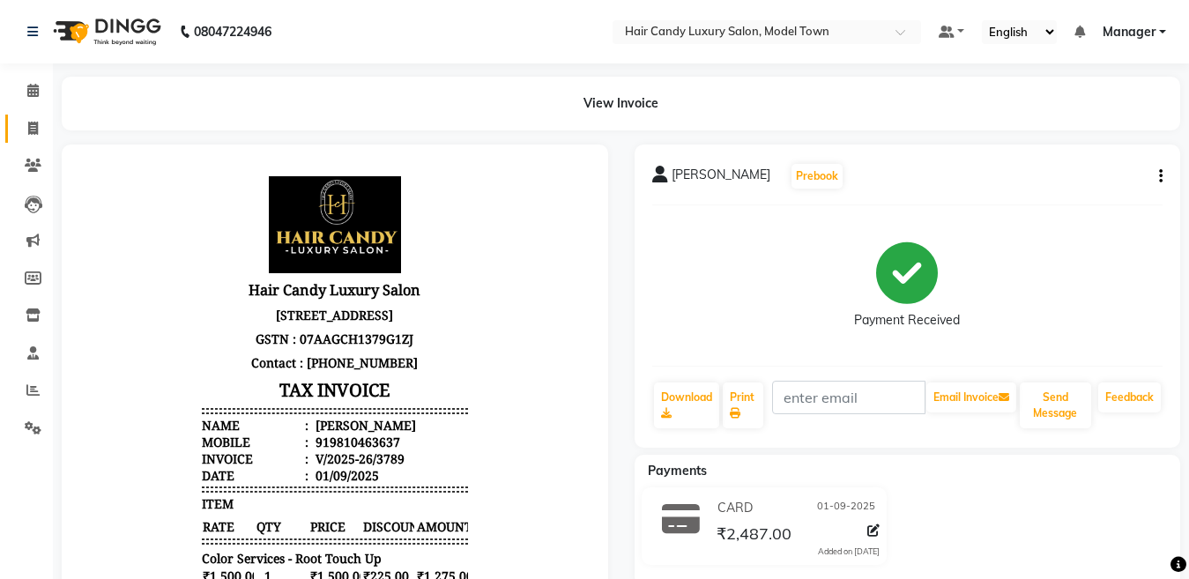
click at [38, 125] on icon at bounding box center [33, 128] width 10 height 13
select select "service"
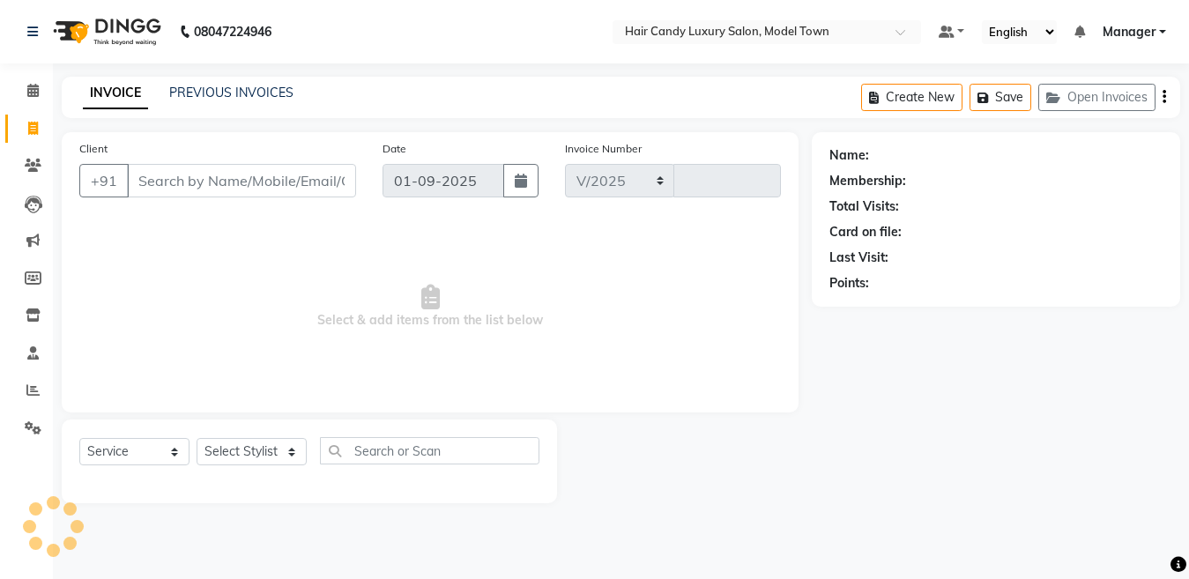
select select "4716"
type input "3790"
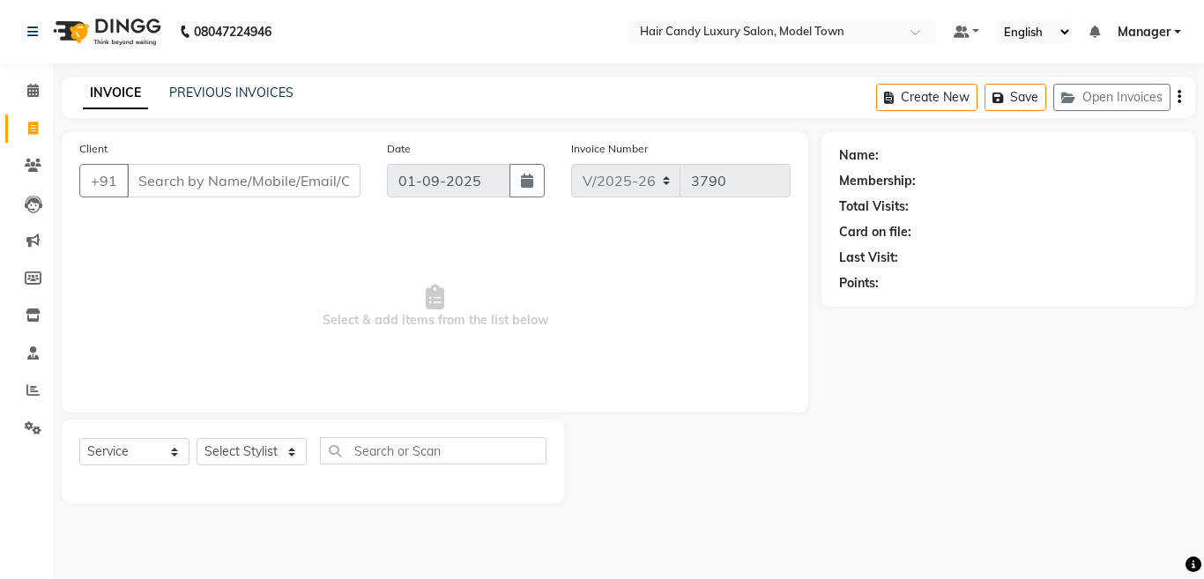
click at [154, 33] on img at bounding box center [105, 31] width 121 height 49
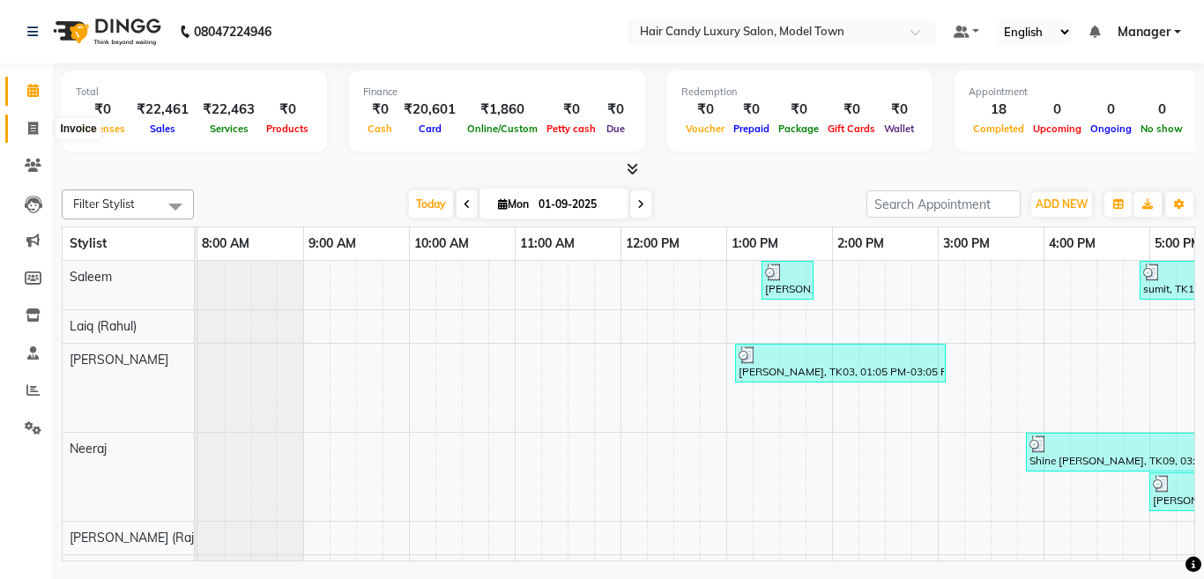
click at [28, 127] on icon at bounding box center [33, 128] width 10 height 13
select select "service"
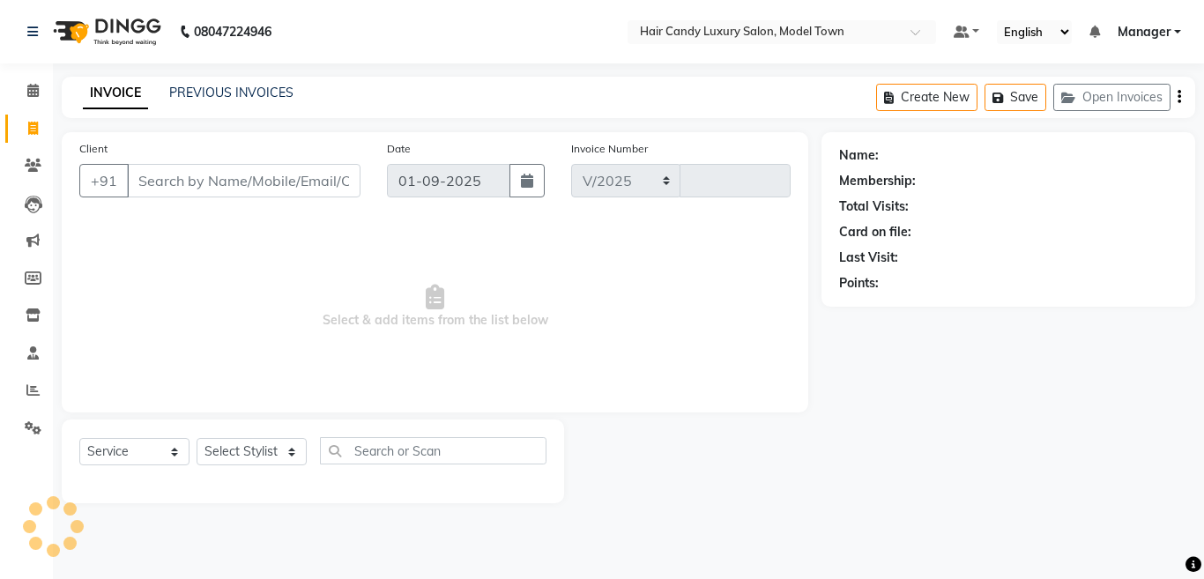
select select "4716"
type input "3790"
click at [259, 173] on input "Client" at bounding box center [243, 180] width 233 height 33
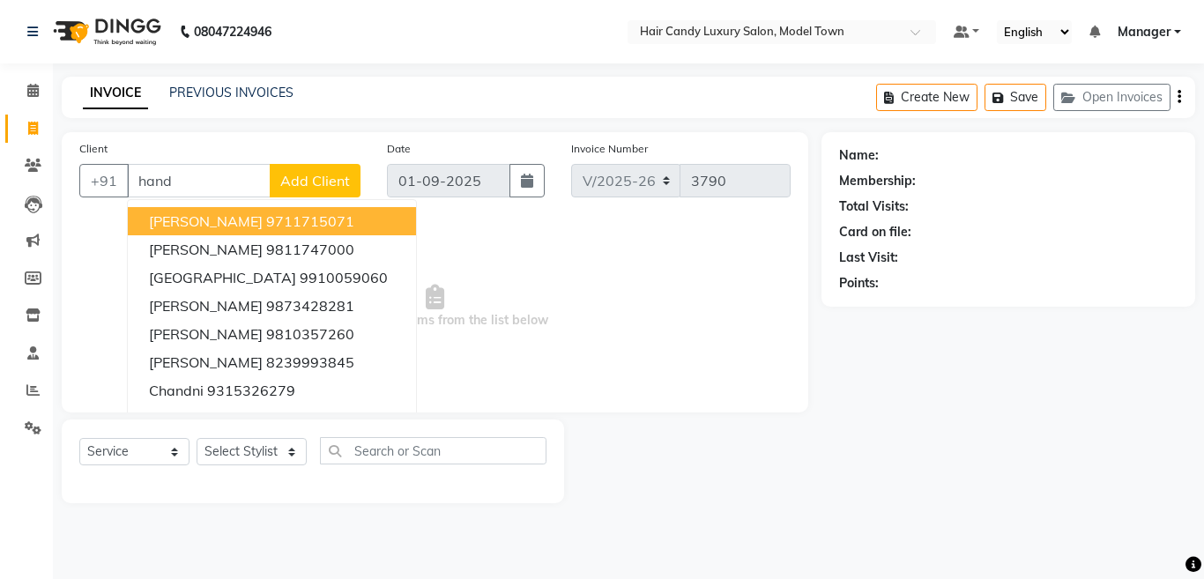
click at [259, 232] on button "Ujwal Handa 9711715071" at bounding box center [272, 221] width 288 height 28
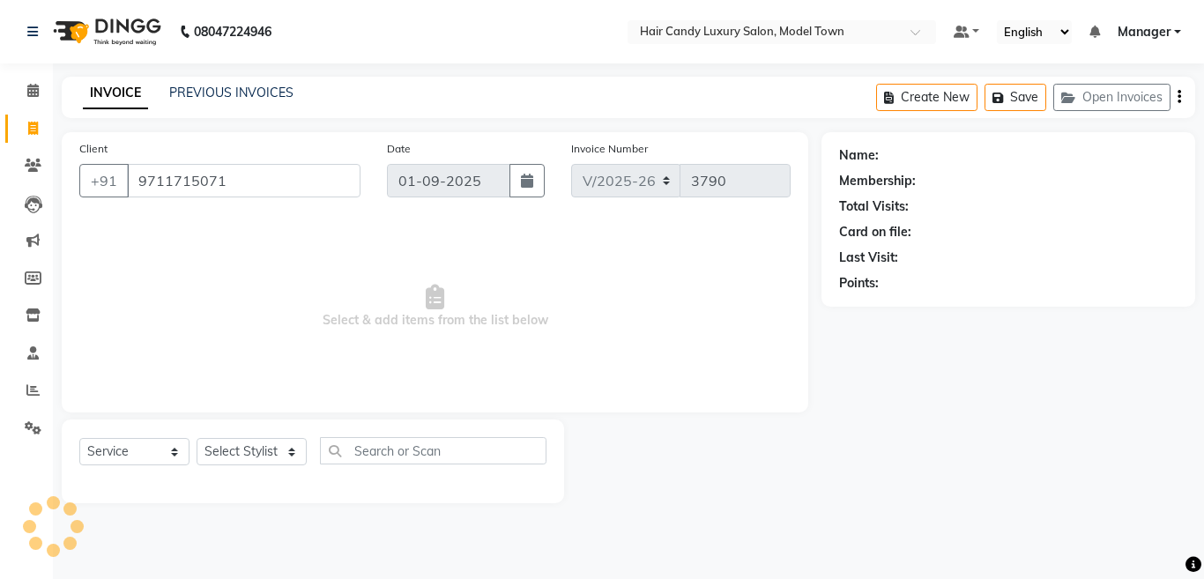
type input "9711715071"
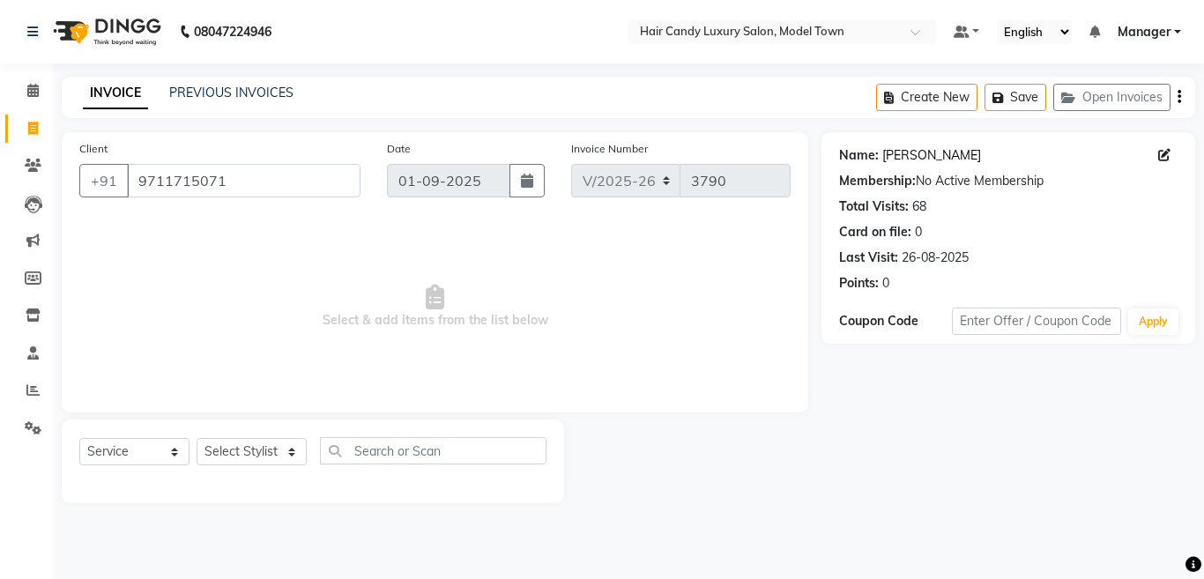
click at [904, 162] on link "Ujwal Handa" at bounding box center [931, 155] width 99 height 19
click at [249, 444] on select "Select Stylist Aakib Anas Izhar Kajal Laiq (Rahul) Manager Neeraj parul Pawan P…" at bounding box center [251, 451] width 110 height 27
select select "28001"
click at [196, 438] on select "Select Stylist Aakib Anas Izhar Kajal Laiq (Rahul) Manager Neeraj parul Pawan P…" at bounding box center [251, 451] width 110 height 27
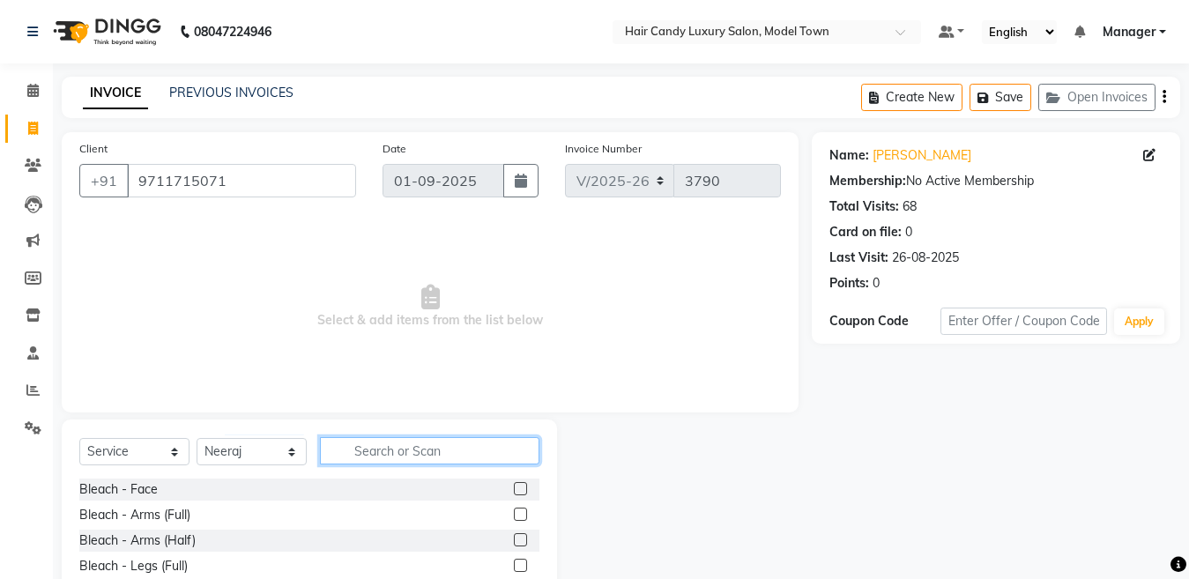
click at [394, 449] on input "text" at bounding box center [429, 450] width 219 height 27
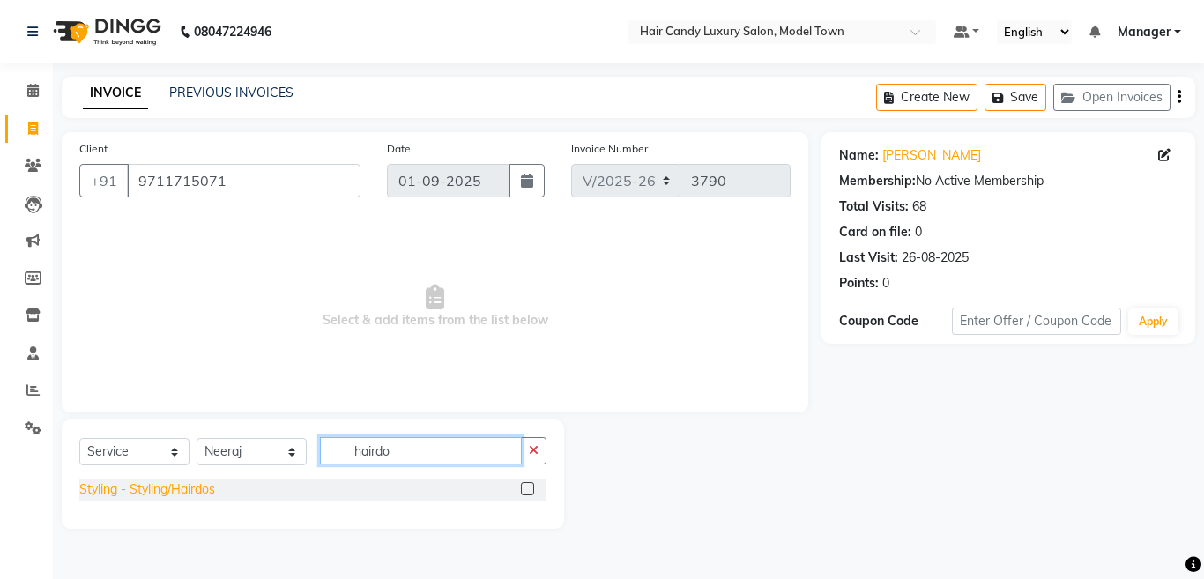
type input "hairdo"
click at [154, 485] on div "Styling - Styling/Hairdos" at bounding box center [147, 489] width 136 height 19
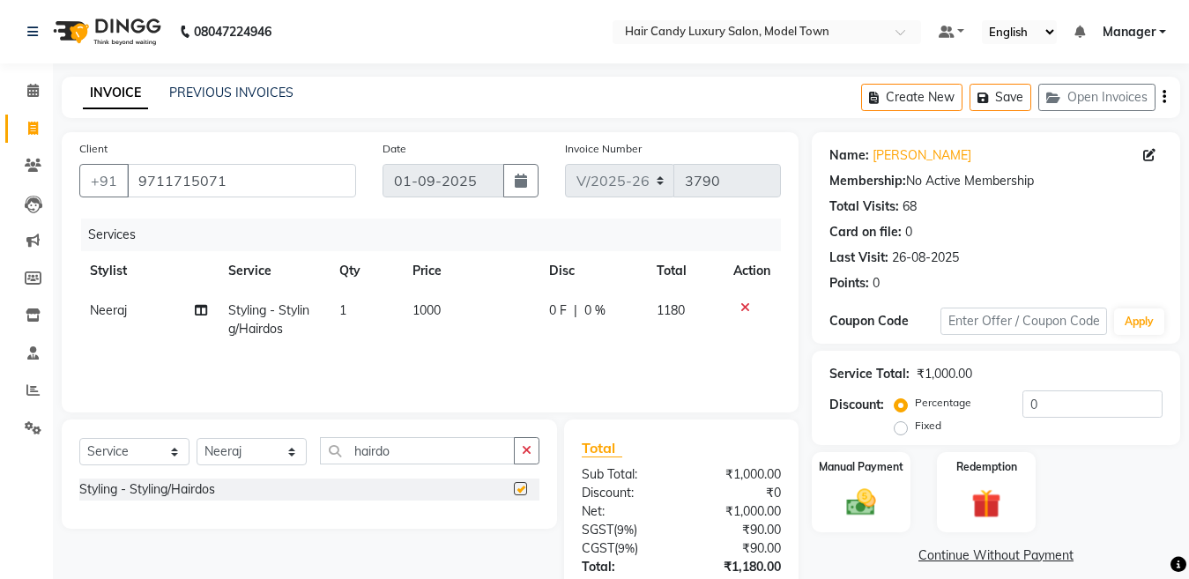
checkbox input "false"
drag, startPoint x: 437, startPoint y: 453, endPoint x: 162, endPoint y: 458, distance: 275.0
click at [162, 458] on div "Select Service Product Membership Package Voucher Prepaid Gift Card Select Styl…" at bounding box center [309, 457] width 460 height 41
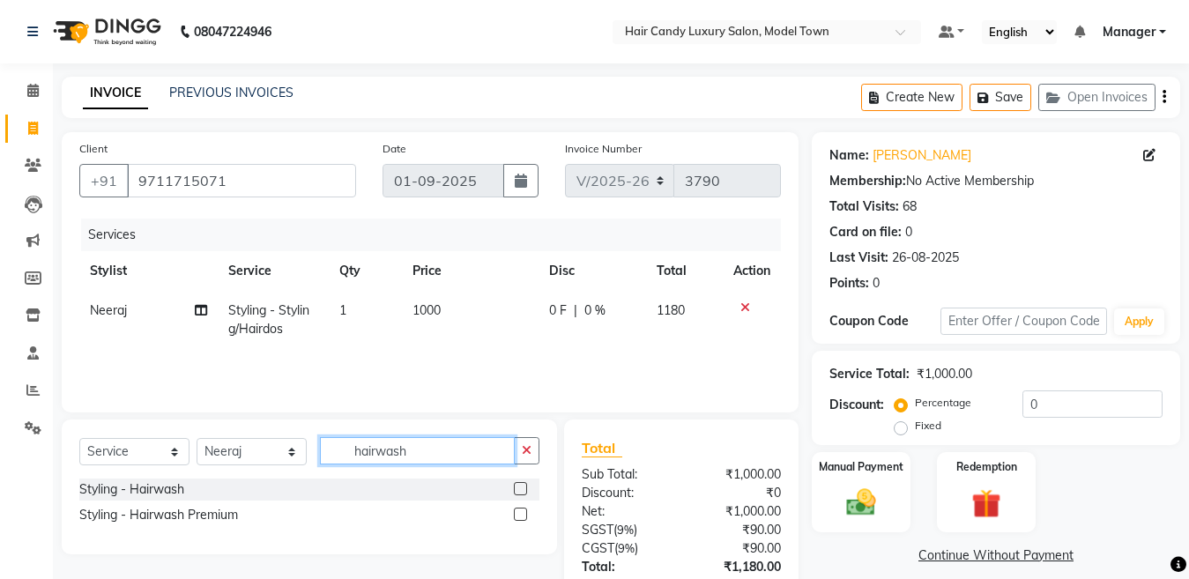
type input "hairwash"
click at [165, 485] on div "Styling - Hairwash" at bounding box center [309, 489] width 460 height 22
click at [165, 485] on div "Styling - Hairwash" at bounding box center [131, 489] width 105 height 19
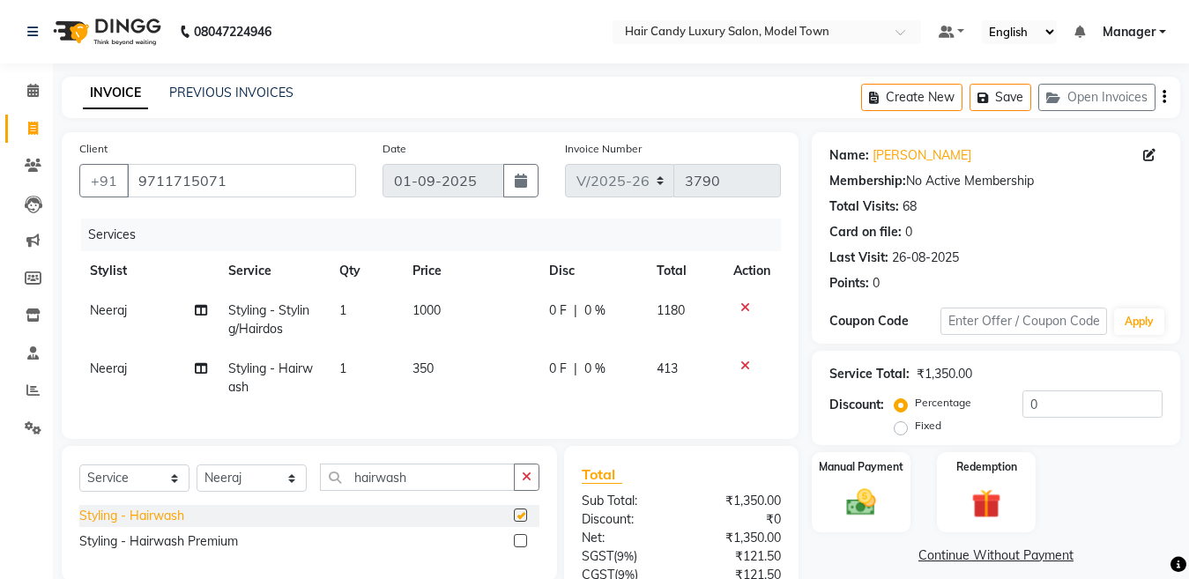
checkbox input "false"
drag, startPoint x: 441, startPoint y: 500, endPoint x: 227, endPoint y: 500, distance: 213.2
click at [227, 500] on div "Select Service Product Membership Package Voucher Prepaid Gift Card Select Styl…" at bounding box center [309, 483] width 460 height 41
click at [227, 492] on select "Select Stylist Aakib Anas Izhar Kajal Laiq (Rahul) Manager Neeraj parul Pawan P…" at bounding box center [251, 477] width 110 height 27
select select "28006"
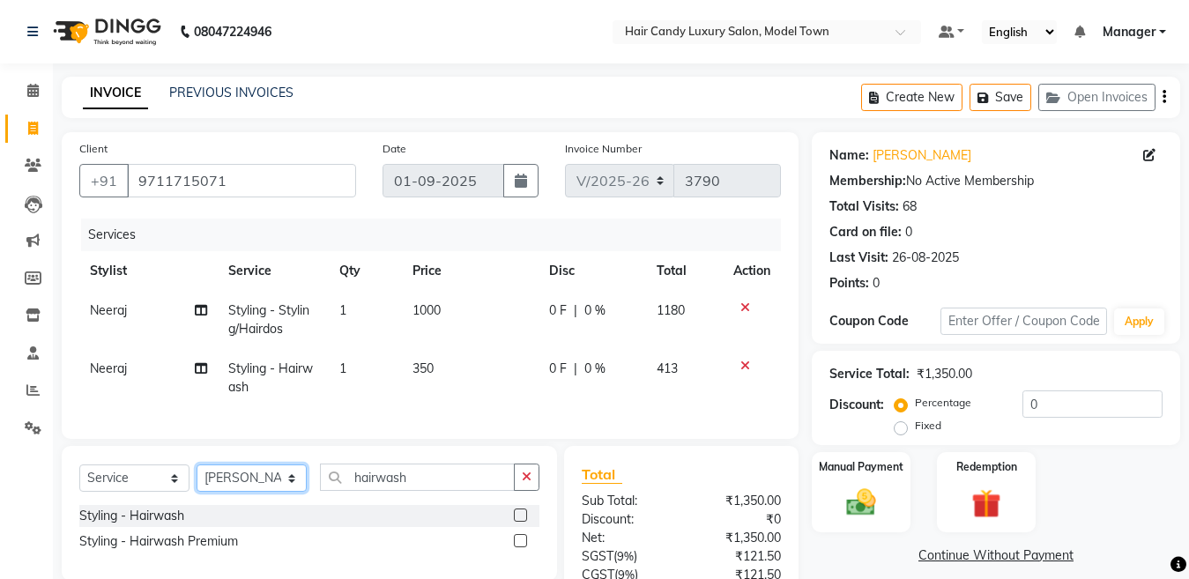
click at [196, 479] on select "Select Stylist Aakib Anas Izhar Kajal Laiq (Rahul) Manager Neeraj parul Pawan P…" at bounding box center [251, 477] width 110 height 27
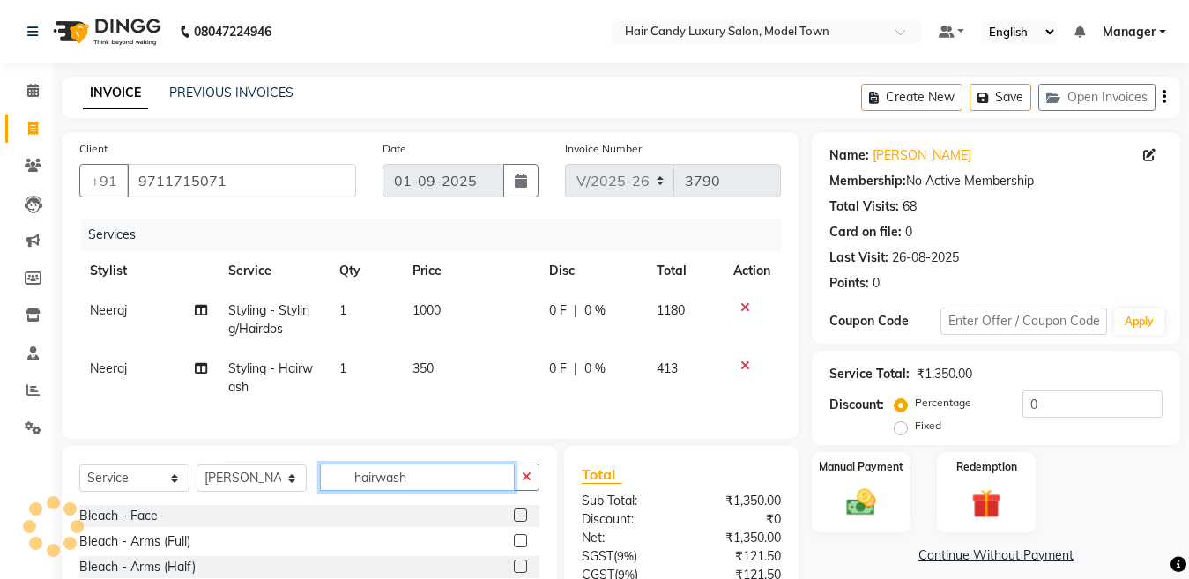
click at [447, 491] on input "hairwash" at bounding box center [417, 476] width 195 height 27
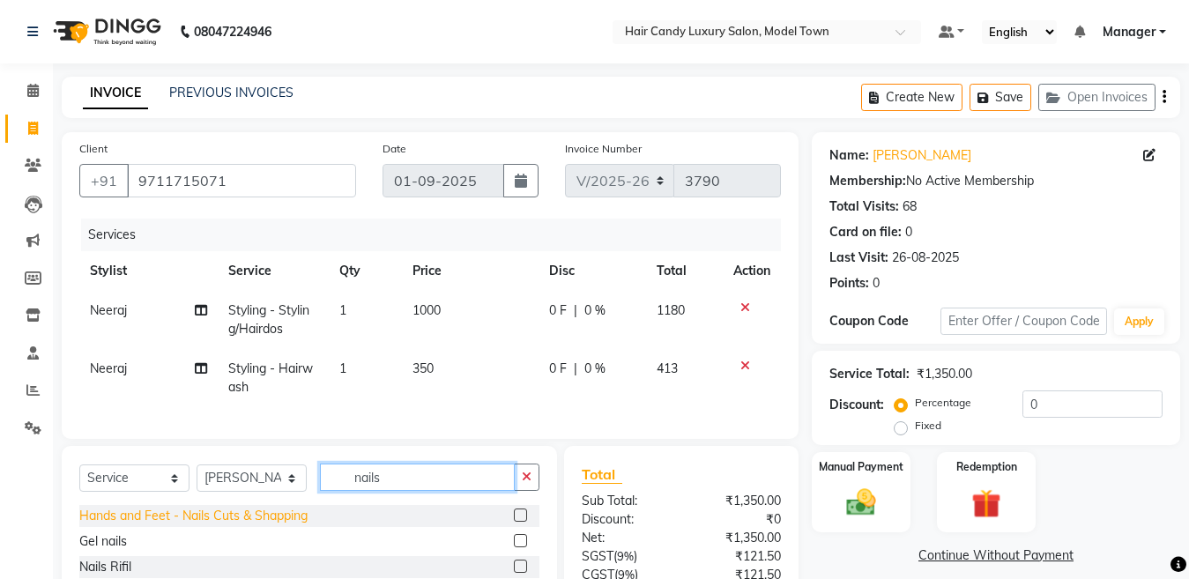
type input "nails"
click at [271, 525] on div "Hands and Feet - Nails Cuts & Shapping" at bounding box center [193, 516] width 228 height 19
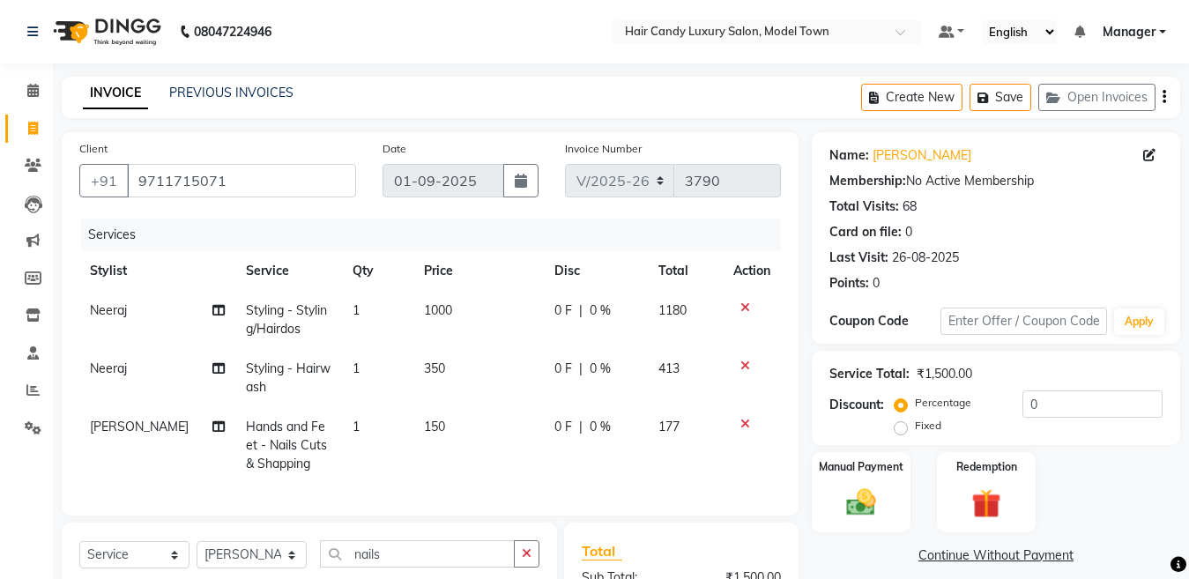
checkbox input "false"
click at [354, 426] on td "1" at bounding box center [377, 445] width 71 height 77
select select "28006"
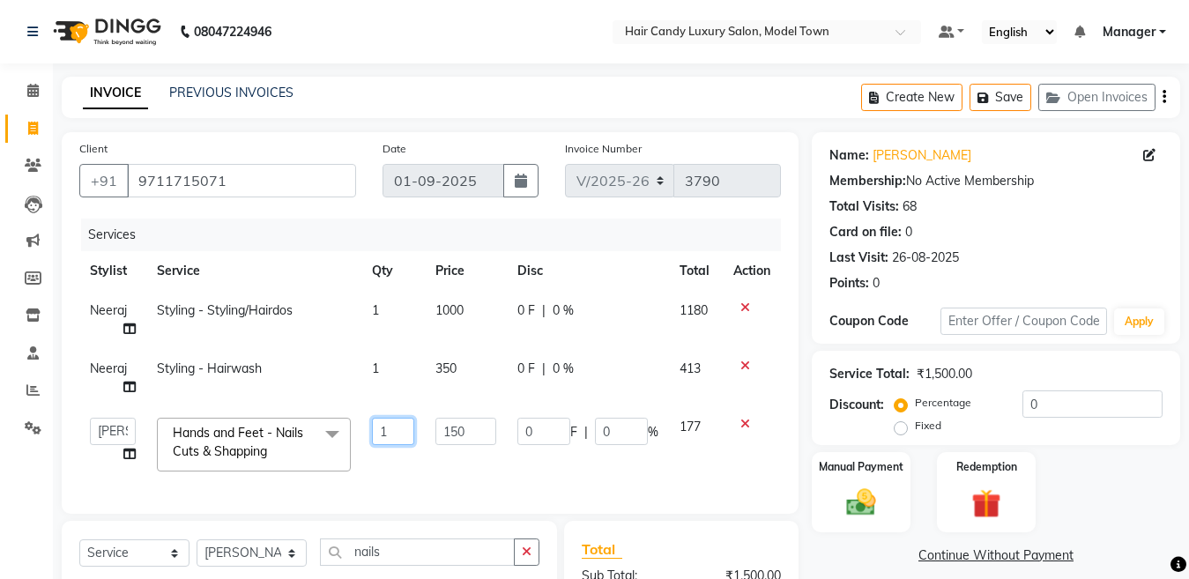
drag, startPoint x: 382, startPoint y: 426, endPoint x: 434, endPoint y: 456, distance: 59.6
click at [422, 456] on td "1" at bounding box center [392, 444] width 63 height 75
type input "2"
click at [264, 171] on input "9711715071" at bounding box center [241, 180] width 229 height 33
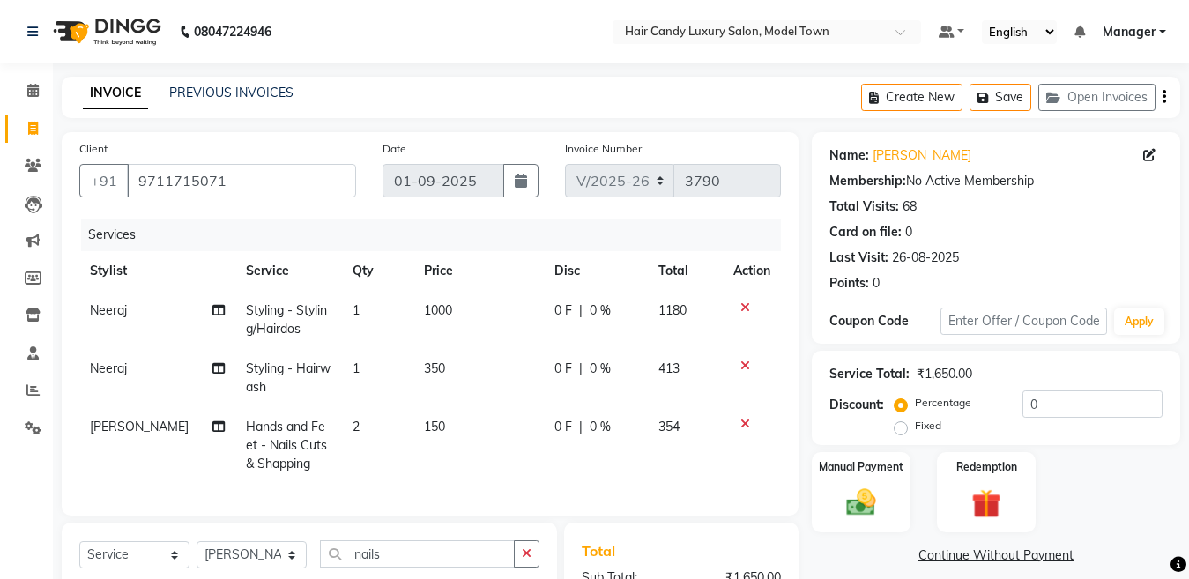
click at [435, 431] on td "150" at bounding box center [478, 445] width 130 height 77
select select "28006"
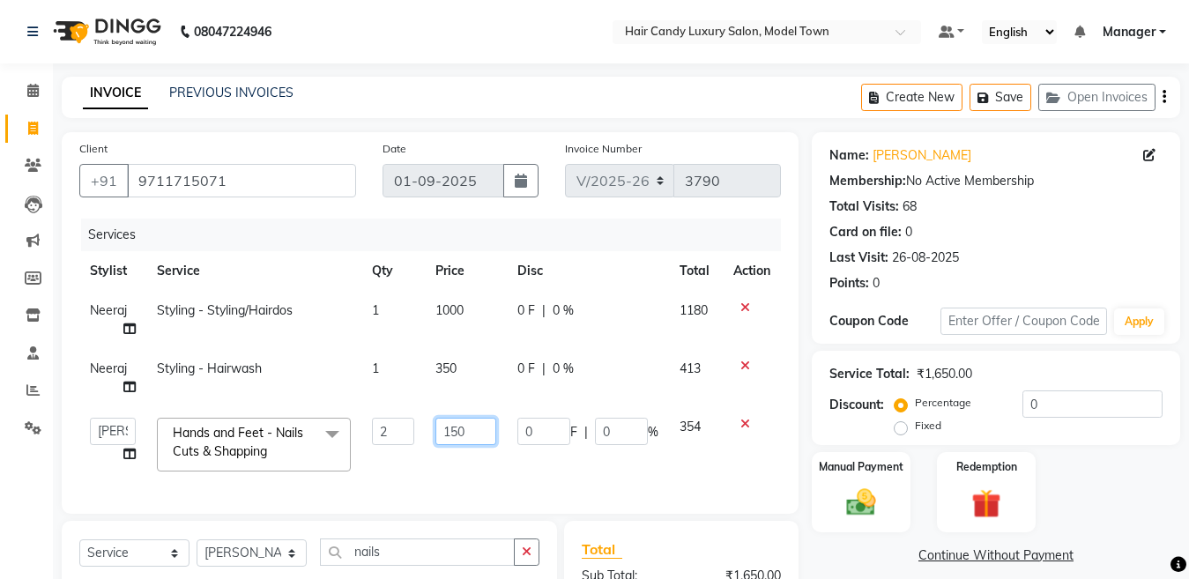
drag, startPoint x: 451, startPoint y: 434, endPoint x: 493, endPoint y: 456, distance: 47.7
click at [493, 456] on td "150" at bounding box center [466, 444] width 82 height 75
type input "100"
click at [1036, 422] on div "Percentage Fixed 0" at bounding box center [1030, 414] width 264 height 48
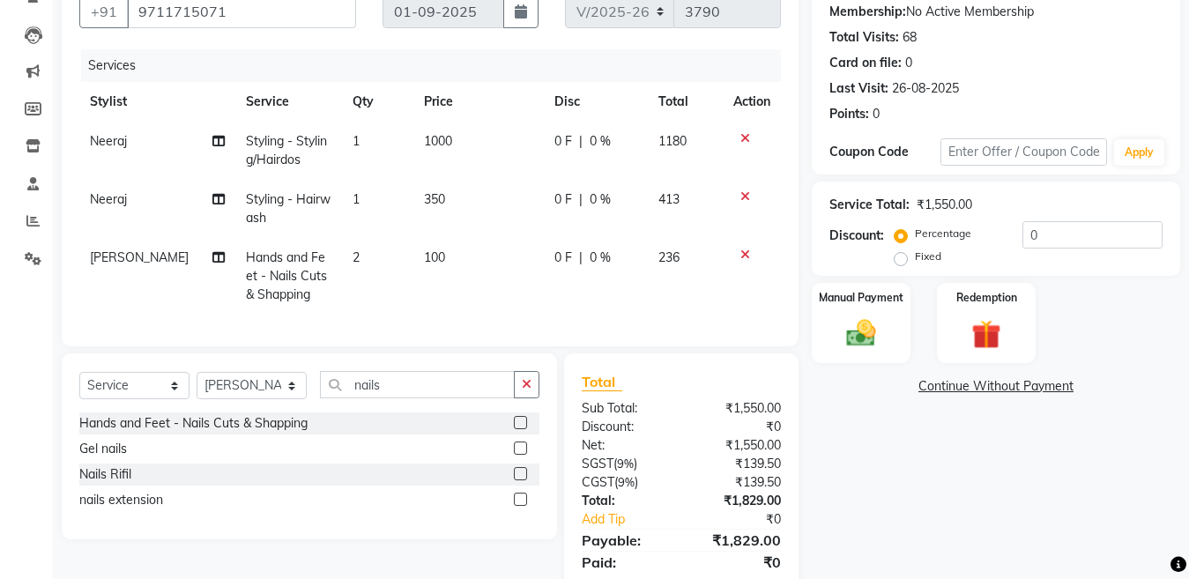
scroll to position [244, 0]
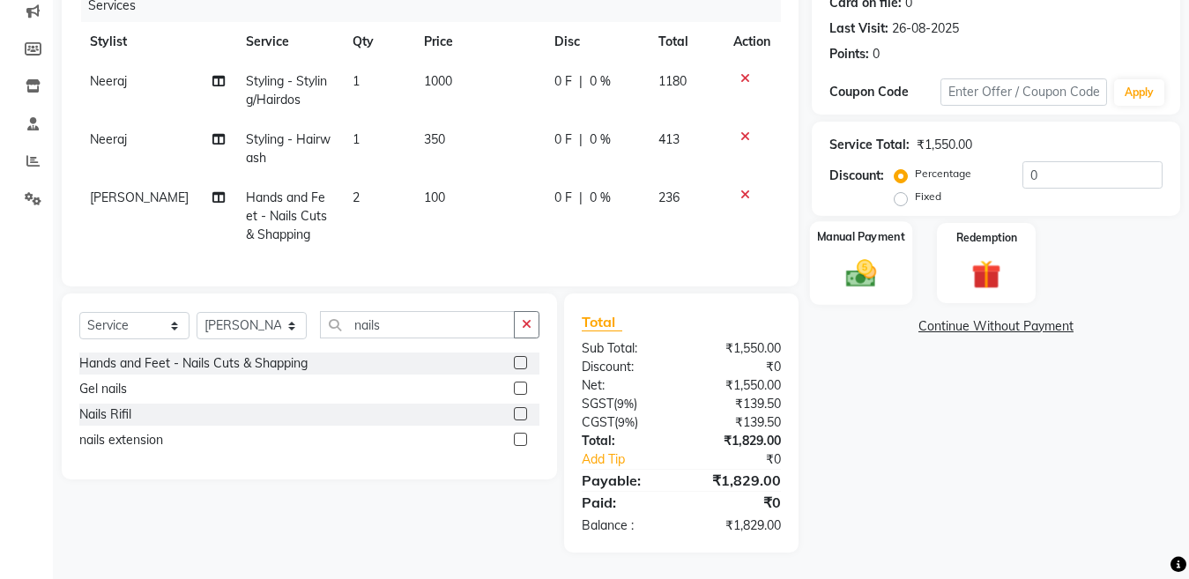
click at [883, 266] on img at bounding box center [860, 273] width 49 height 35
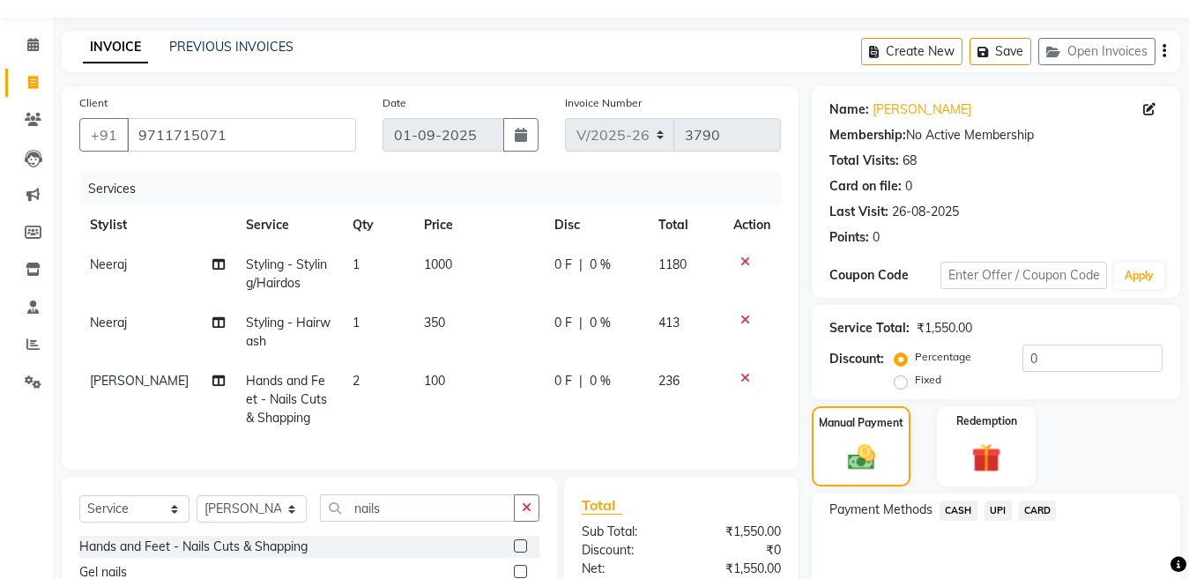
scroll to position [0, 0]
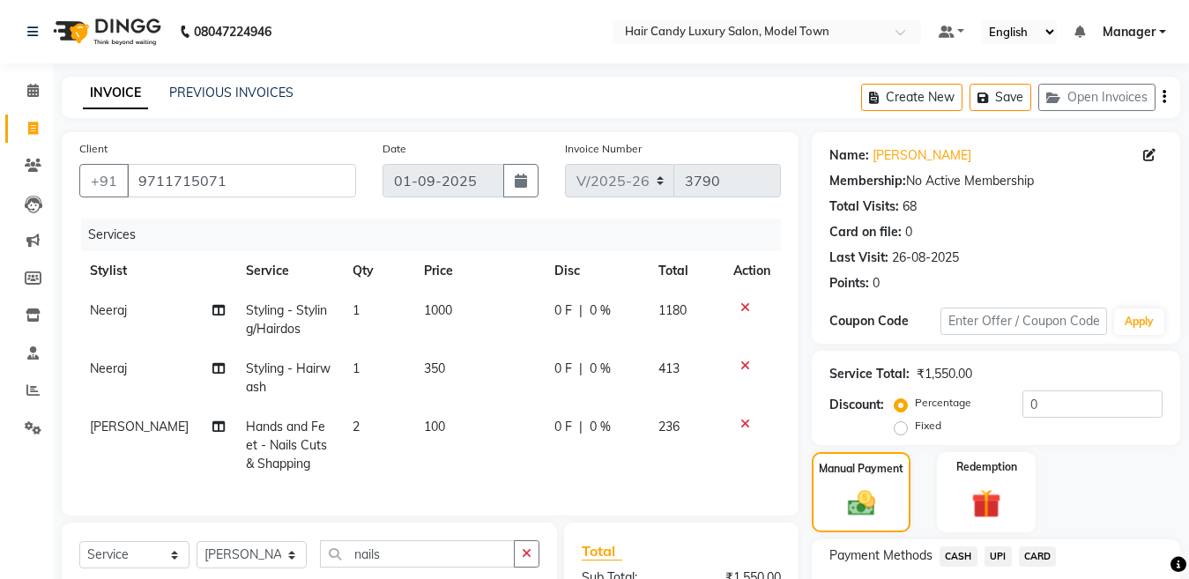
click at [428, 320] on td "1000" at bounding box center [478, 320] width 130 height 58
select select "28001"
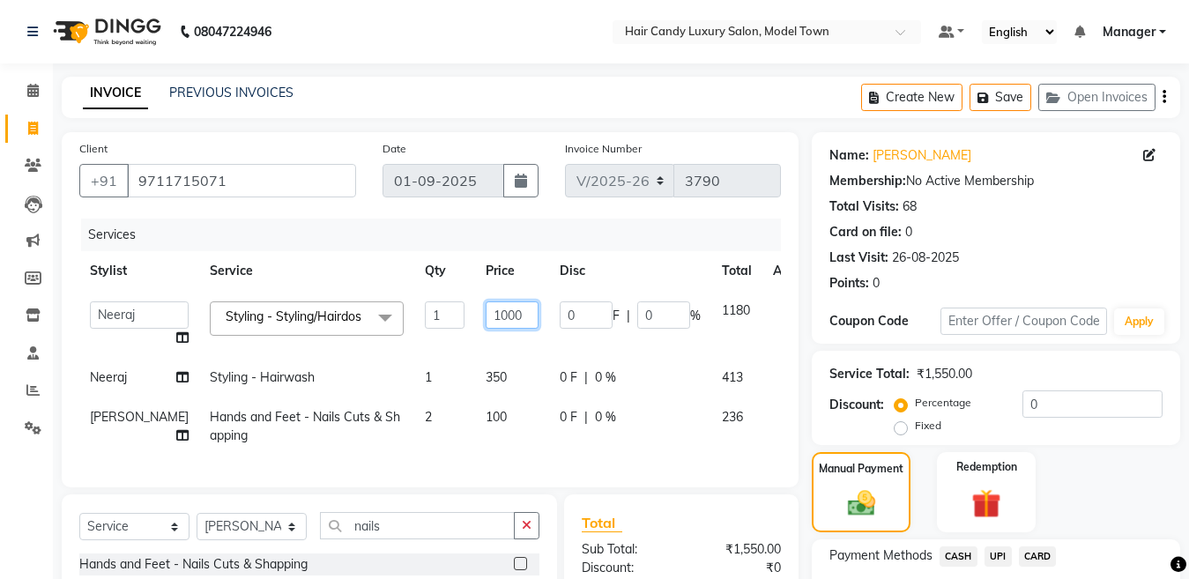
click at [485, 315] on input "1000" at bounding box center [511, 314] width 53 height 27
type input "1200"
click at [279, 178] on input "9711715071" at bounding box center [241, 180] width 229 height 33
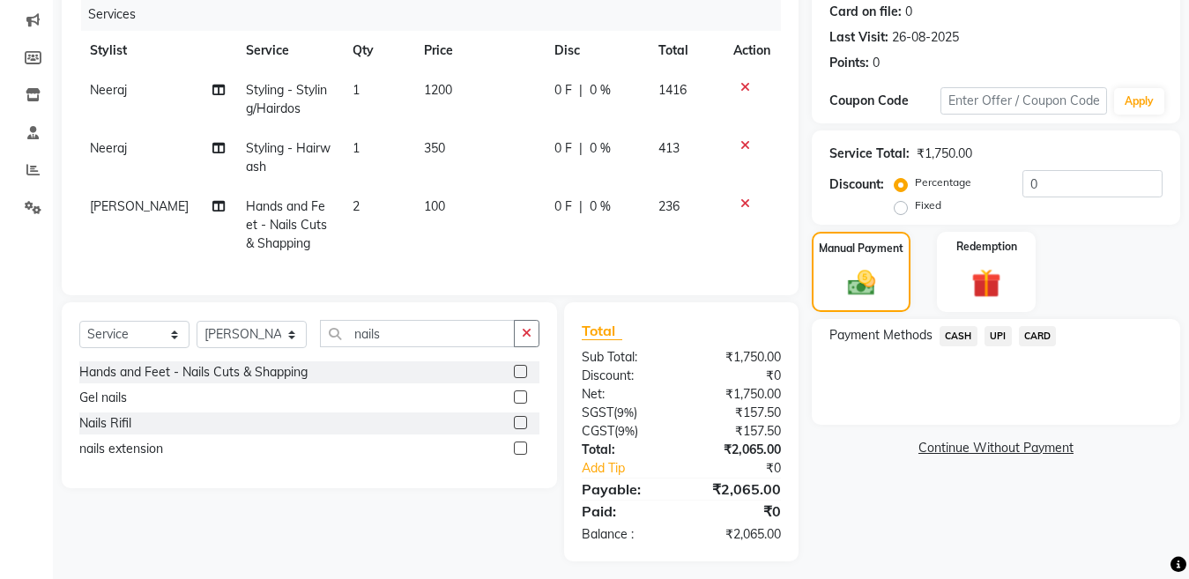
scroll to position [244, 0]
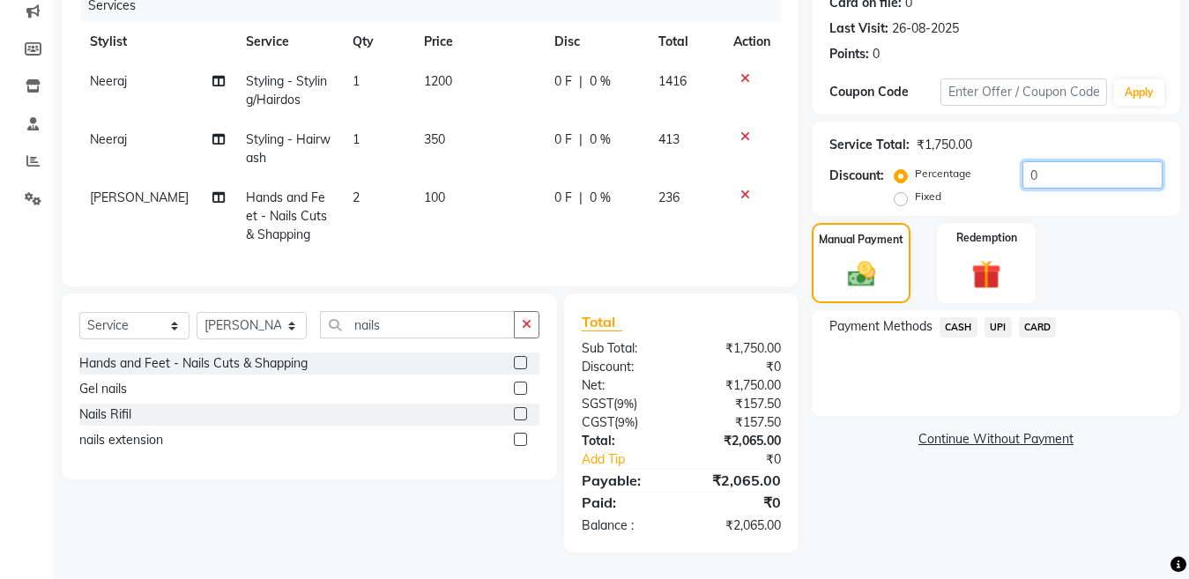
click at [1063, 161] on input "0" at bounding box center [1092, 174] width 140 height 27
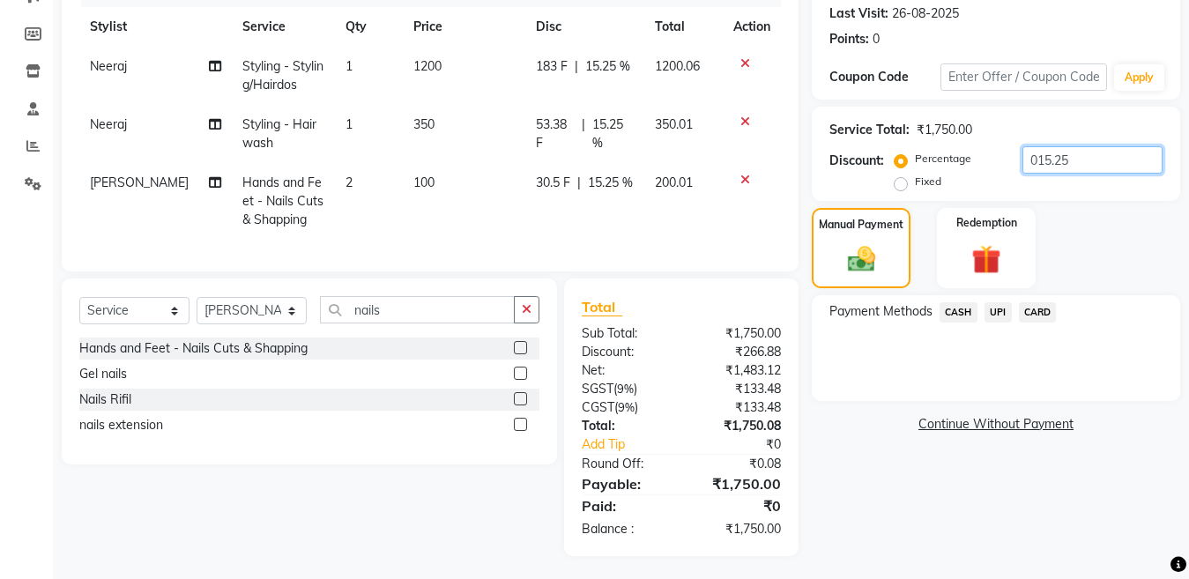
type input "015.25"
click at [948, 314] on span "CASH" at bounding box center [958, 312] width 38 height 20
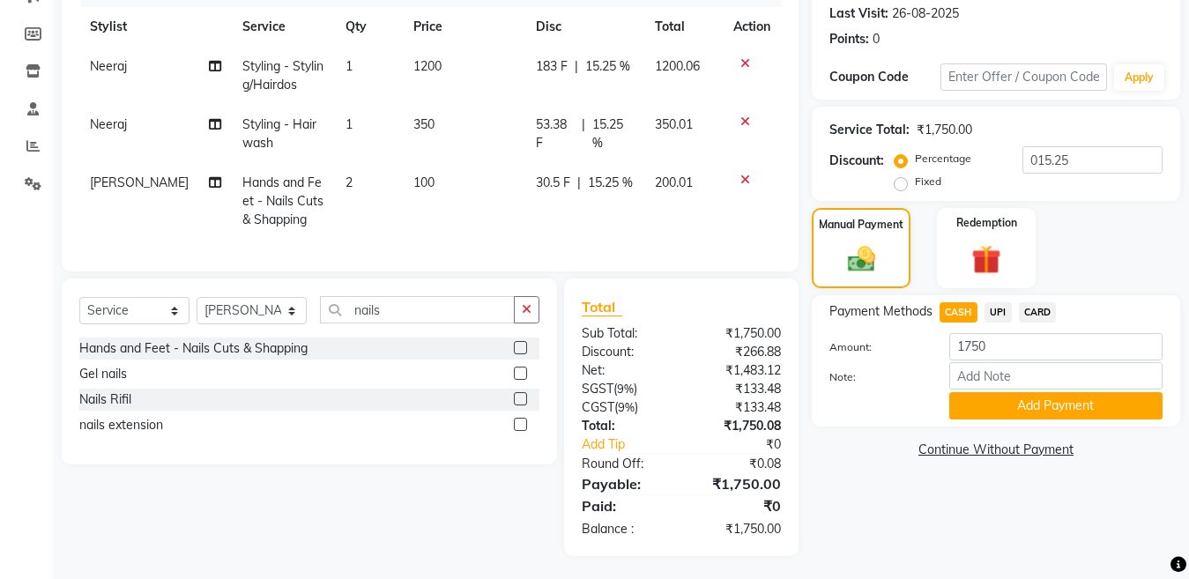
click at [1025, 311] on span "CARD" at bounding box center [1038, 312] width 38 height 20
click at [1004, 398] on button "Add Payment" at bounding box center [1055, 405] width 213 height 27
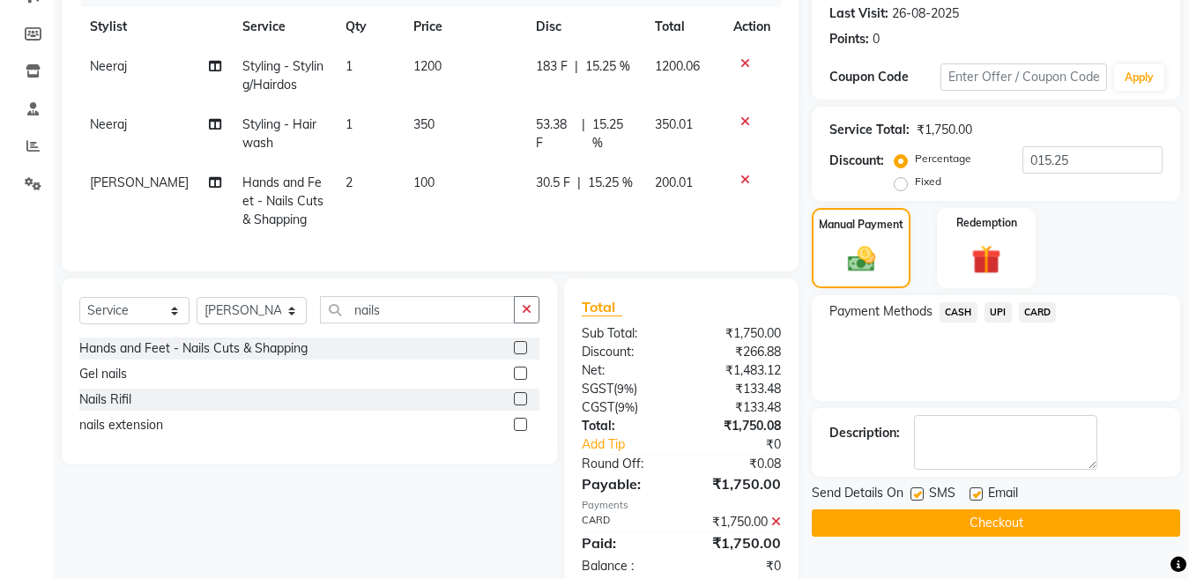
scroll to position [300, 0]
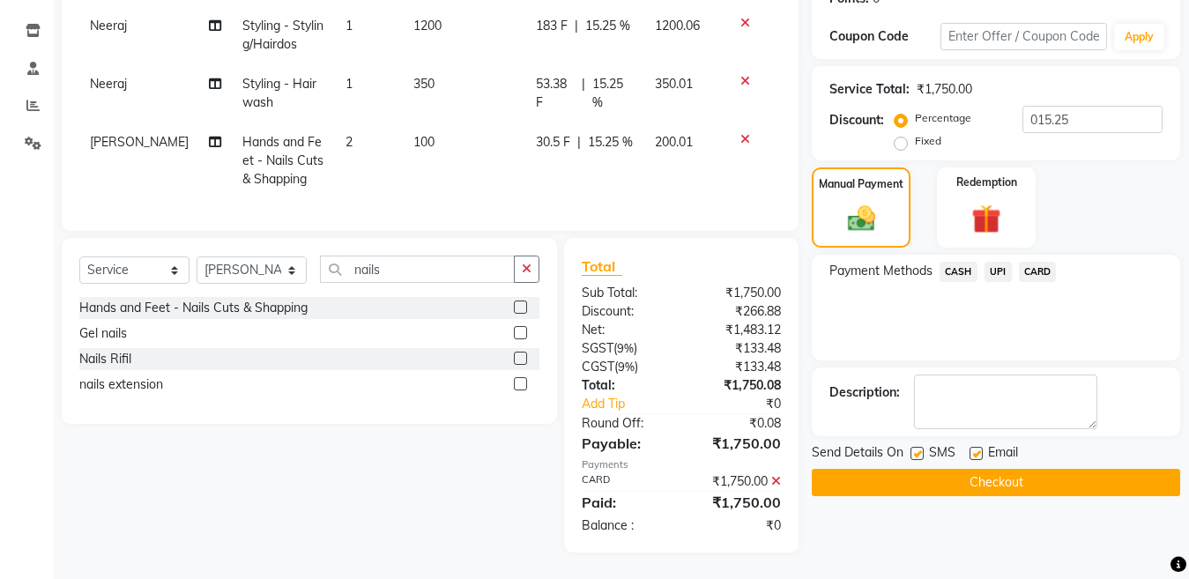
click at [915, 447] on label at bounding box center [916, 453] width 13 height 13
click at [915, 448] on input "checkbox" at bounding box center [915, 453] width 11 height 11
checkbox input "false"
click at [914, 470] on button "Checkout" at bounding box center [996, 482] width 368 height 27
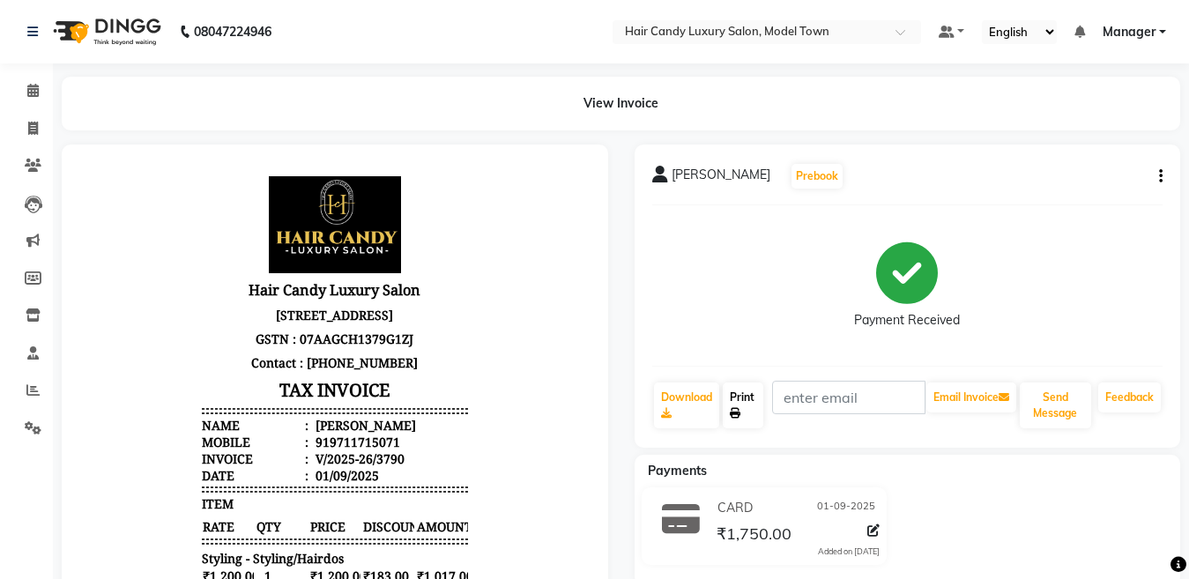
click at [743, 411] on link "Print" at bounding box center [743, 405] width 41 height 46
click at [26, 133] on span at bounding box center [33, 129] width 31 height 20
select select "service"
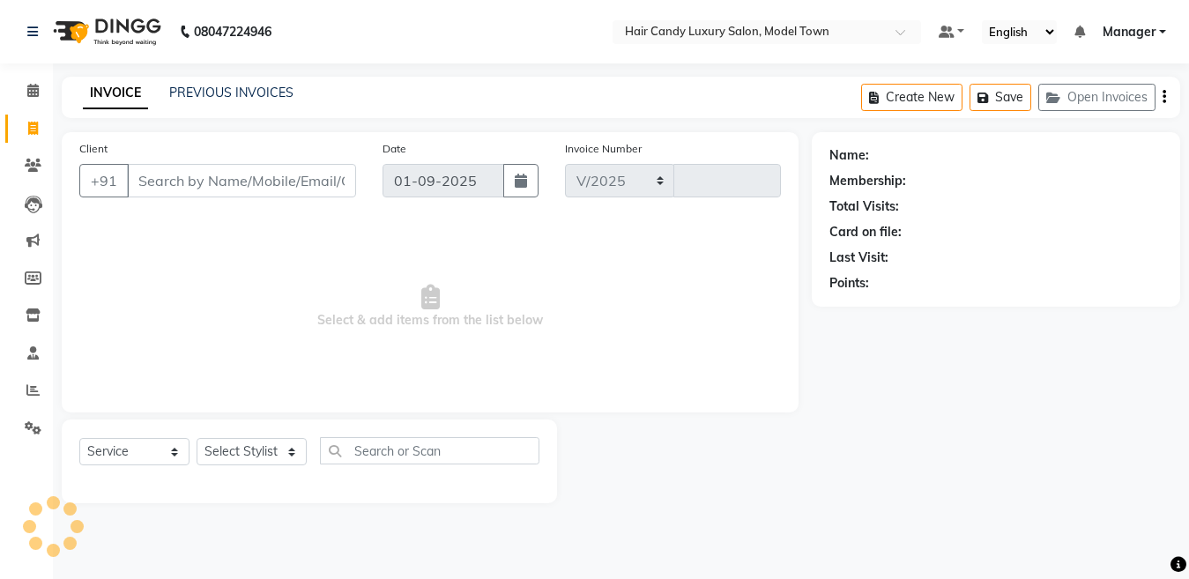
select select "4716"
type input "3791"
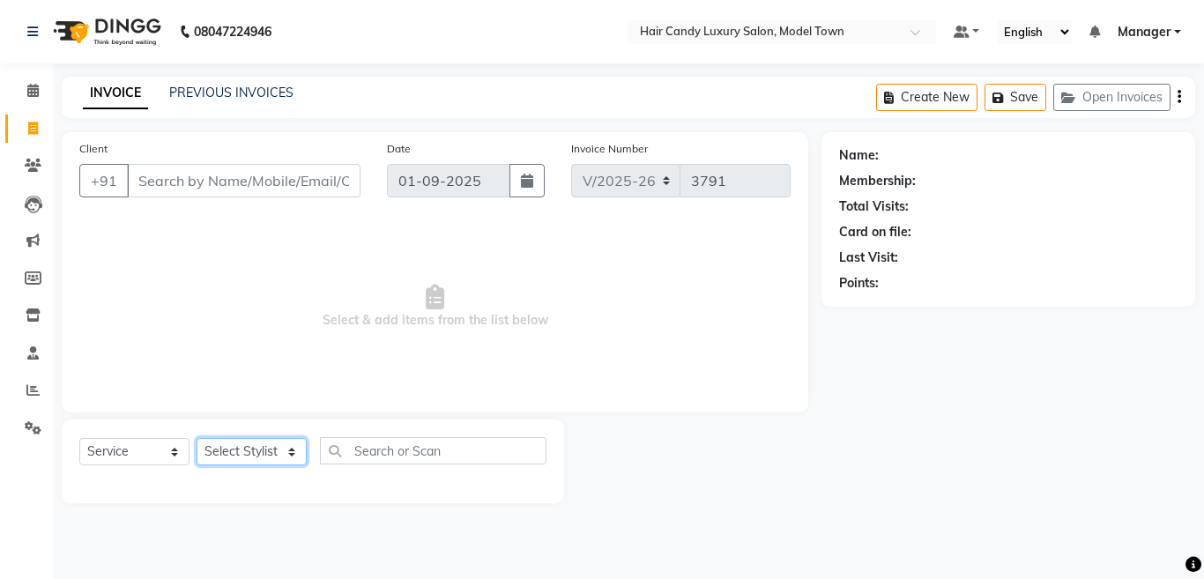
click at [224, 451] on select "Select Stylist Aakib Anas Izhar Kajal Laiq (Rahul) Manager Neeraj parul Pawan P…" at bounding box center [251, 451] width 110 height 27
click at [204, 485] on div at bounding box center [312, 481] width 467 height 7
click at [253, 463] on select "Select Stylist Aakib Anas Izhar Kajal Laiq (Rahul) Manager Neeraj parul Pawan P…" at bounding box center [251, 451] width 110 height 27
select select "28001"
click at [196, 438] on select "Select Stylist Aakib Anas Izhar Kajal Laiq (Rahul) Manager Neeraj parul Pawan P…" at bounding box center [251, 451] width 110 height 27
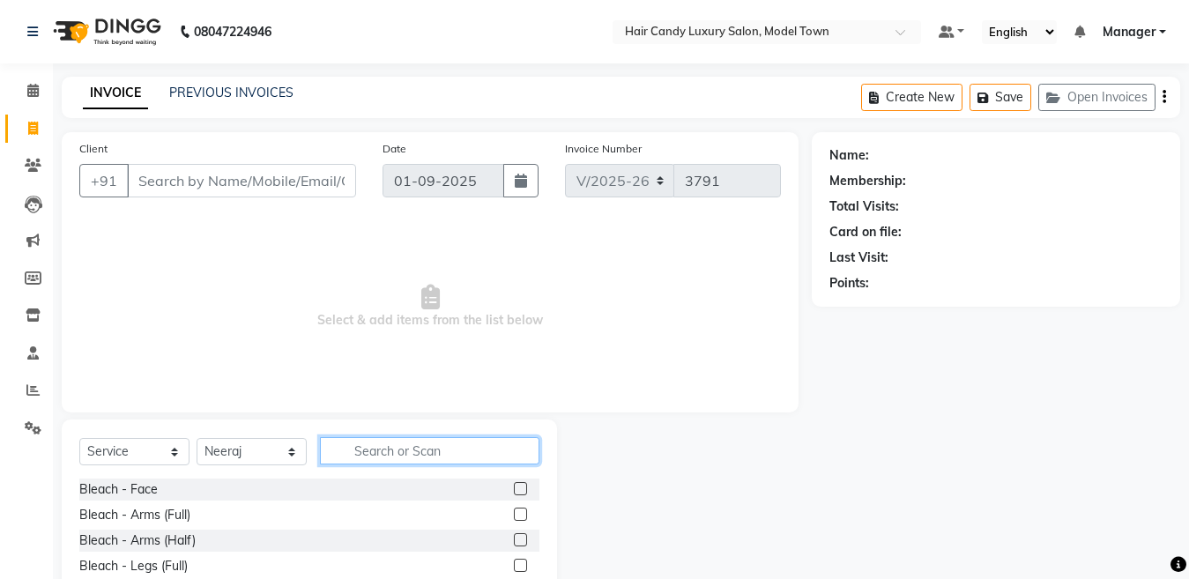
click at [369, 448] on input "text" at bounding box center [429, 450] width 219 height 27
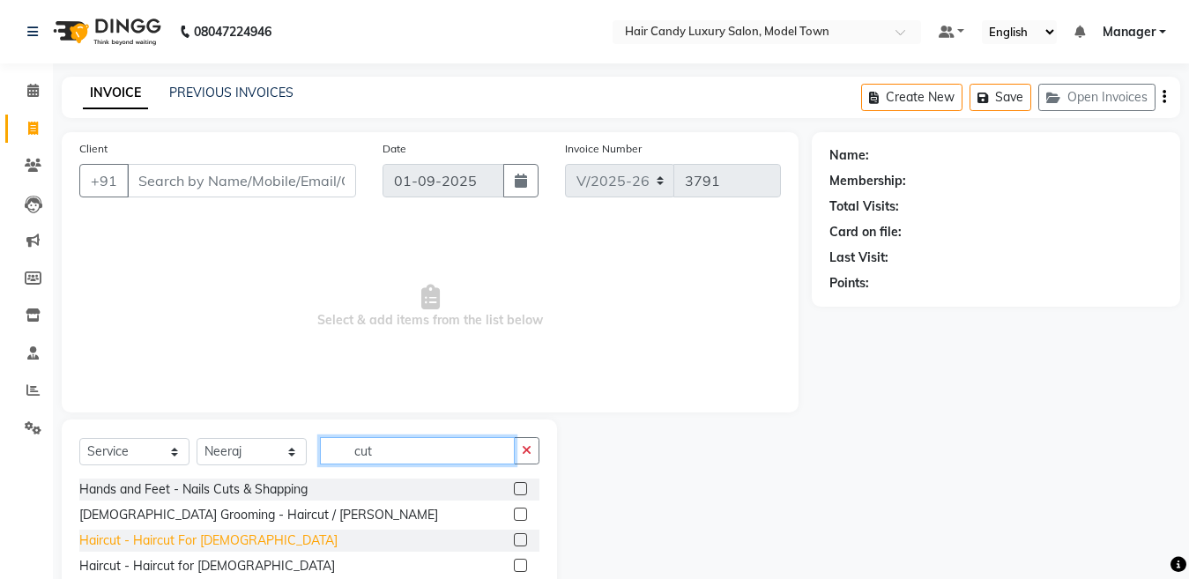
type input "cut"
click at [233, 536] on div "Haircut - Haircut For Ladies" at bounding box center [208, 540] width 258 height 19
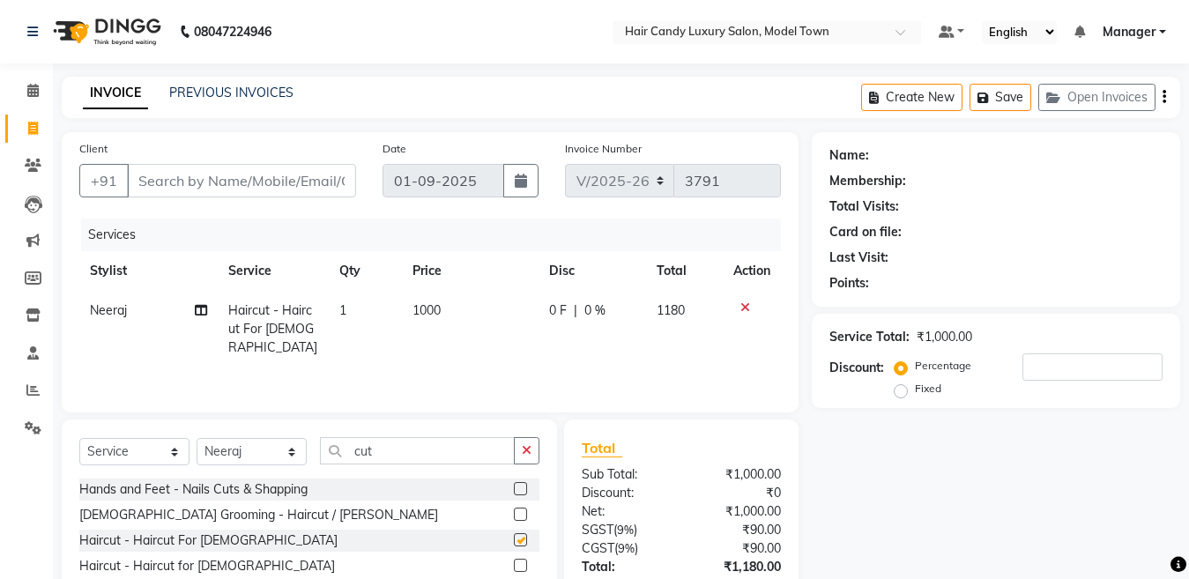
checkbox input "false"
click at [477, 319] on td "1000" at bounding box center [470, 329] width 136 height 77
select select "28001"
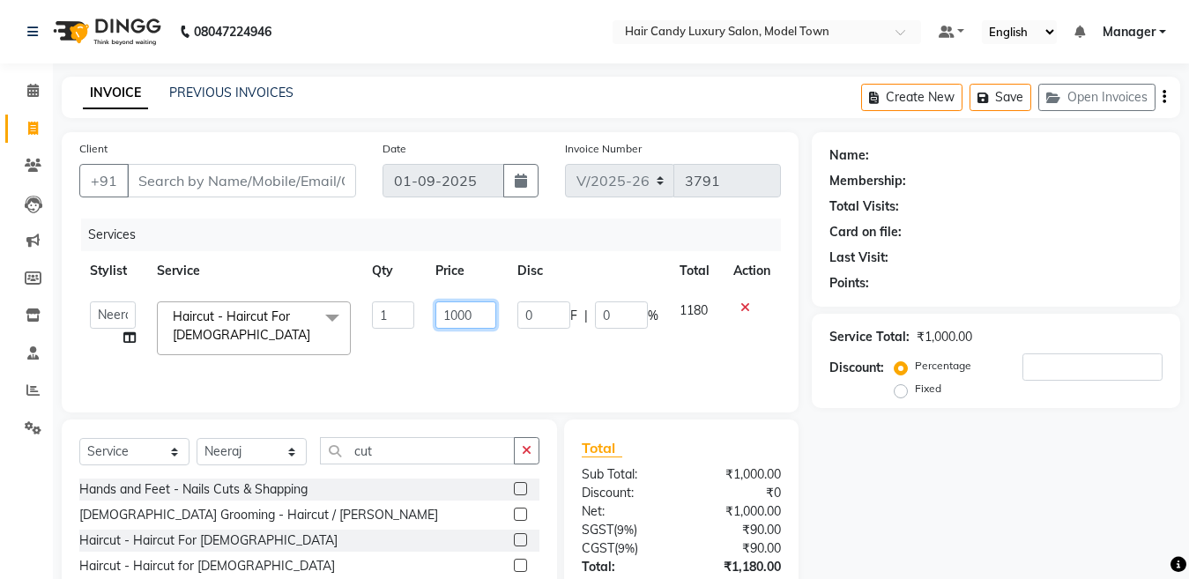
drag, startPoint x: 477, startPoint y: 319, endPoint x: 192, endPoint y: 390, distance: 293.4
click at [192, 390] on div "Services Stylist Service Qty Price Disc Total Action Aakib Anas Izhar Kajal Lai…" at bounding box center [429, 307] width 701 height 176
type input "1200"
click at [656, 467] on div "Sub Total:" at bounding box center [624, 474] width 113 height 19
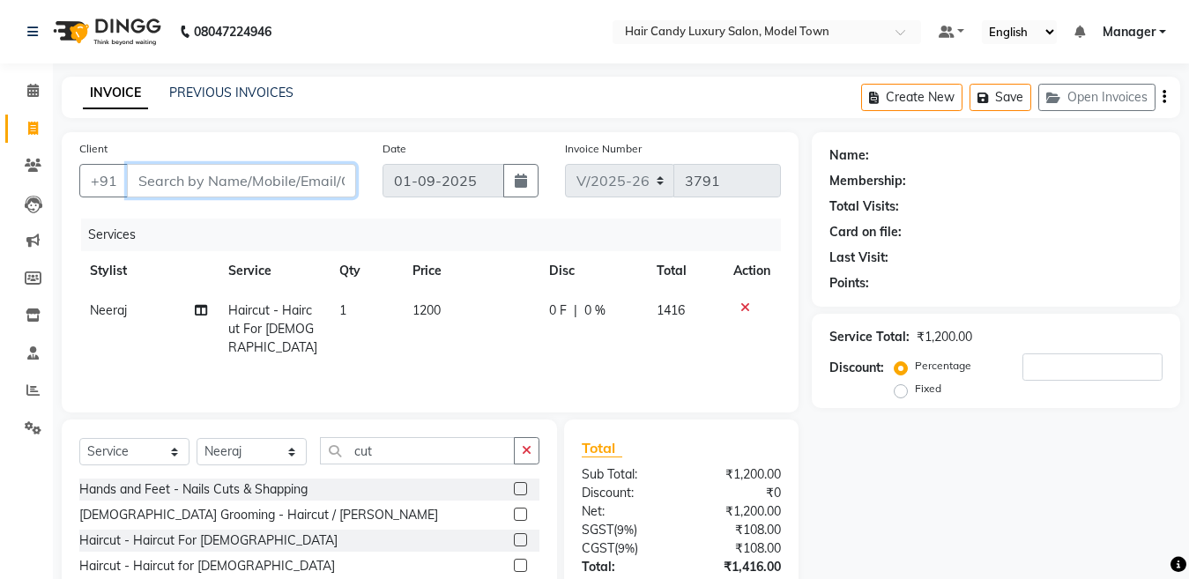
click at [236, 186] on input "Client" at bounding box center [241, 180] width 229 height 33
type input "n"
type input "0"
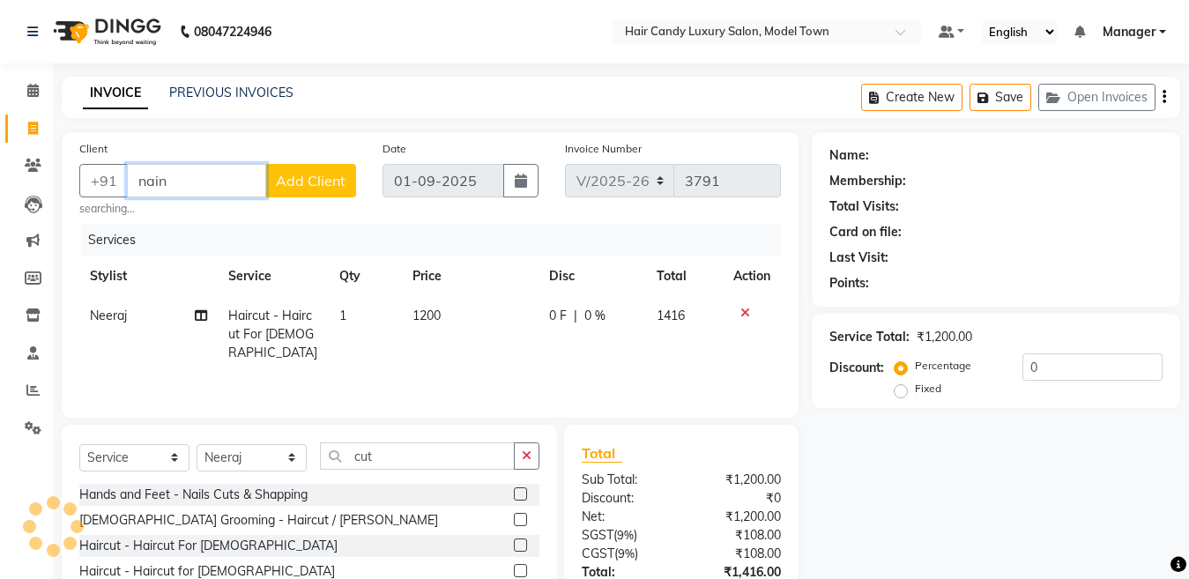
type input "naina"
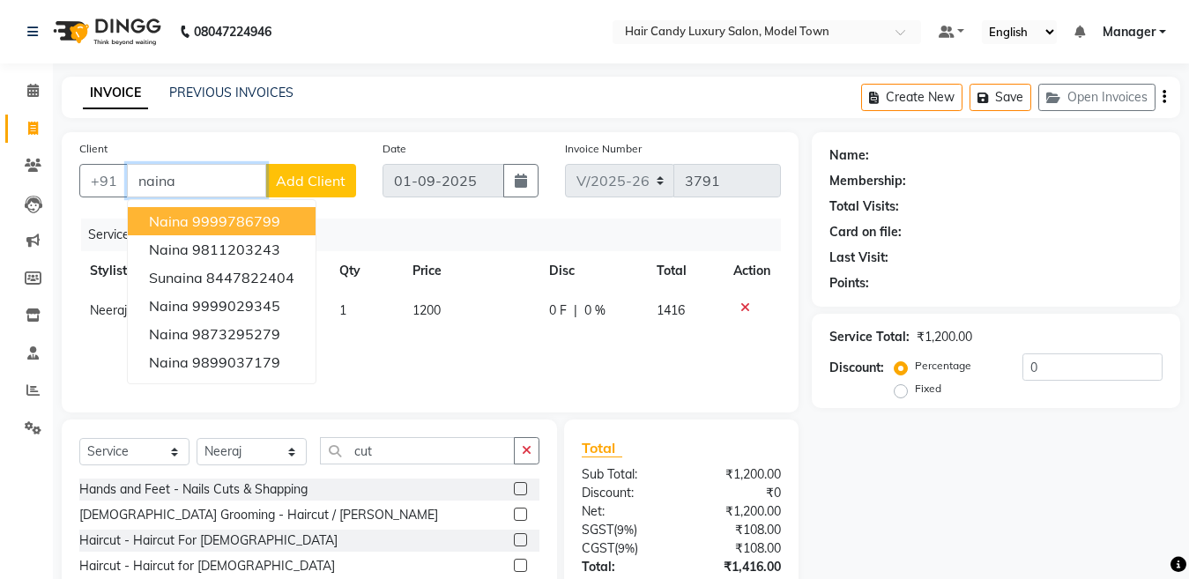
click at [211, 180] on input "naina" at bounding box center [196, 180] width 139 height 33
drag, startPoint x: 239, startPoint y: 174, endPoint x: 0, endPoint y: 226, distance: 244.4
click at [11, 218] on app-home "08047224946 Select Location × Hair Candy Luxury Salon, Model Town Default Panel…" at bounding box center [594, 352] width 1189 height 705
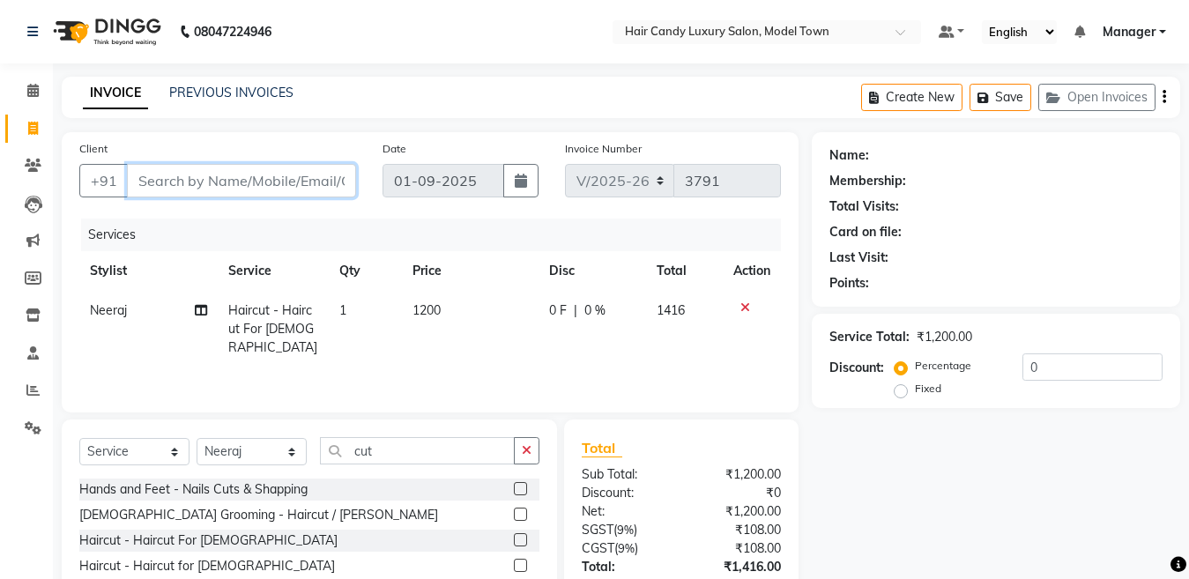
click at [250, 178] on input "Client" at bounding box center [241, 180] width 229 height 33
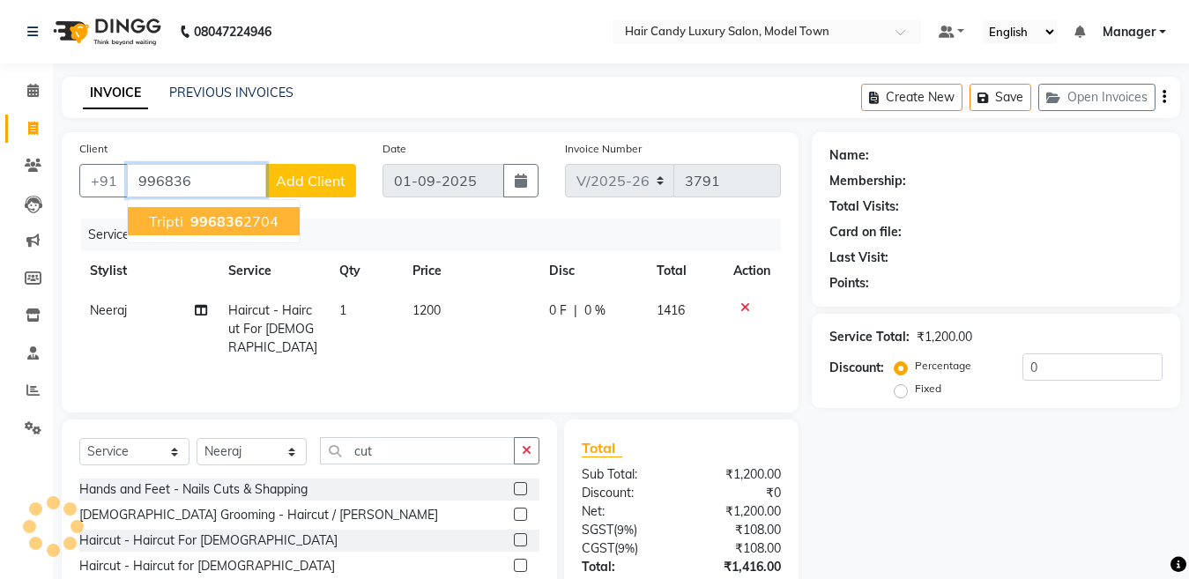
click at [263, 208] on button "Tripti 996836 2704" at bounding box center [214, 221] width 172 height 28
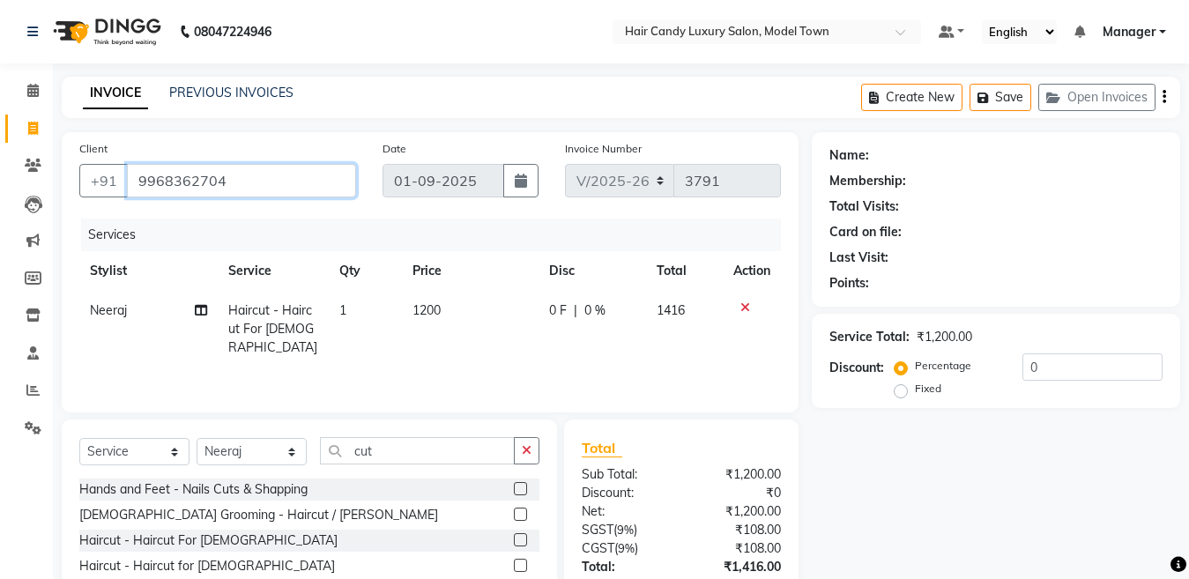
type input "9968362704"
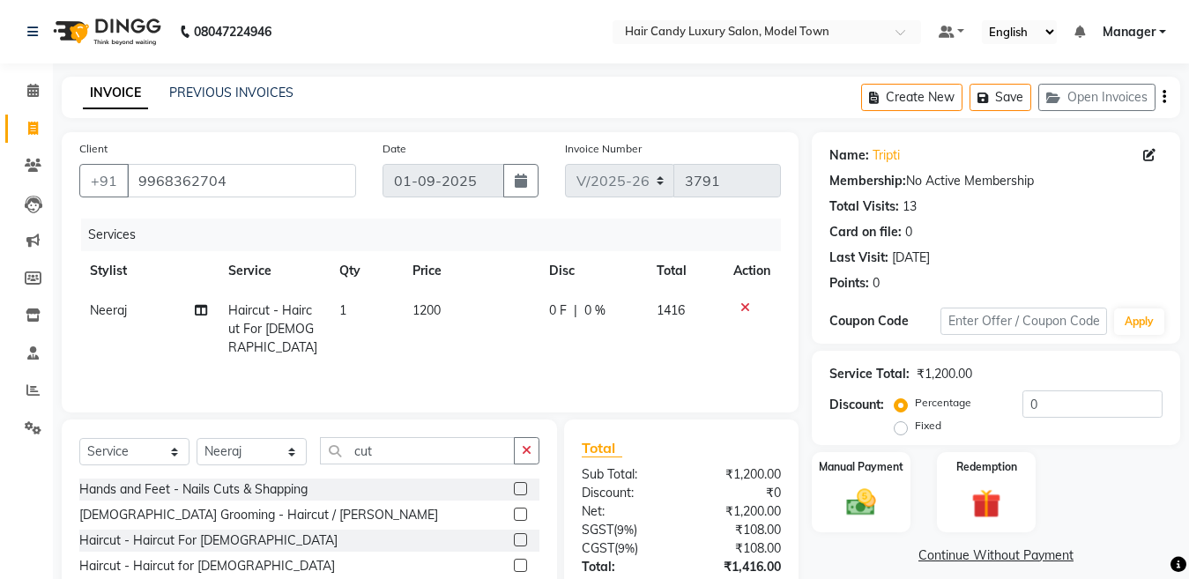
scroll to position [126, 0]
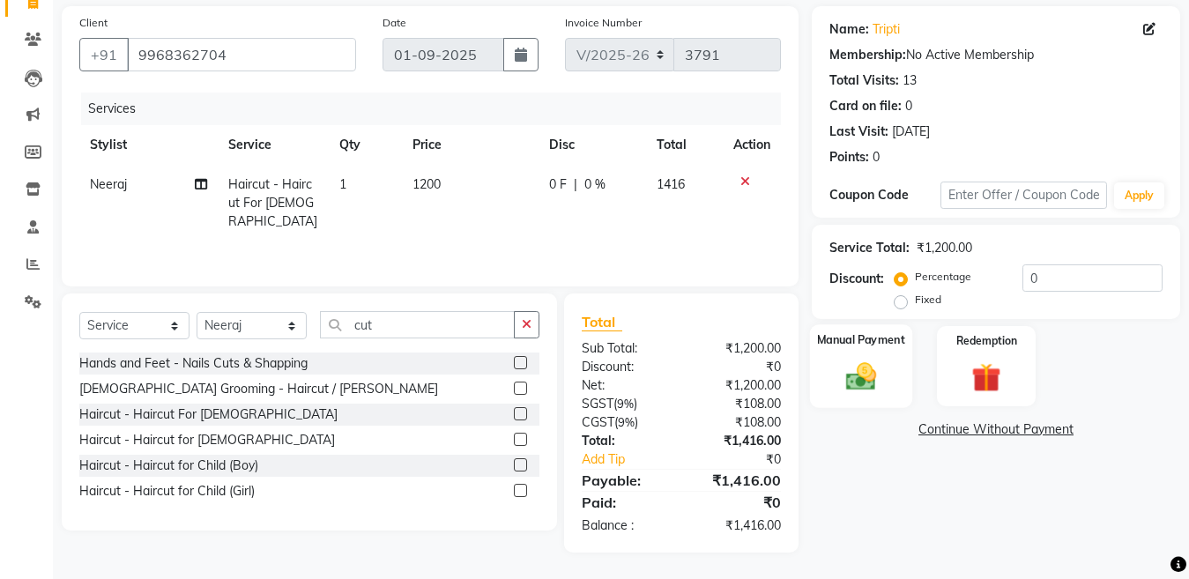
click at [856, 354] on div "Manual Payment" at bounding box center [861, 366] width 102 height 84
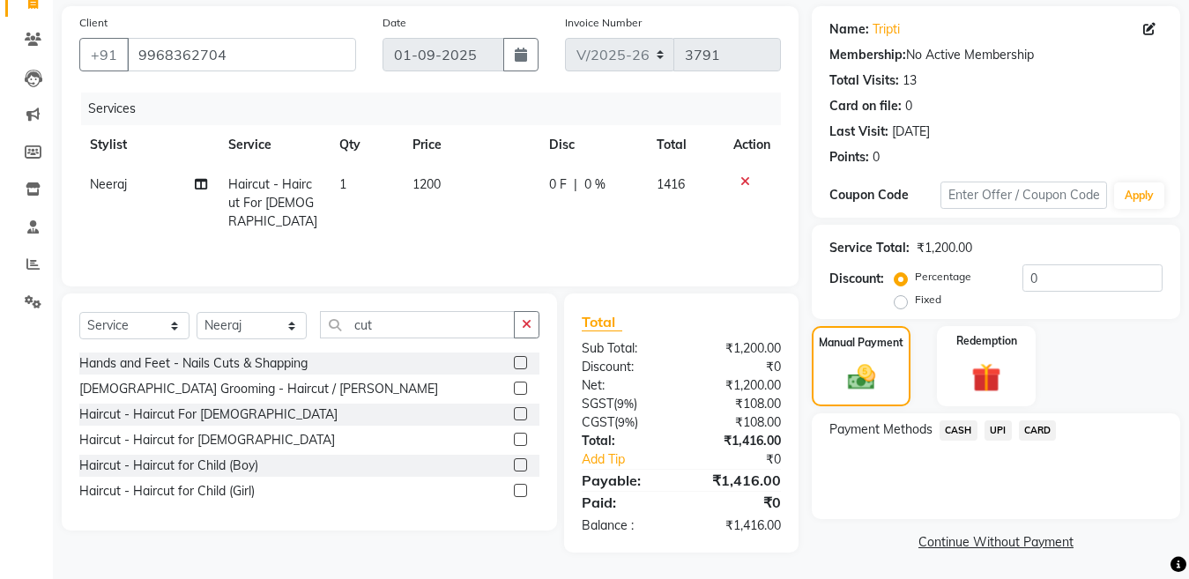
click at [1034, 428] on span "CARD" at bounding box center [1038, 430] width 38 height 20
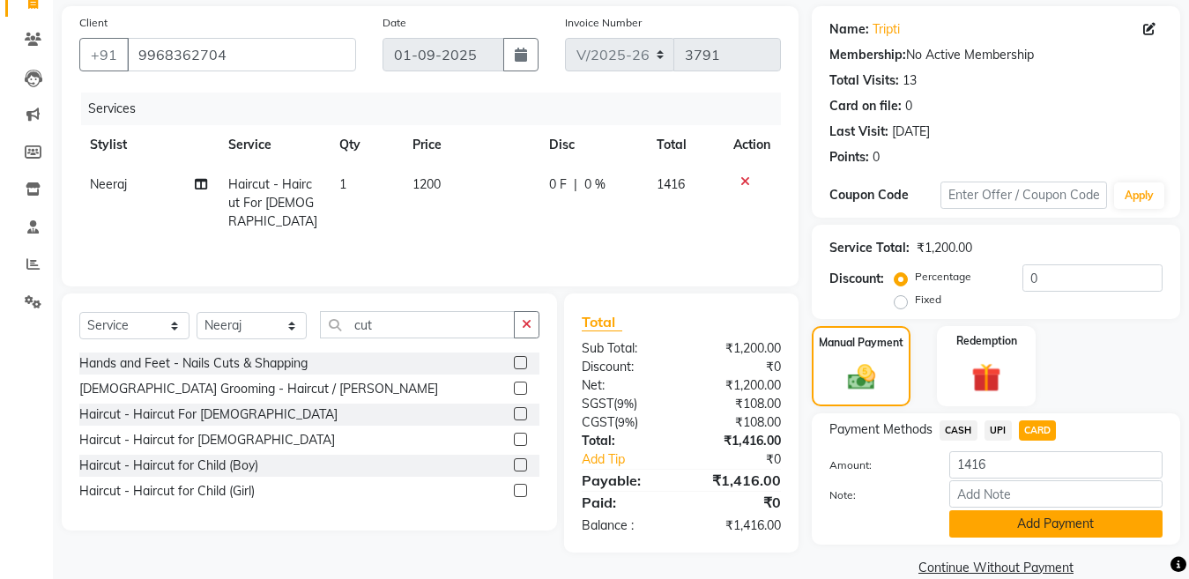
click at [1038, 510] on button "Add Payment" at bounding box center [1055, 523] width 213 height 27
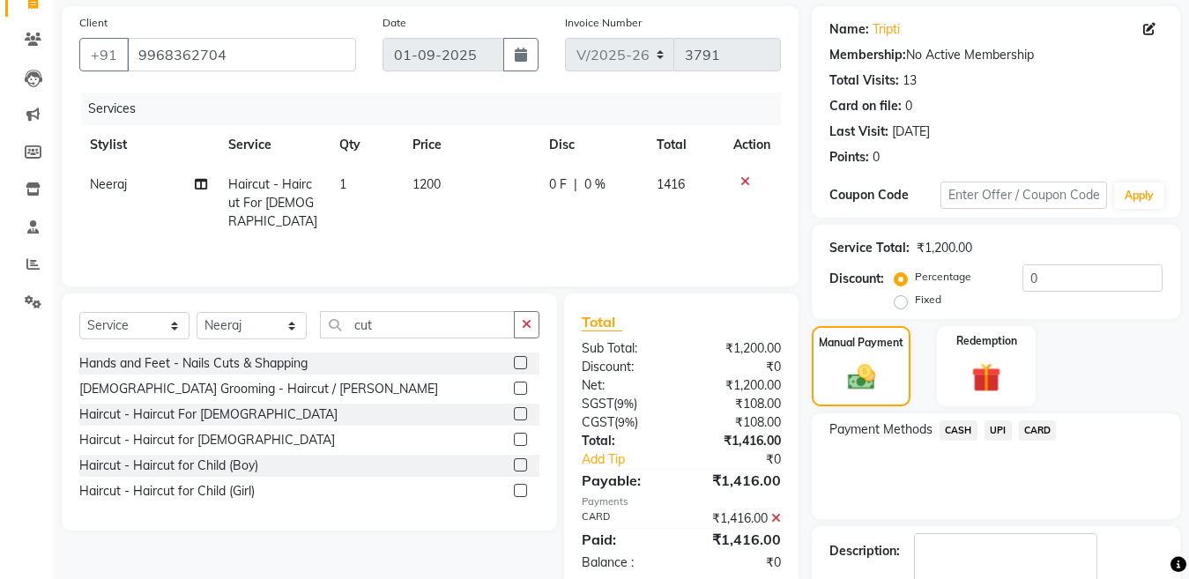
scroll to position [228, 0]
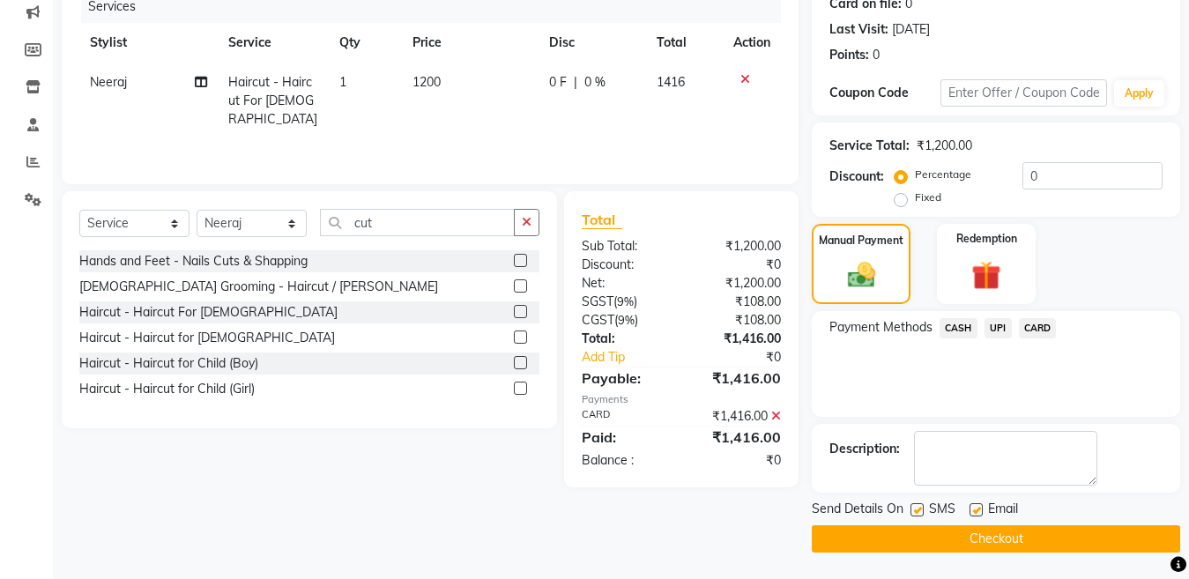
click at [917, 506] on label at bounding box center [916, 509] width 13 height 13
click at [917, 506] on input "checkbox" at bounding box center [915, 510] width 11 height 11
checkbox input "false"
click at [906, 539] on button "Checkout" at bounding box center [996, 538] width 368 height 27
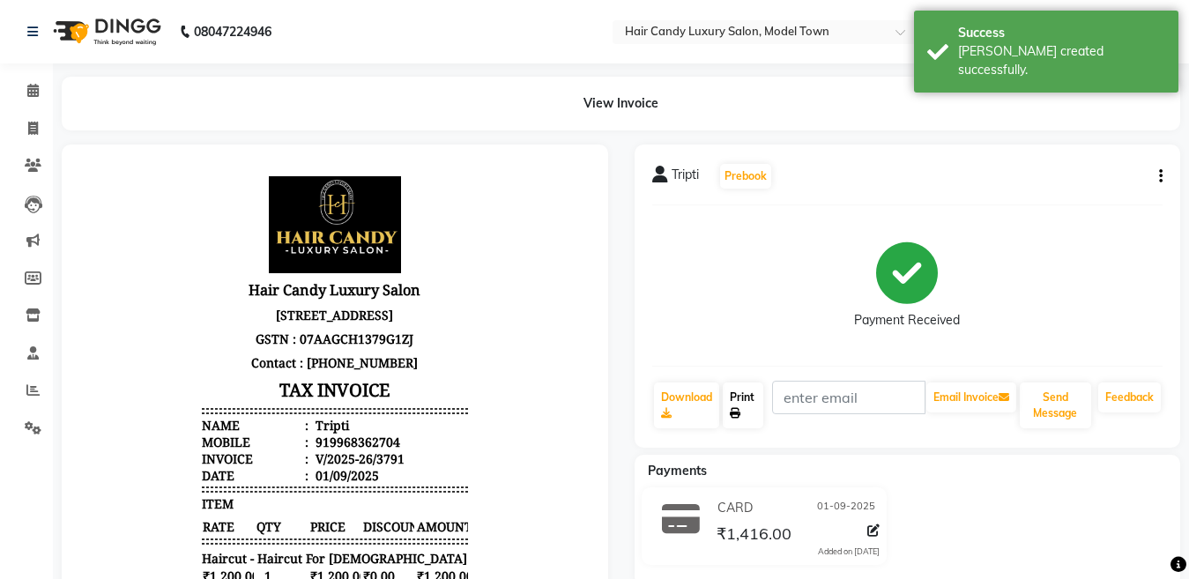
click at [755, 398] on link "Print" at bounding box center [743, 405] width 41 height 46
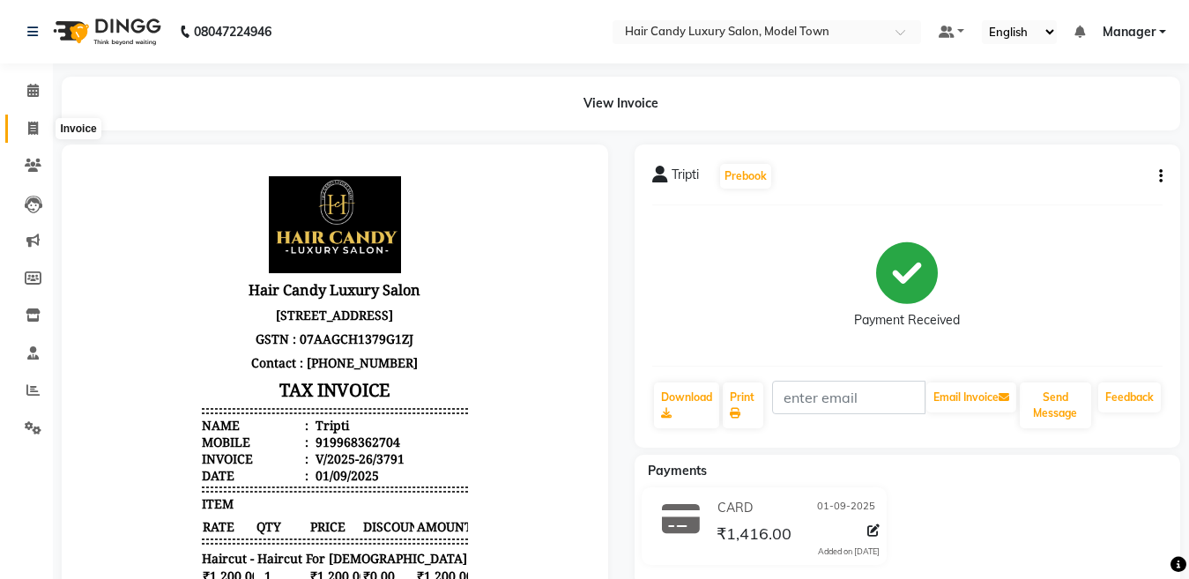
click at [31, 127] on icon at bounding box center [33, 128] width 10 height 13
select select "service"
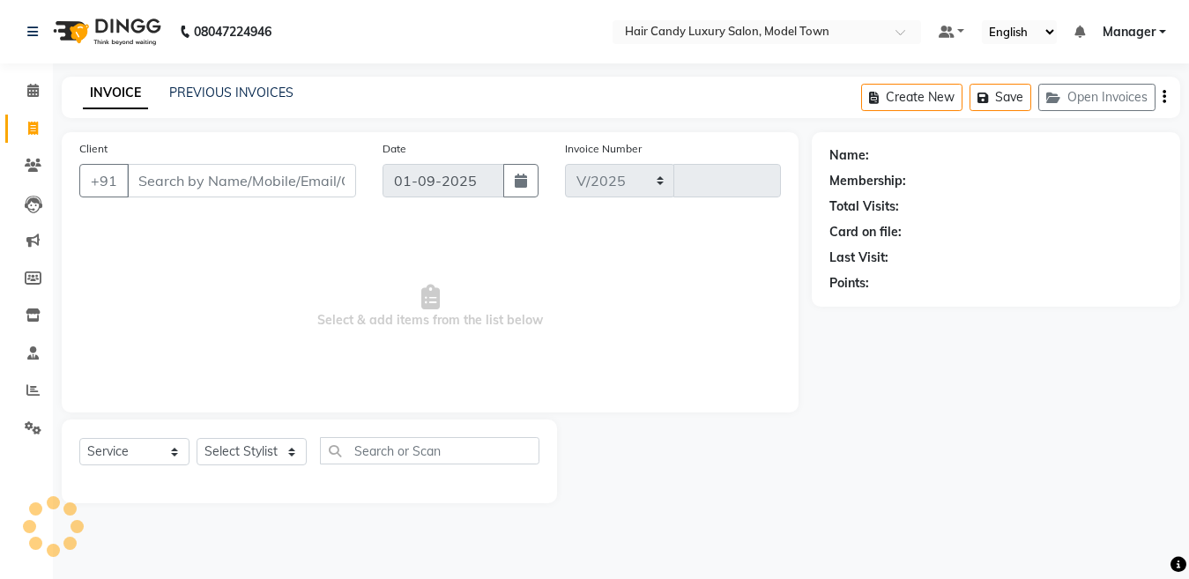
select select "4716"
type input "3792"
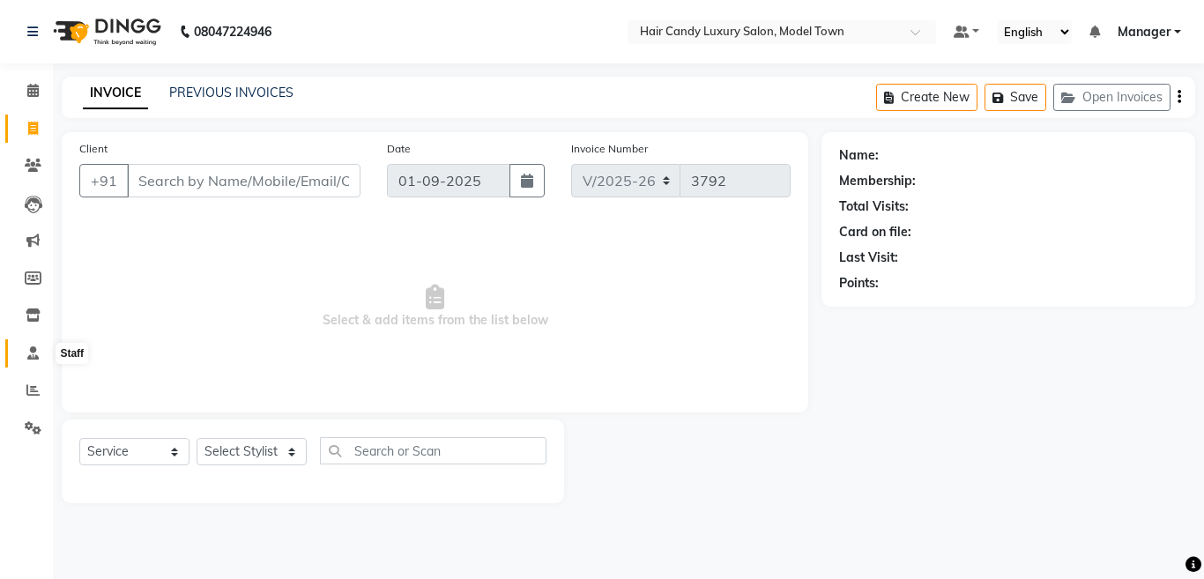
click at [33, 356] on icon at bounding box center [32, 352] width 11 height 13
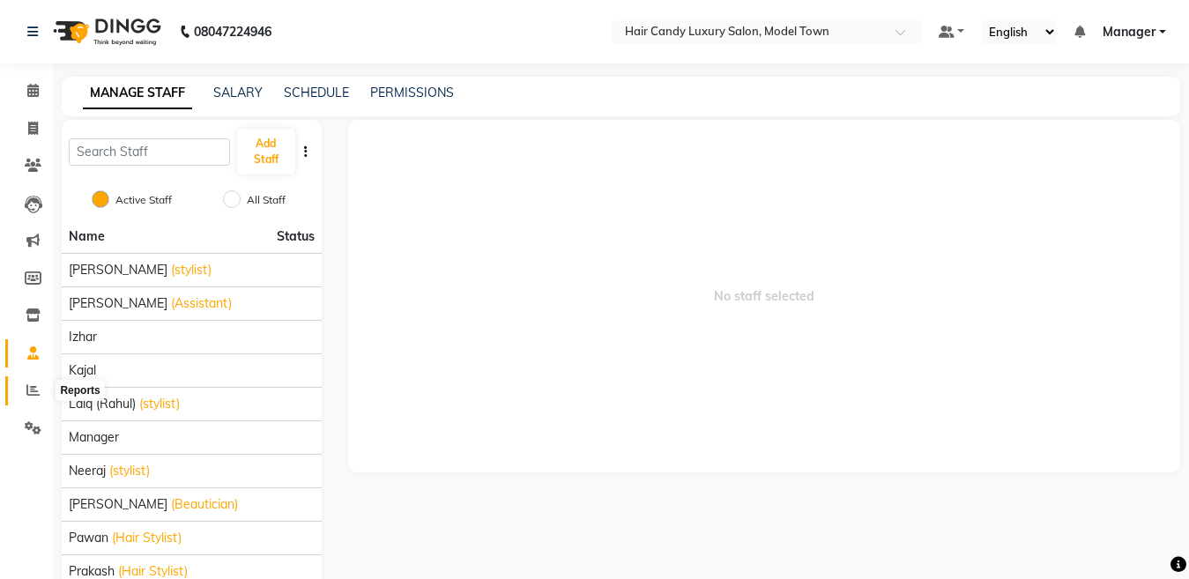
click at [36, 391] on icon at bounding box center [32, 389] width 13 height 13
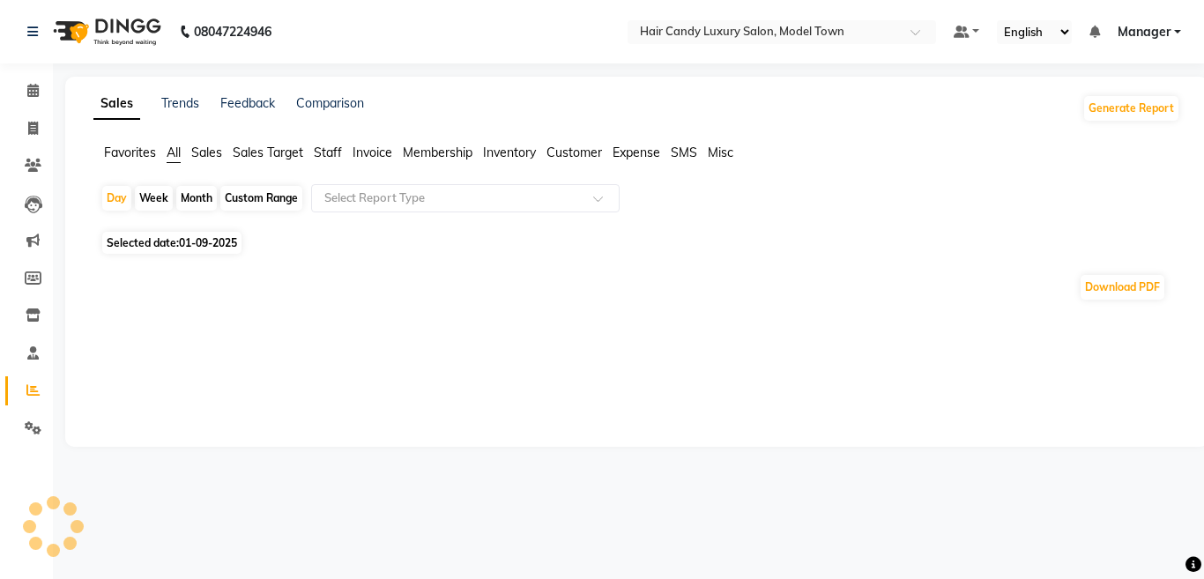
click at [334, 150] on span "Staff" at bounding box center [328, 153] width 28 height 16
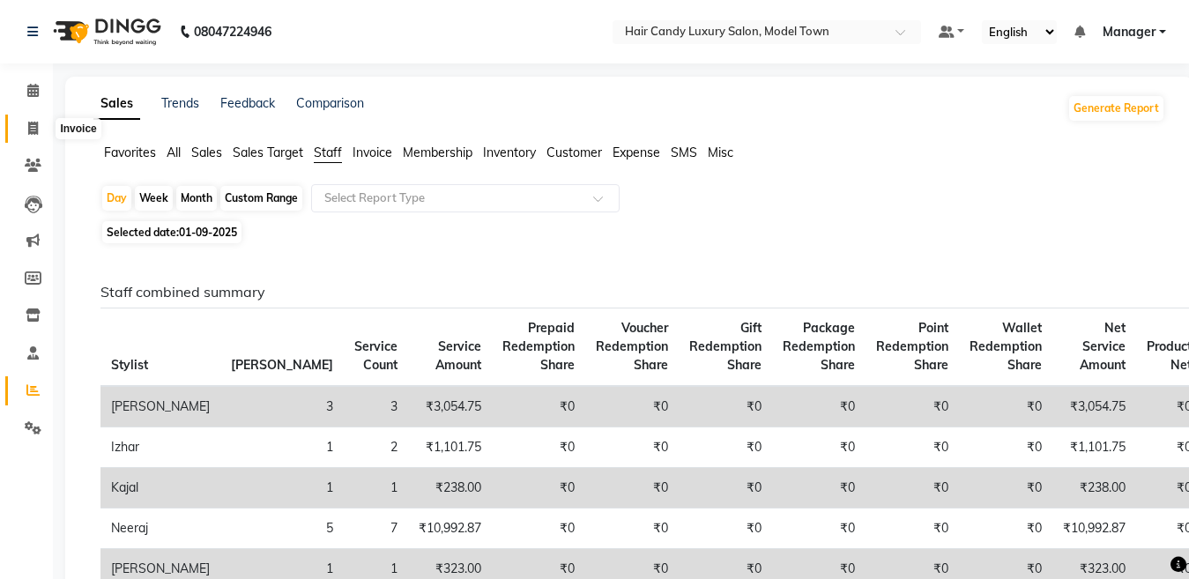
click at [32, 127] on icon at bounding box center [33, 128] width 10 height 13
select select "service"
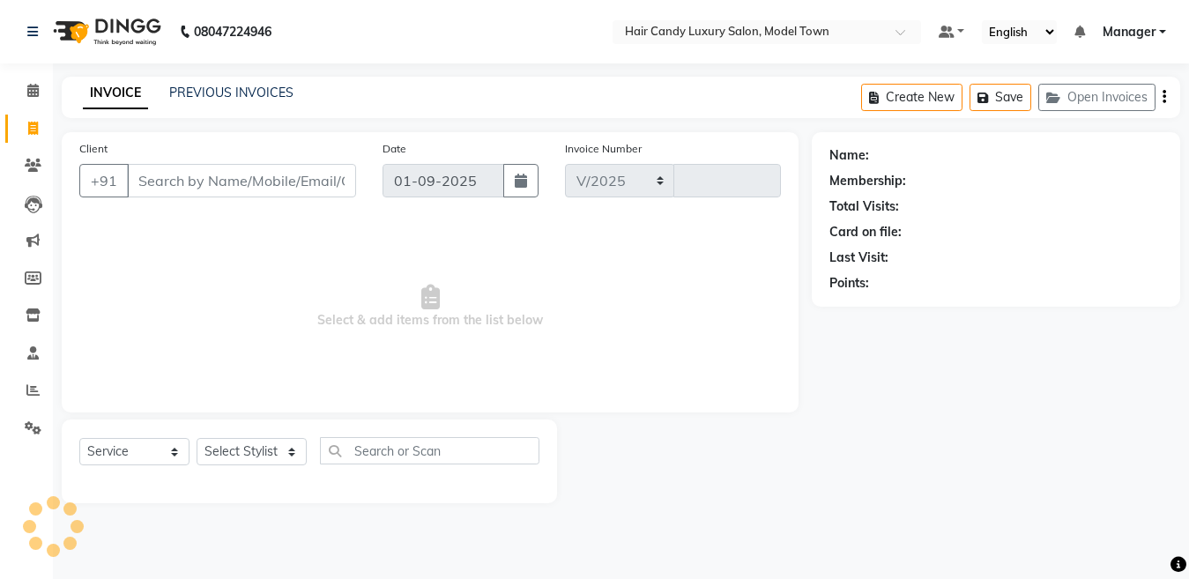
select select "4716"
type input "3792"
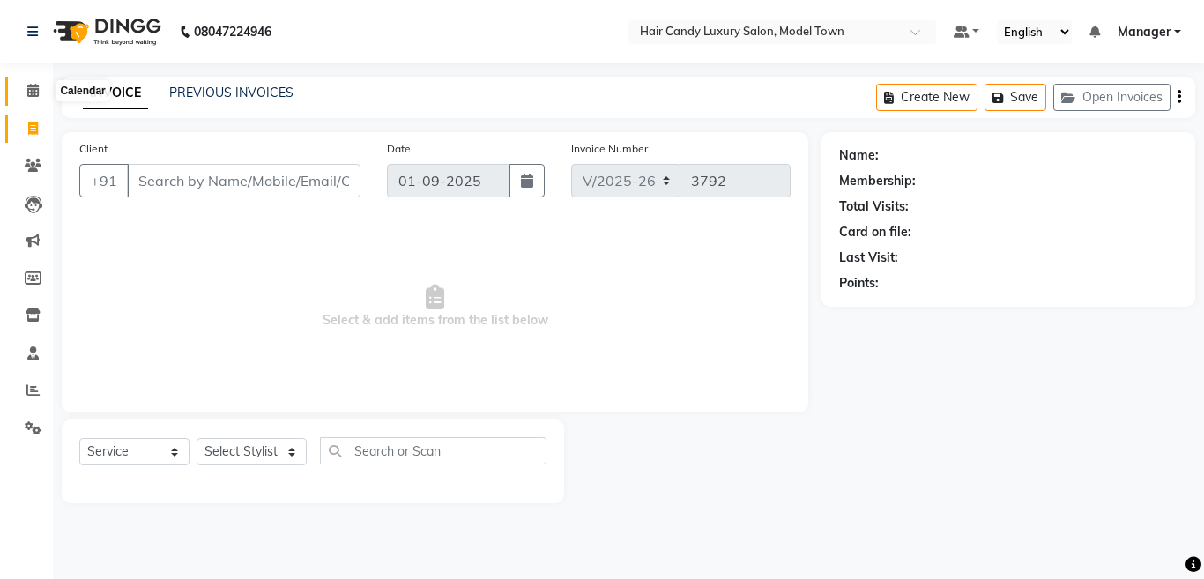
click at [35, 90] on icon at bounding box center [32, 90] width 11 height 13
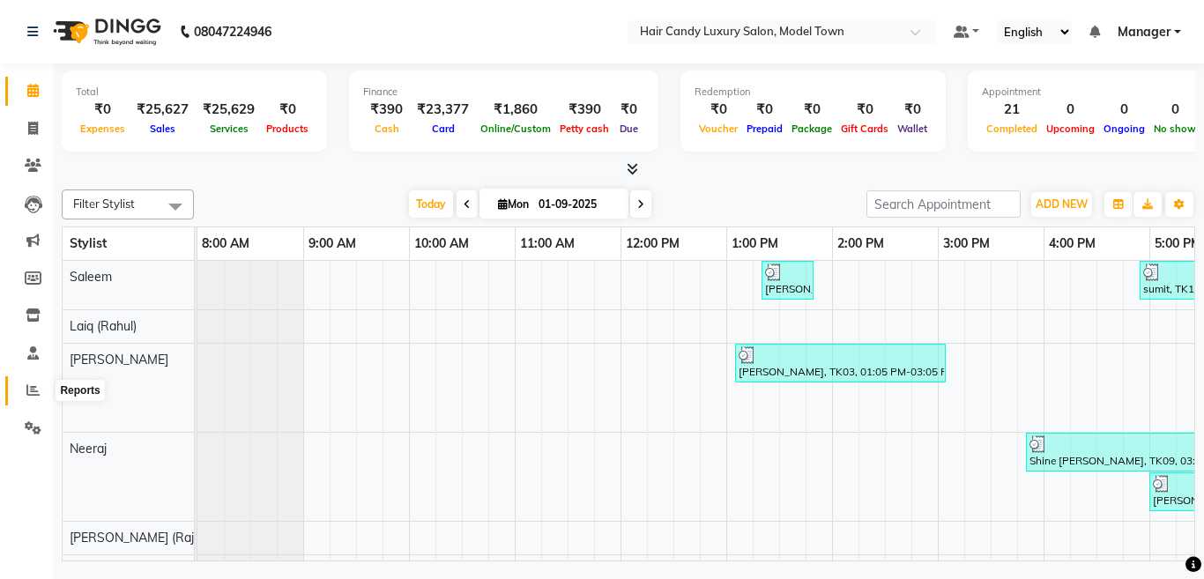
click at [25, 392] on span at bounding box center [33, 391] width 31 height 20
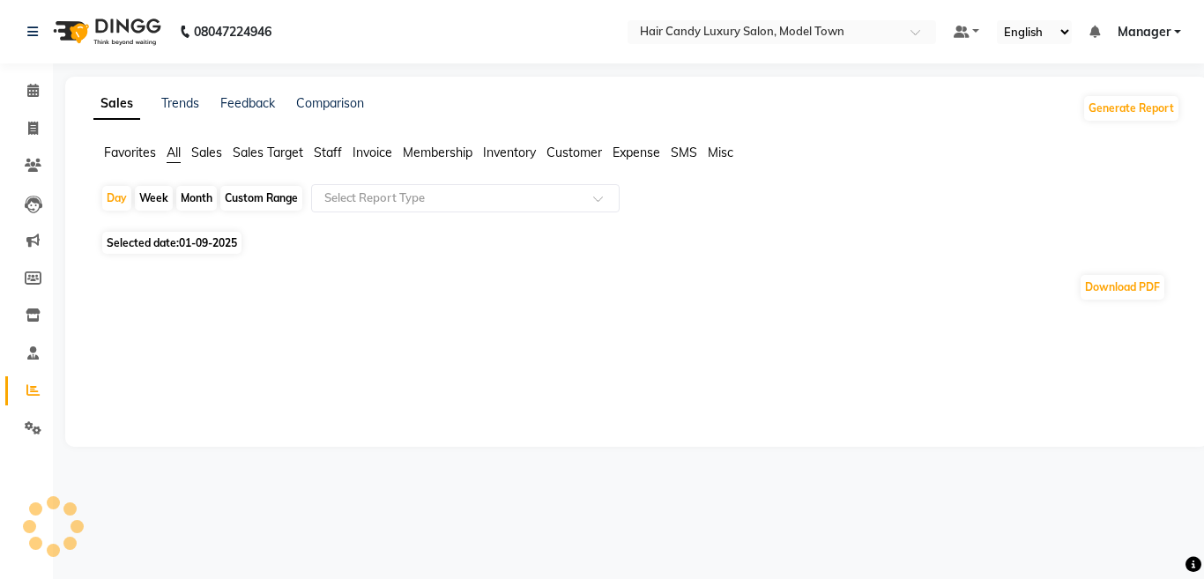
click at [211, 150] on span "Sales" at bounding box center [206, 153] width 31 height 16
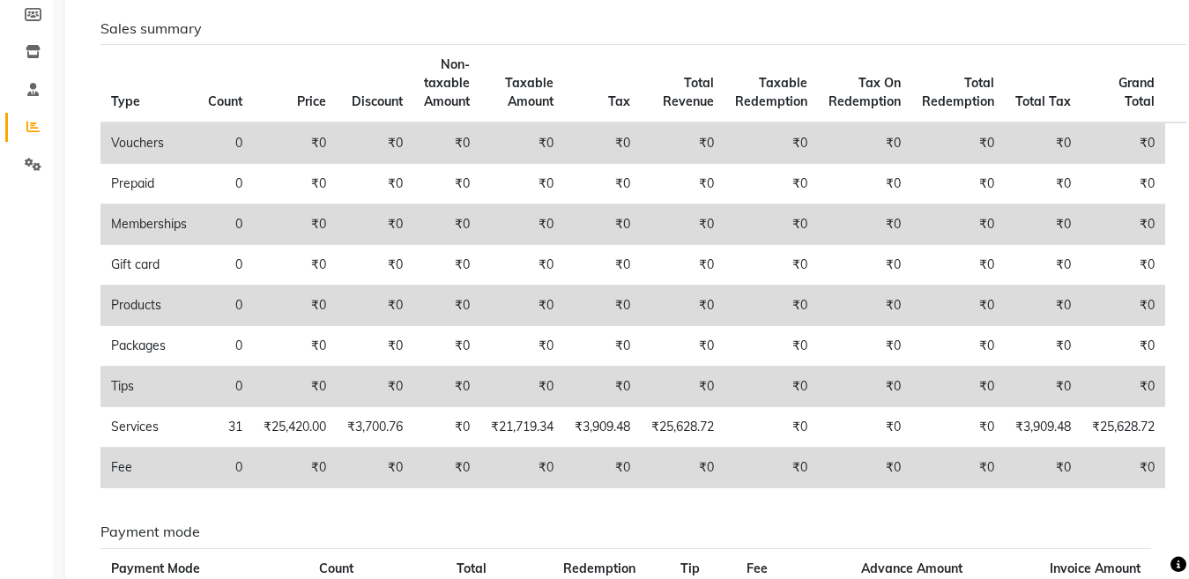
scroll to position [278, 0]
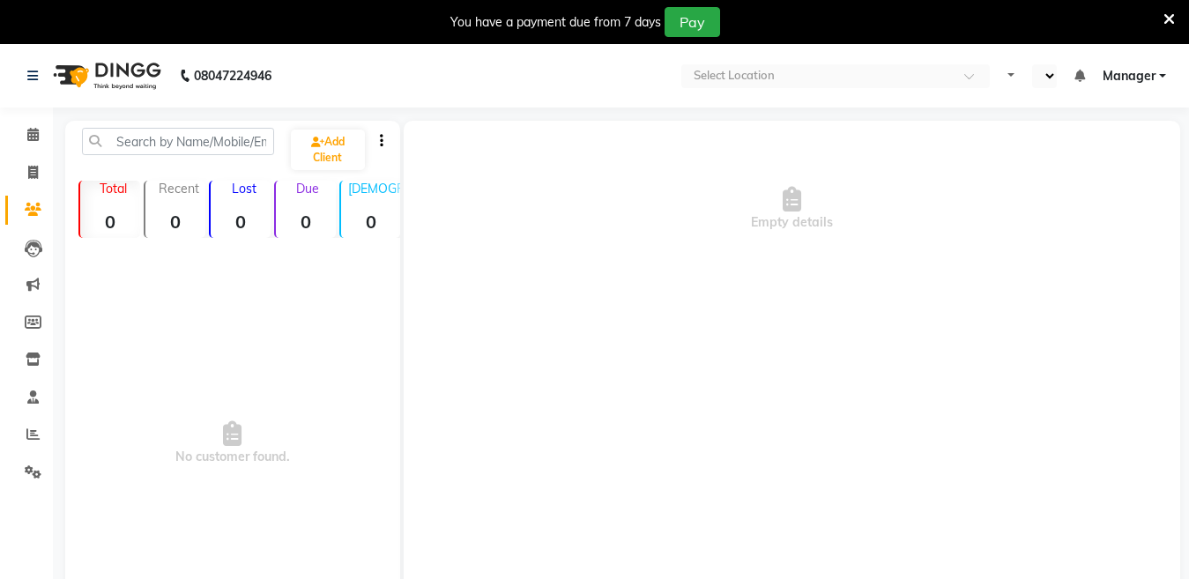
select select "en"
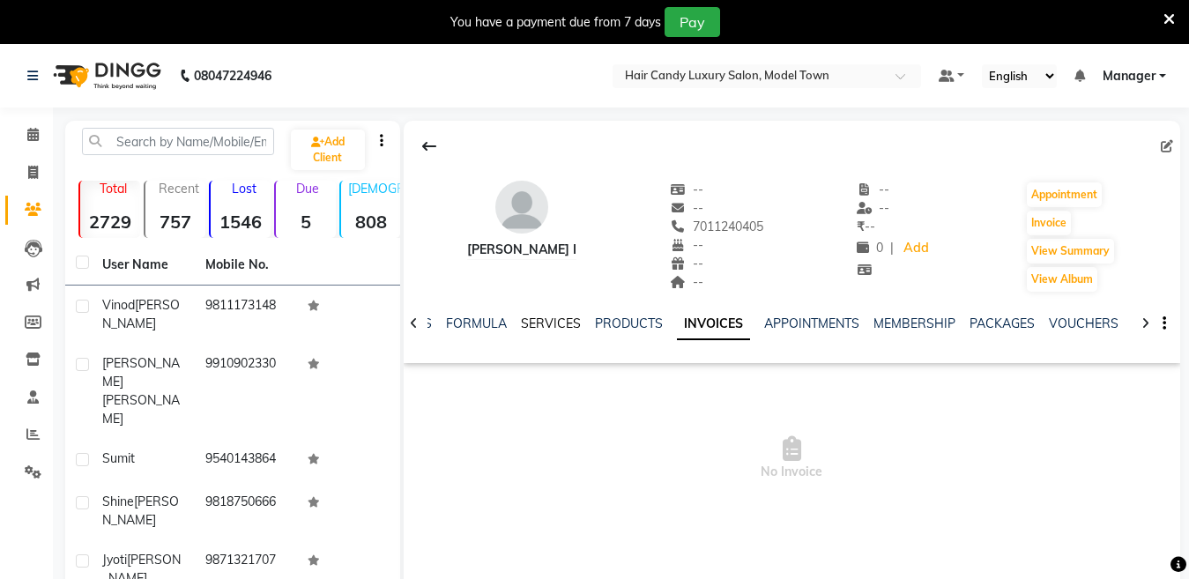
click at [569, 322] on link "SERVICES" at bounding box center [551, 323] width 60 height 16
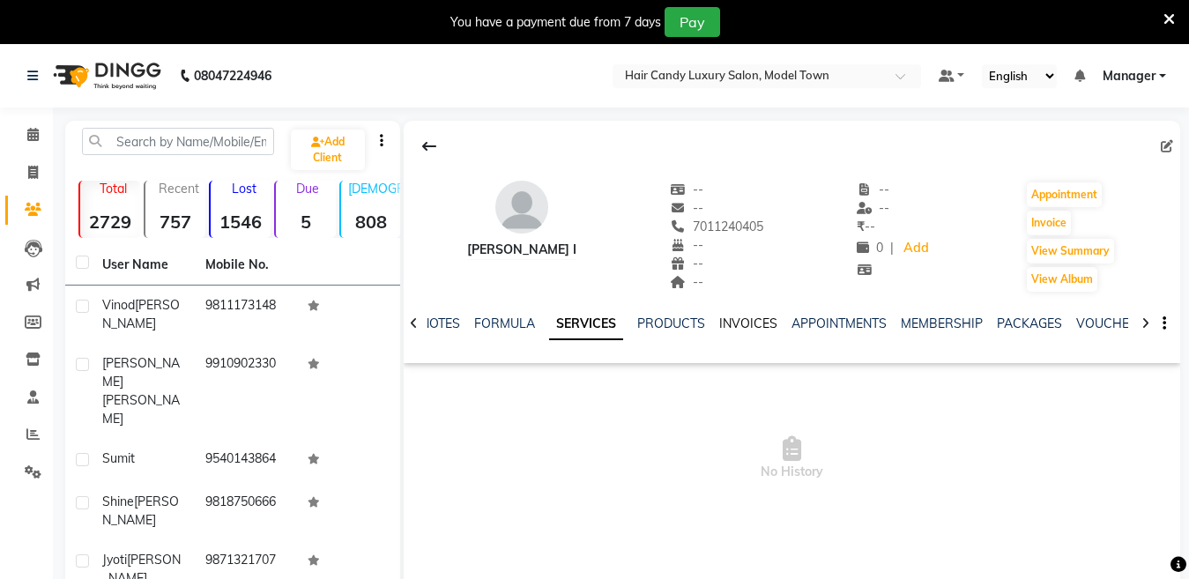
click at [734, 319] on link "INVOICES" at bounding box center [748, 323] width 58 height 16
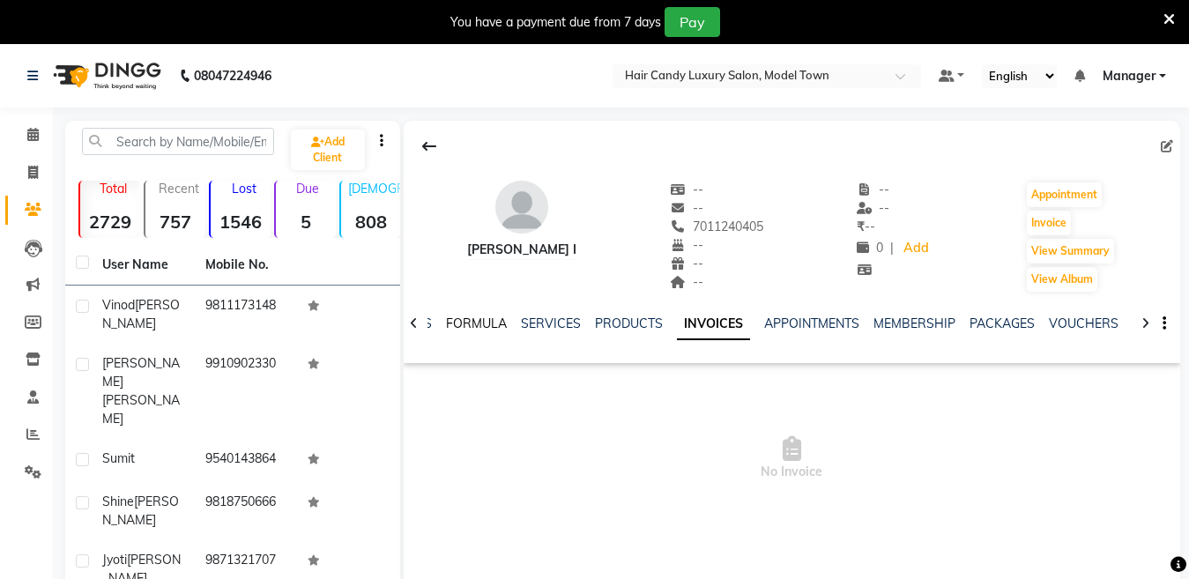
click at [502, 322] on link "FORMULA" at bounding box center [476, 323] width 61 height 16
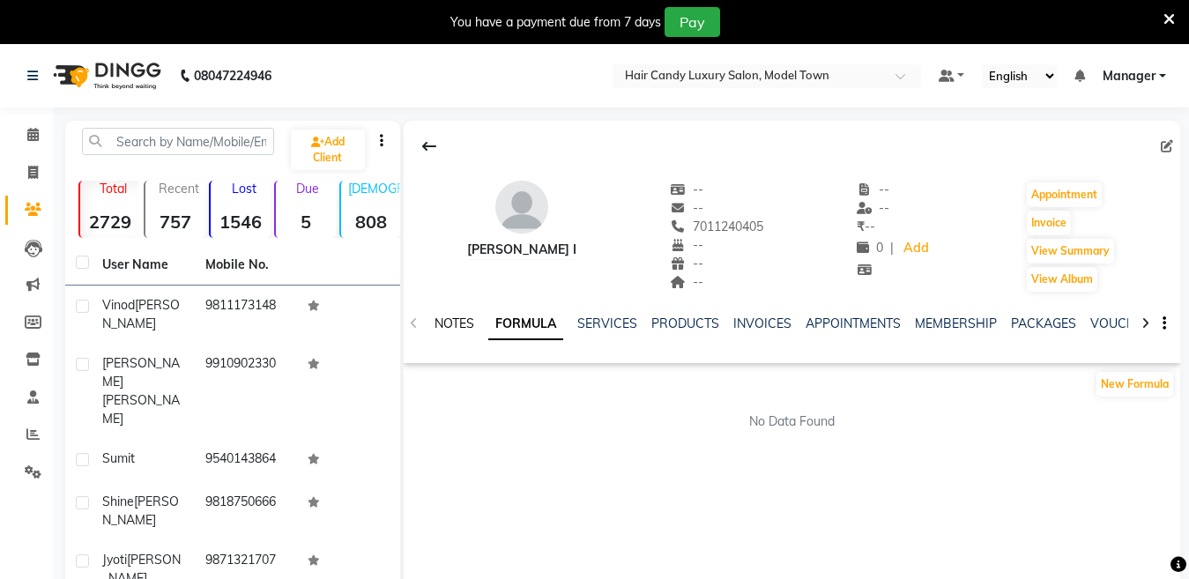
click at [454, 326] on link "NOTES" at bounding box center [454, 323] width 40 height 16
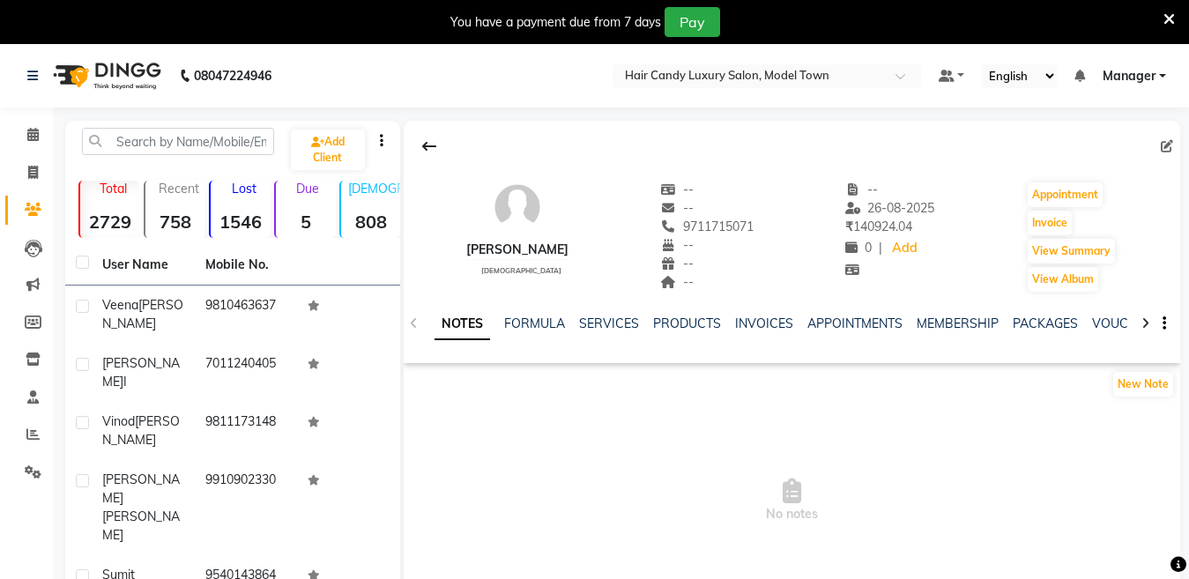
click at [732, 324] on ul "NOTES FORMULA SERVICES PRODUCTS INVOICES APPOINTMENTS MEMBERSHIP PACKAGES VOUCH…" at bounding box center [993, 324] width 1119 height 19
click at [740, 322] on link "INVOICES" at bounding box center [764, 323] width 58 height 16
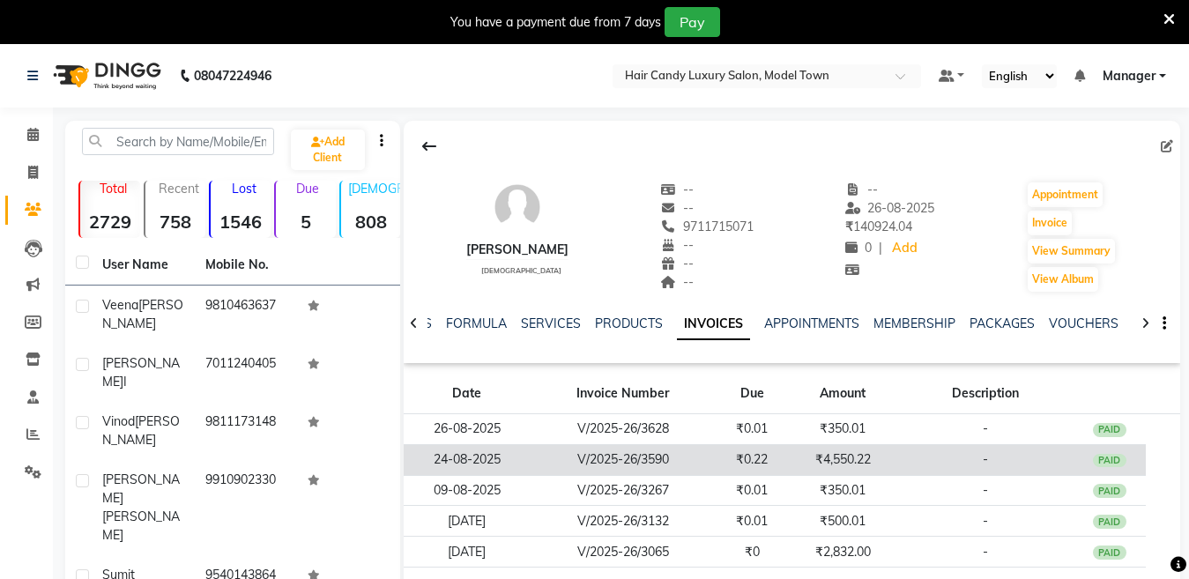
click at [867, 457] on td "₹4,550.22" at bounding box center [842, 459] width 109 height 31
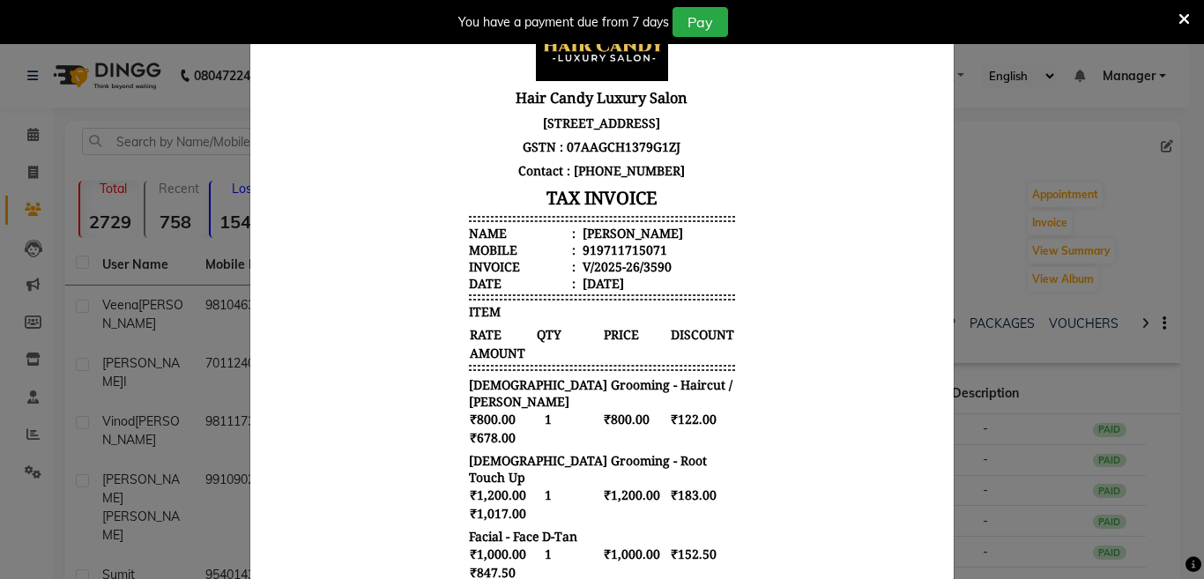
scroll to position [124, 0]
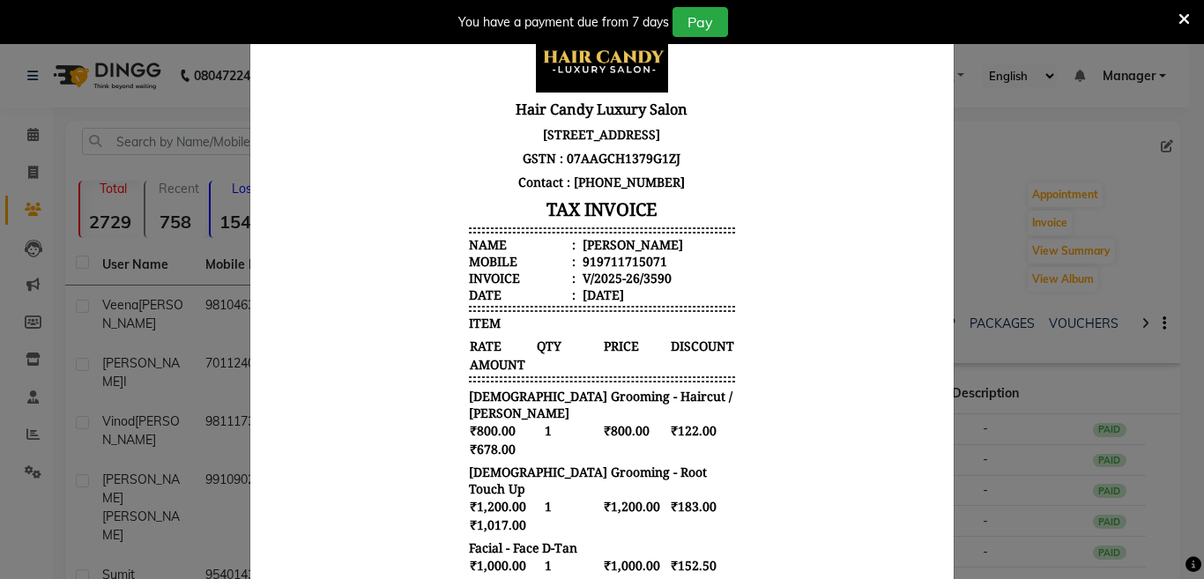
click at [1188, 21] on div "You have a payment due from 7 days Pay" at bounding box center [602, 22] width 1204 height 44
click at [1188, 22] on icon at bounding box center [1183, 19] width 11 height 16
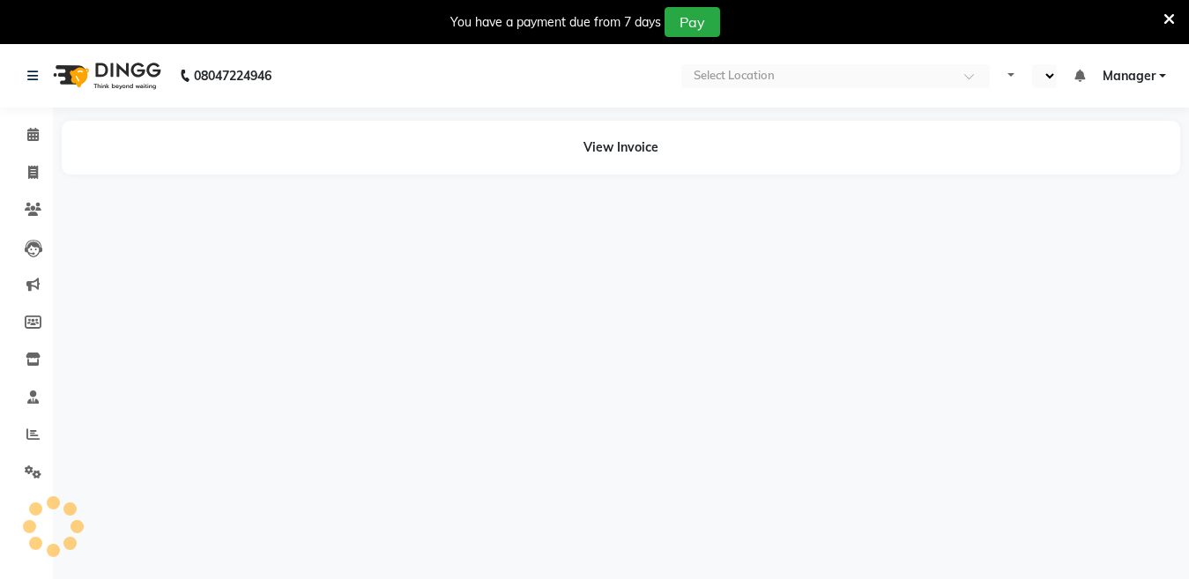
select select "en"
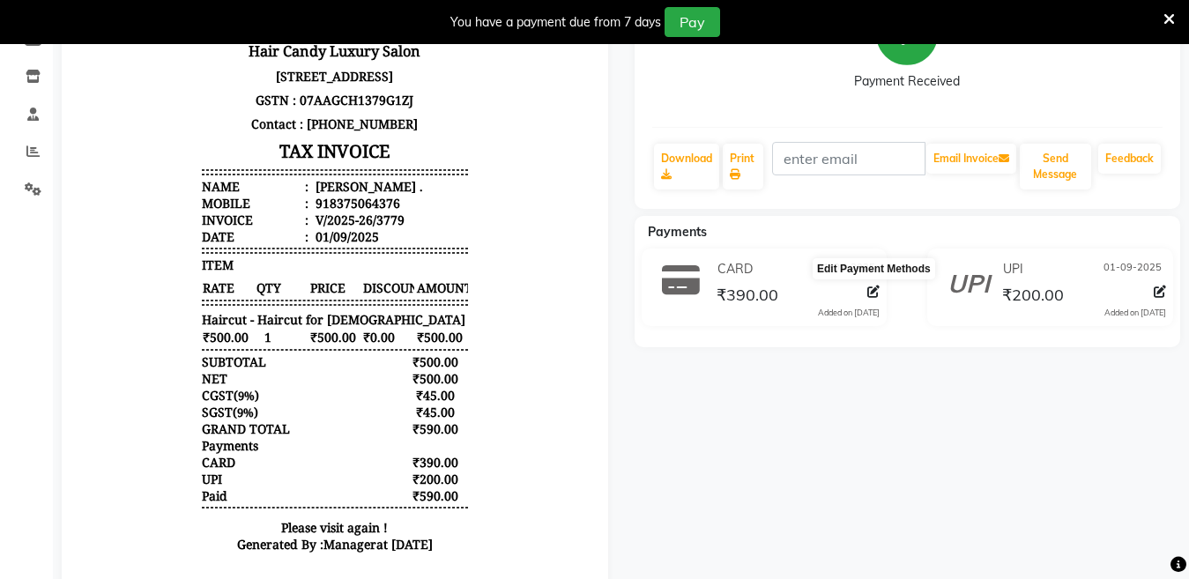
click at [872, 290] on icon at bounding box center [873, 291] width 12 height 12
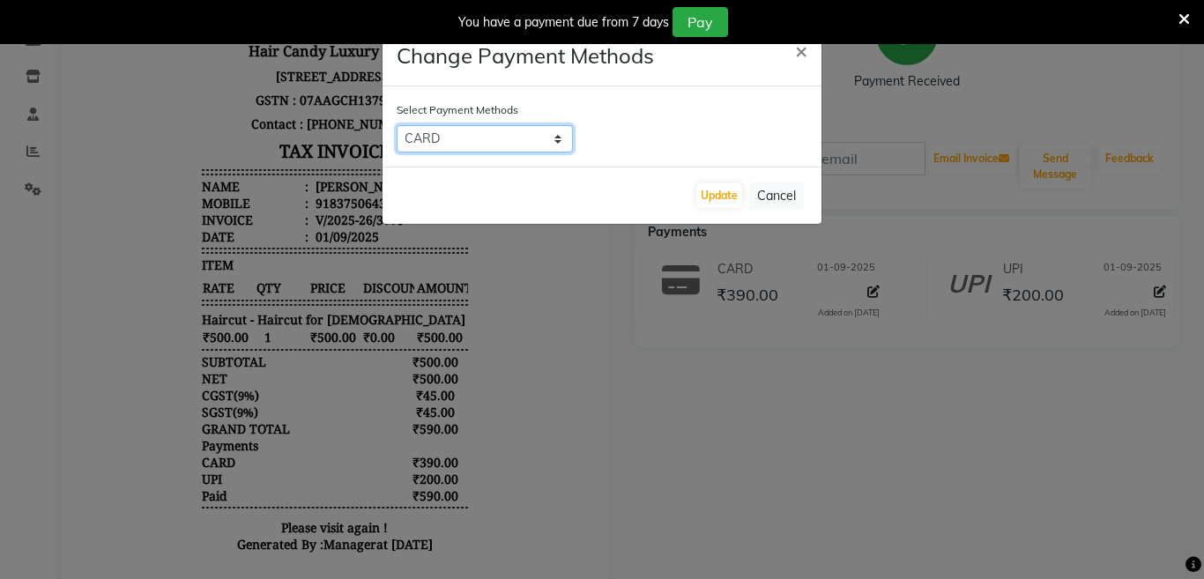
click at [499, 143] on select "CASH UPI CARD" at bounding box center [485, 138] width 176 height 27
select select "1"
click at [397, 125] on select "CASH UPI CARD" at bounding box center [485, 138] width 176 height 27
click at [720, 193] on button "Update" at bounding box center [719, 195] width 46 height 25
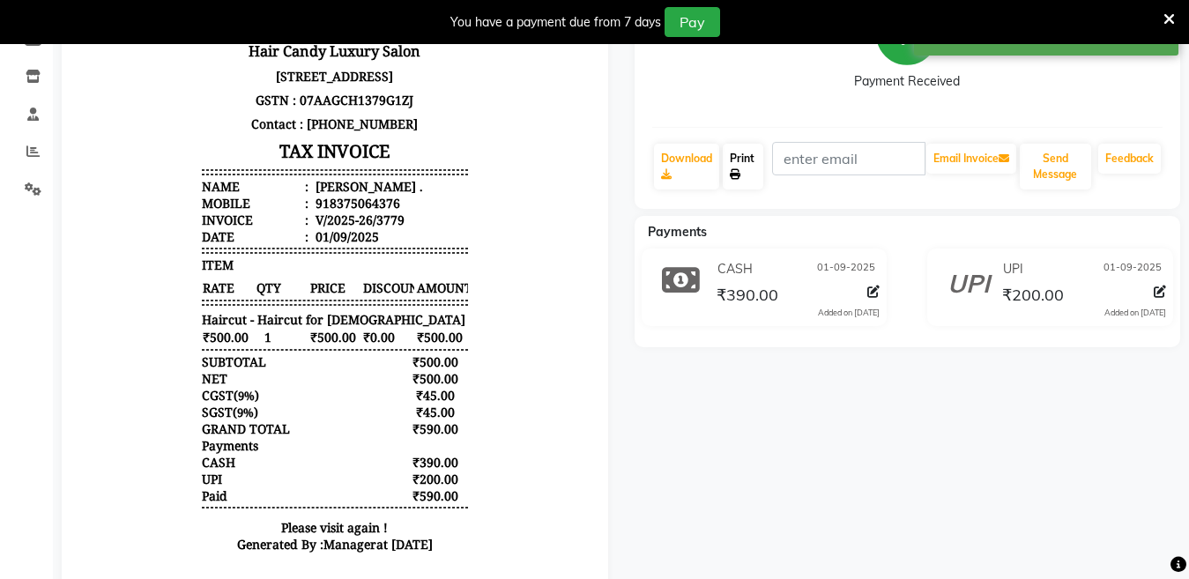
click at [731, 169] on icon at bounding box center [735, 174] width 11 height 11
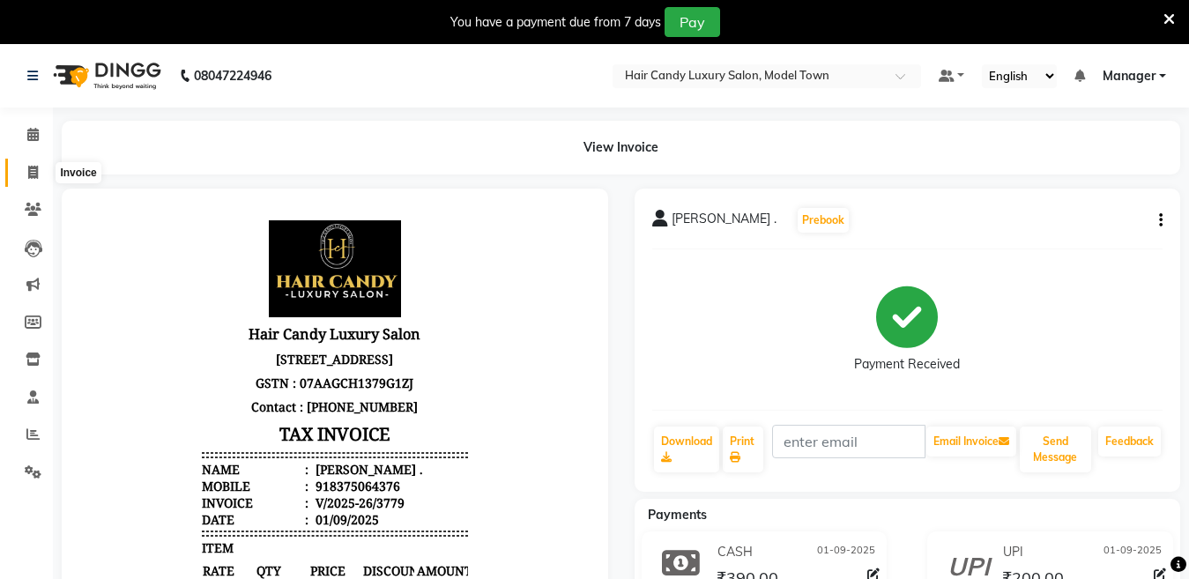
click at [29, 176] on icon at bounding box center [33, 172] width 10 height 13
select select "service"
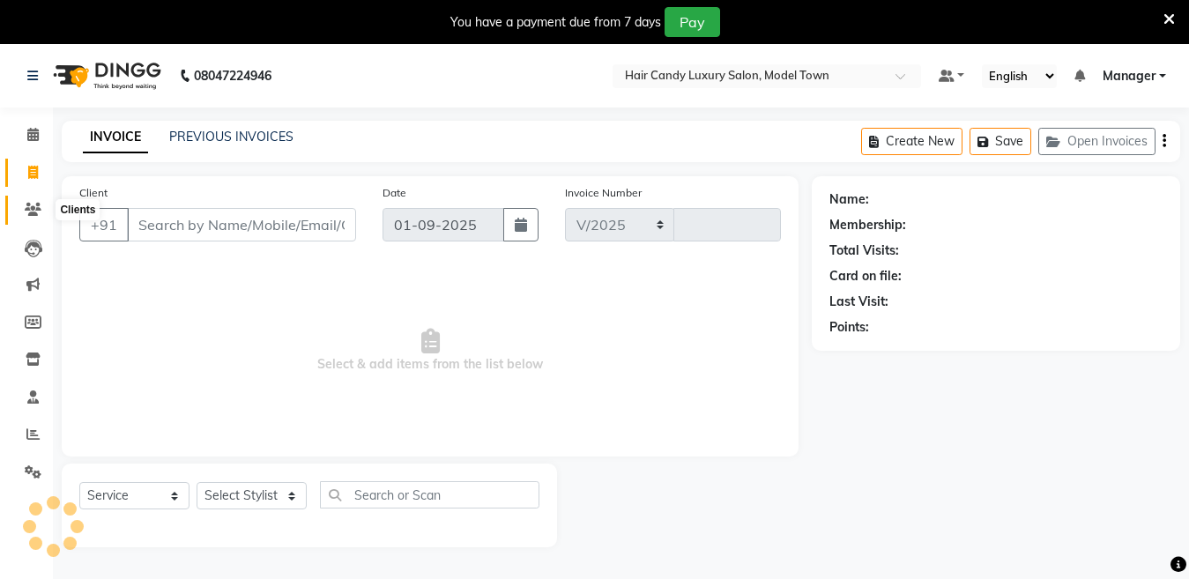
scroll to position [44, 0]
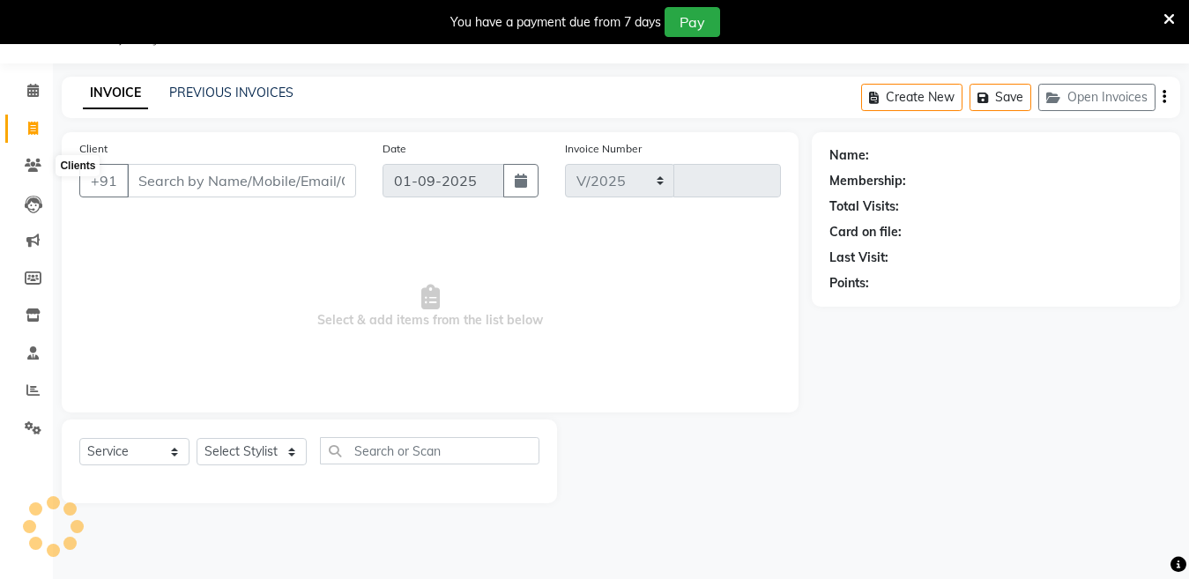
select select "4716"
type input "3790"
click at [1167, 19] on icon at bounding box center [1168, 19] width 11 height 16
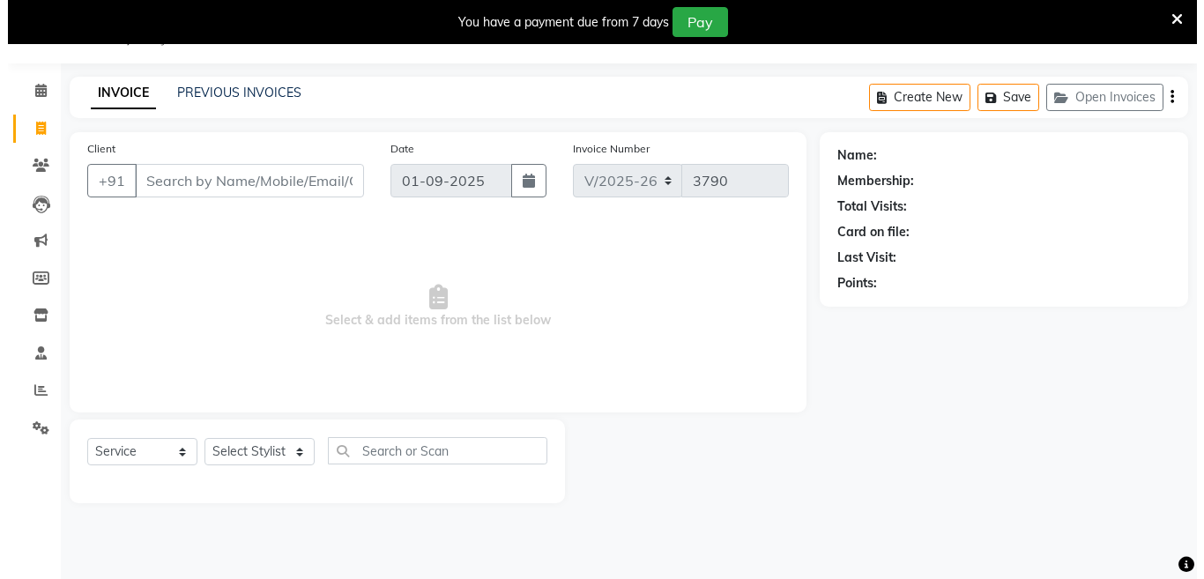
scroll to position [0, 0]
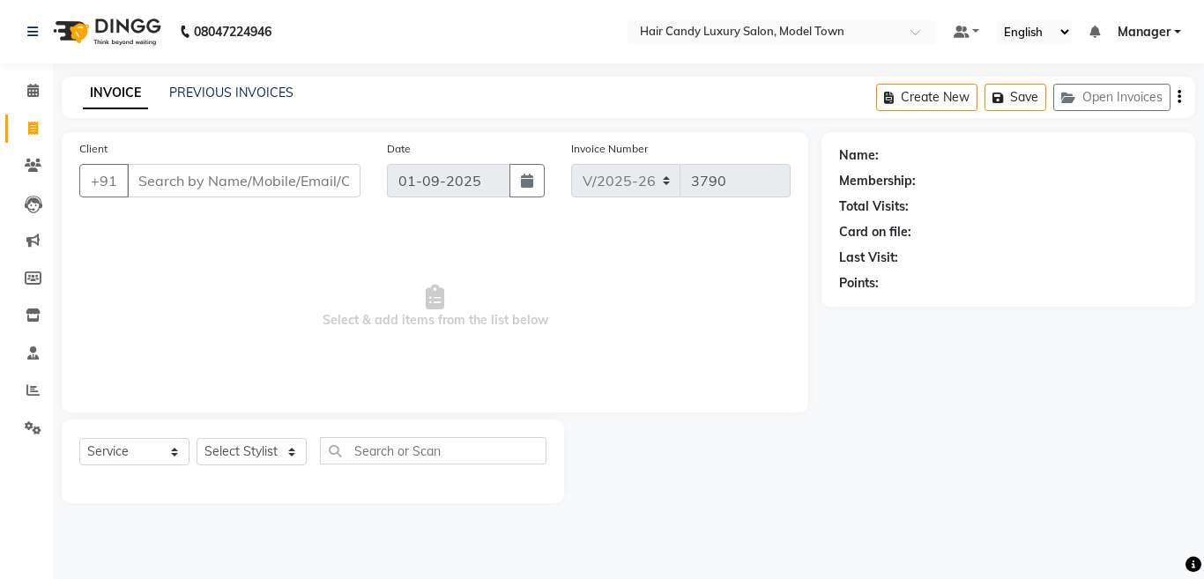
click at [126, 30] on img at bounding box center [105, 31] width 121 height 49
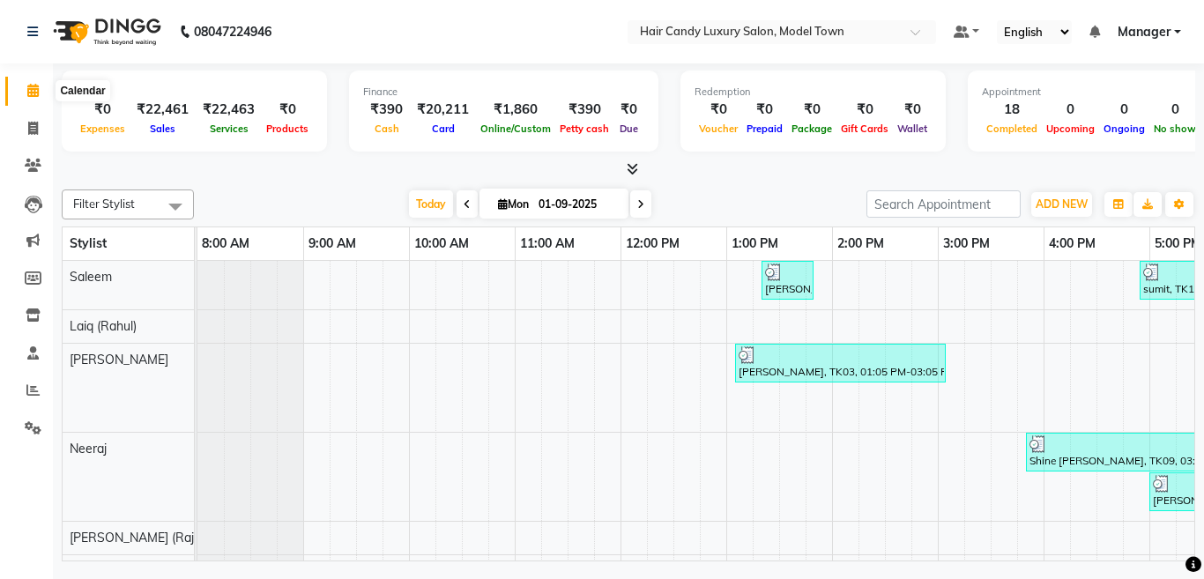
click at [31, 85] on icon at bounding box center [32, 90] width 11 height 13
click at [26, 125] on span at bounding box center [33, 129] width 31 height 20
select select "service"
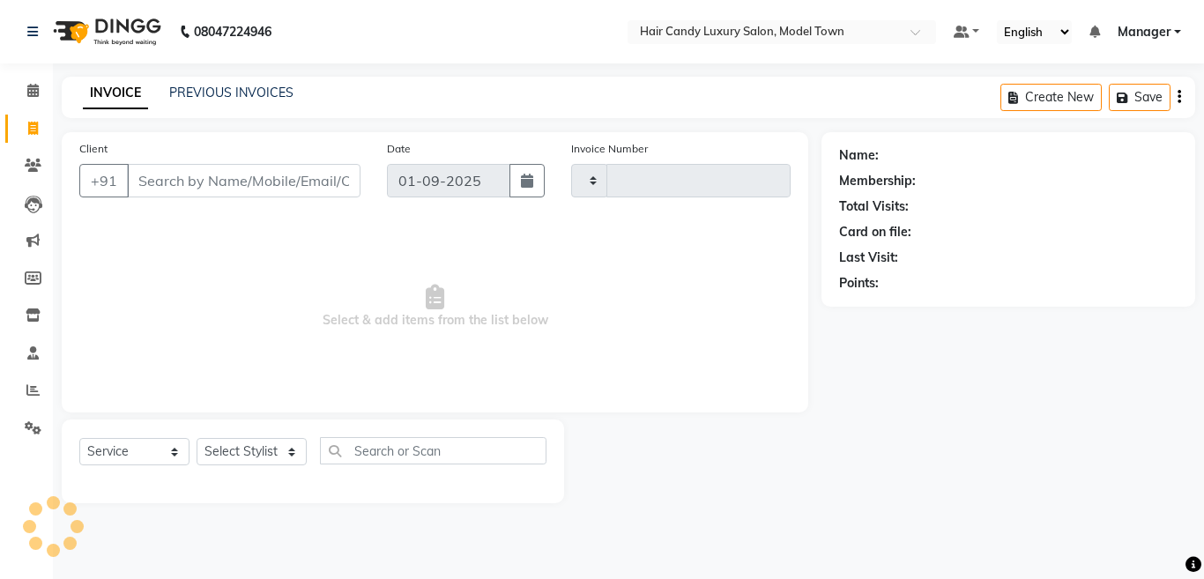
type input "3791"
select select "4716"
click at [26, 70] on div "Calendar Invoice Clients Leads Marketing Members Inventory Staff Reports Settin…" at bounding box center [119, 301] width 238 height 502
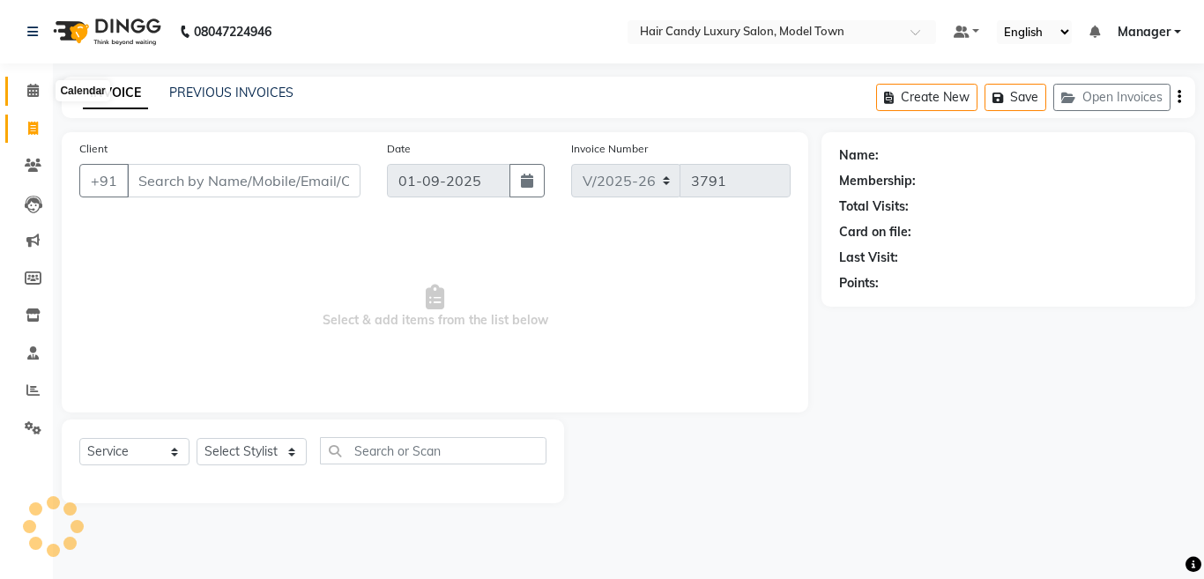
click at [27, 91] on icon at bounding box center [32, 90] width 11 height 13
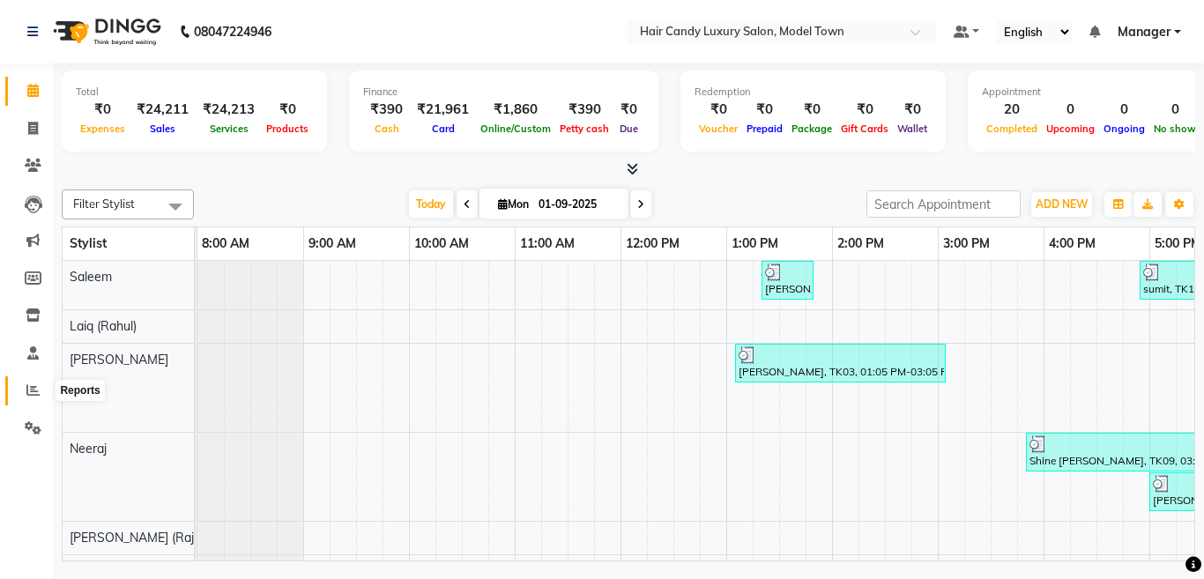
click at [26, 382] on span at bounding box center [33, 391] width 31 height 20
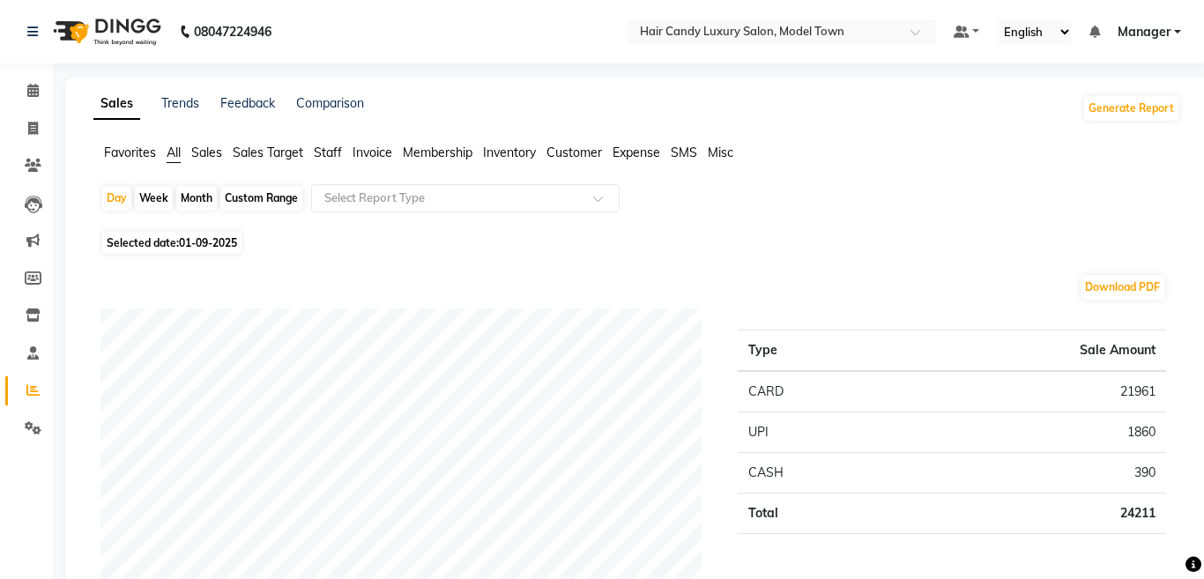
click at [332, 151] on span "Staff" at bounding box center [328, 153] width 28 height 16
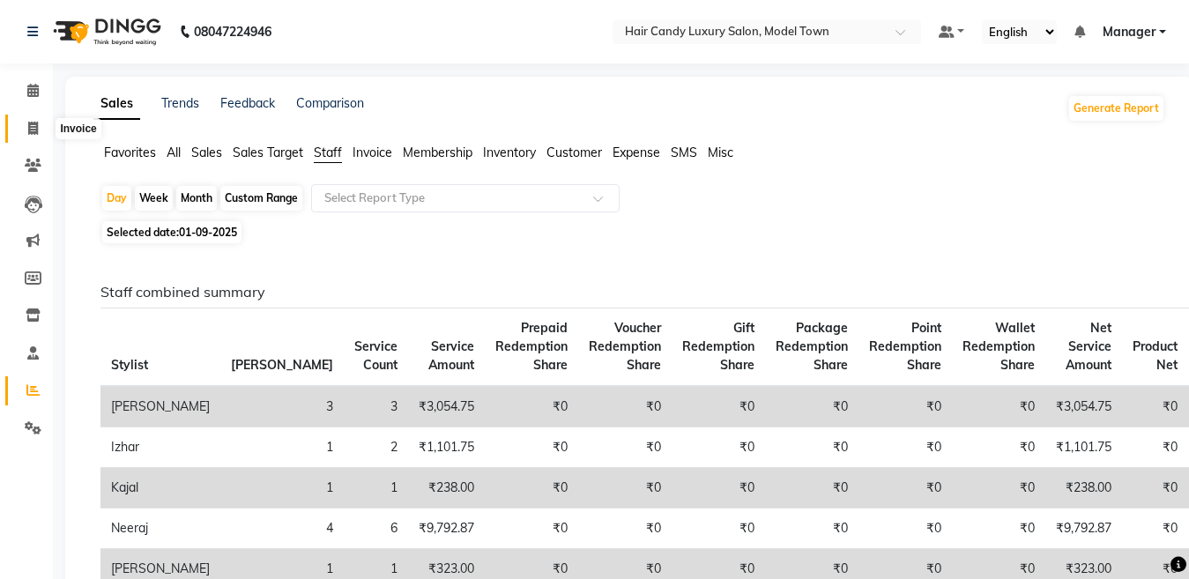
click at [34, 122] on icon at bounding box center [33, 128] width 10 height 13
select select "service"
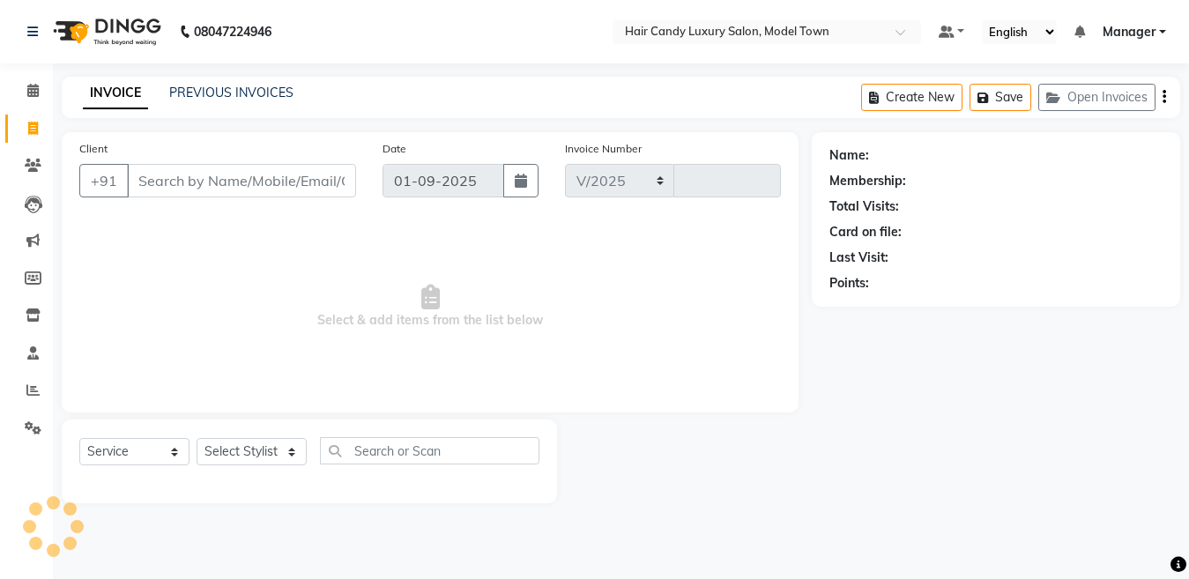
select select "4716"
type input "3791"
